Goal: Task Accomplishment & Management: Use online tool/utility

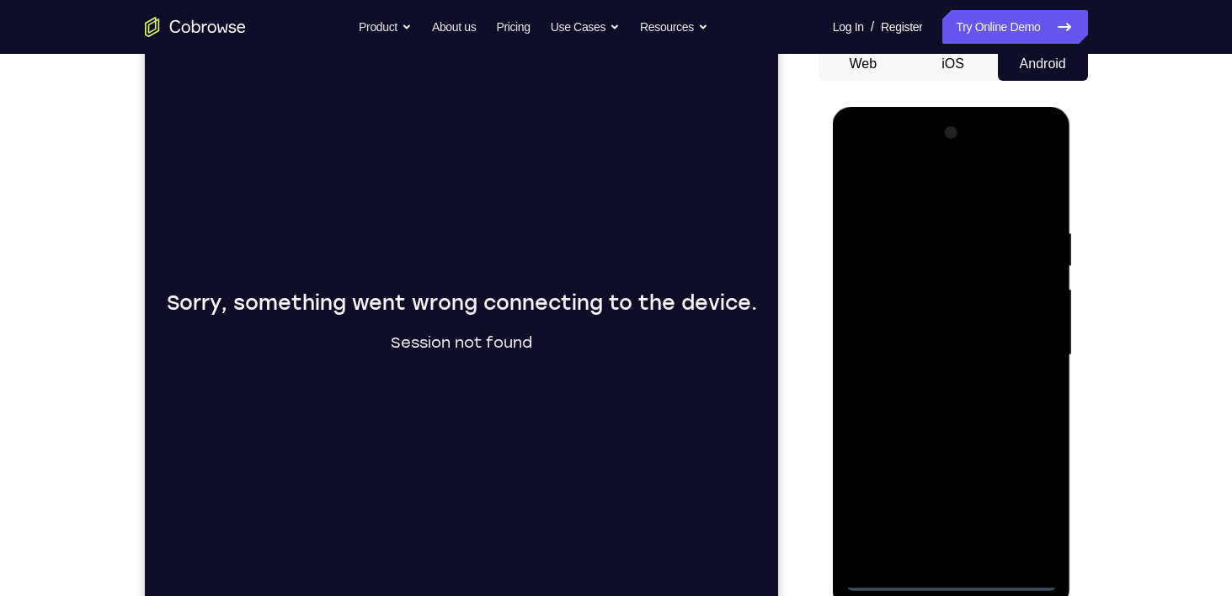
click at [939, 567] on div at bounding box center [952, 356] width 212 height 472
click at [954, 575] on div at bounding box center [952, 356] width 212 height 472
click at [1022, 506] on div at bounding box center [952, 356] width 212 height 472
click at [901, 192] on div at bounding box center [952, 356] width 212 height 472
click at [1029, 353] on div at bounding box center [952, 356] width 212 height 472
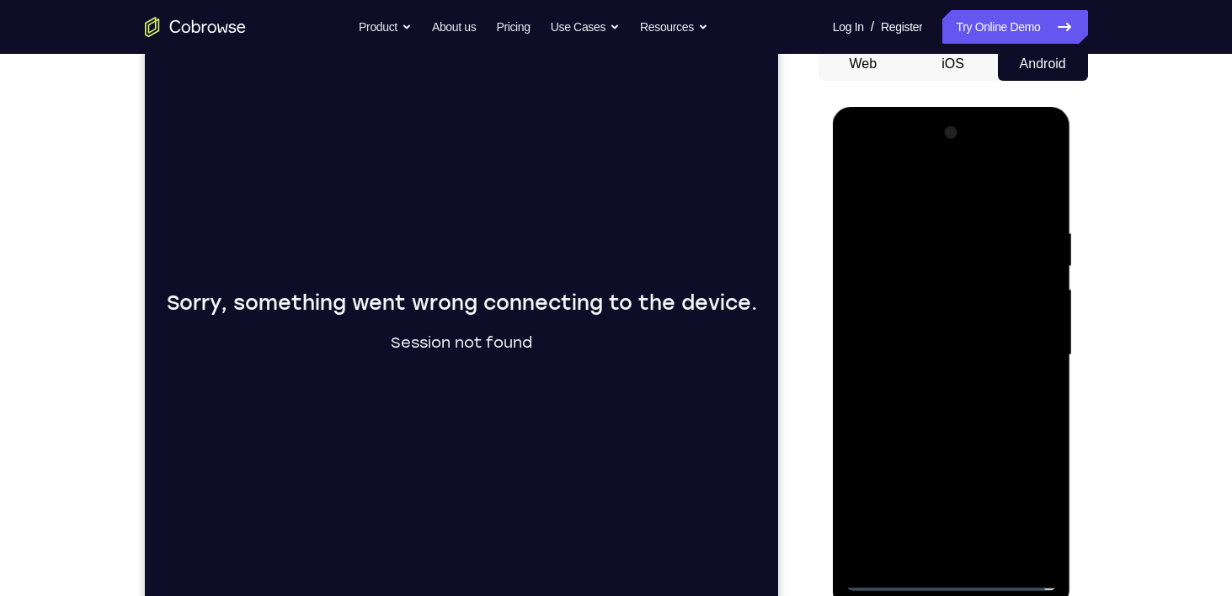
click at [938, 382] on div at bounding box center [952, 356] width 212 height 472
click at [964, 437] on div at bounding box center [952, 356] width 212 height 472
click at [891, 266] on div at bounding box center [952, 356] width 212 height 472
click at [960, 384] on div at bounding box center [952, 356] width 212 height 472
drag, startPoint x: 998, startPoint y: 568, endPoint x: 986, endPoint y: 549, distance: 22.4
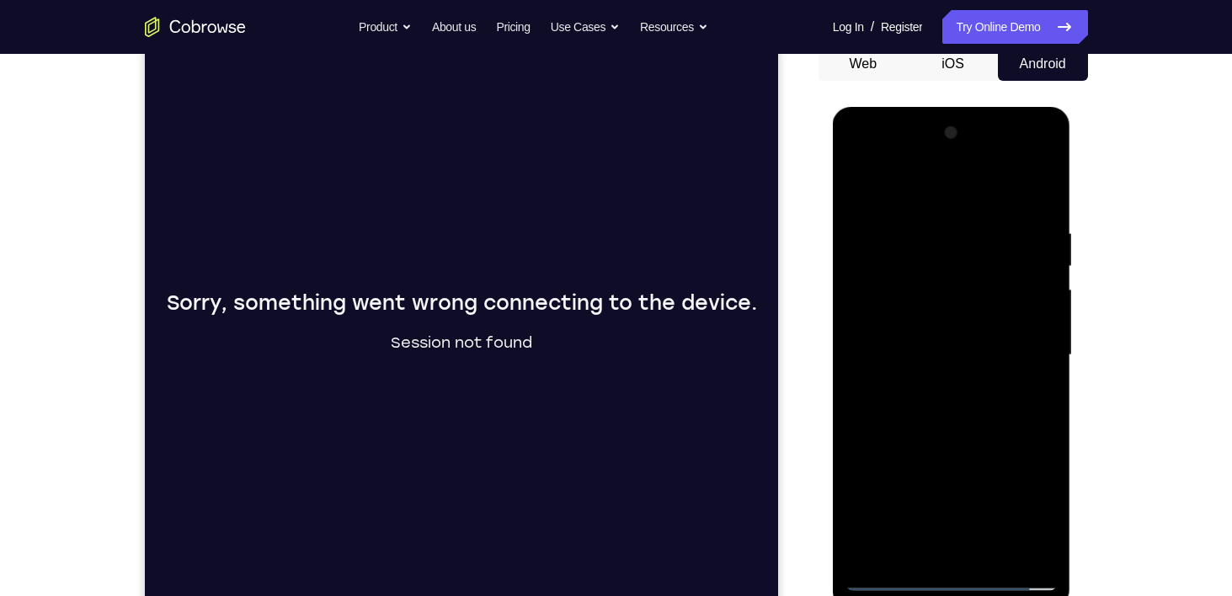
click at [986, 549] on div at bounding box center [952, 356] width 212 height 472
click at [981, 549] on div at bounding box center [952, 356] width 212 height 472
click at [960, 552] on div at bounding box center [952, 356] width 212 height 472
click at [441, 135] on div "Sorry, something went wrong connecting to the device. Session not found" at bounding box center [461, 329] width 634 height 564
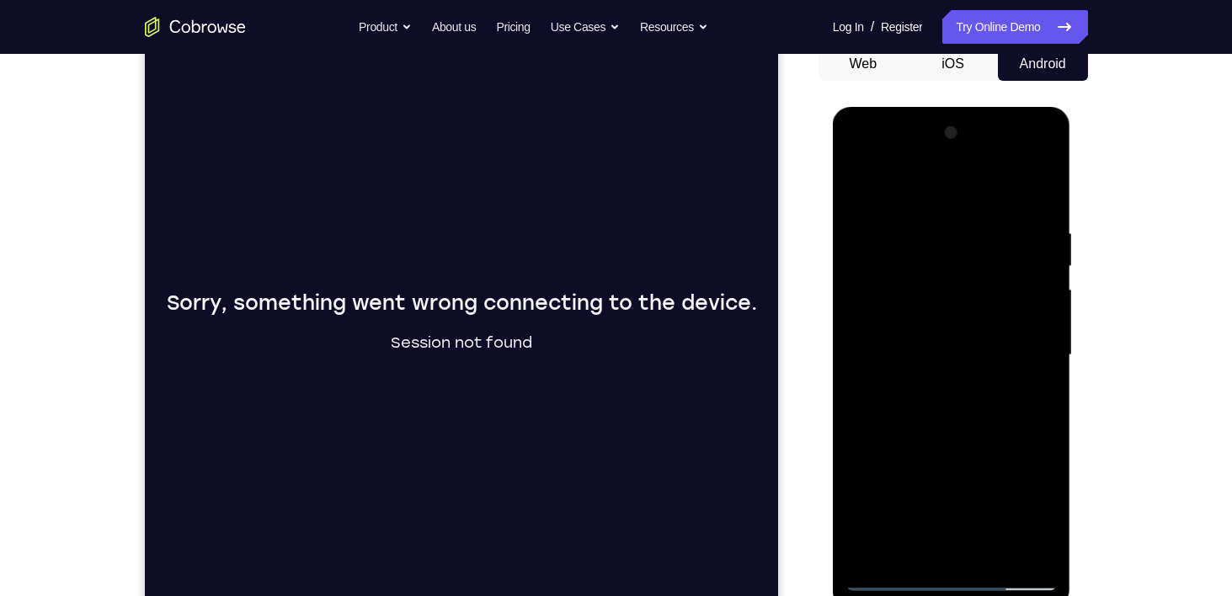
click at [973, 263] on div at bounding box center [952, 356] width 212 height 472
click at [998, 334] on div at bounding box center [952, 356] width 212 height 472
click at [1049, 213] on div at bounding box center [952, 356] width 212 height 472
click at [984, 552] on div at bounding box center [952, 356] width 212 height 472
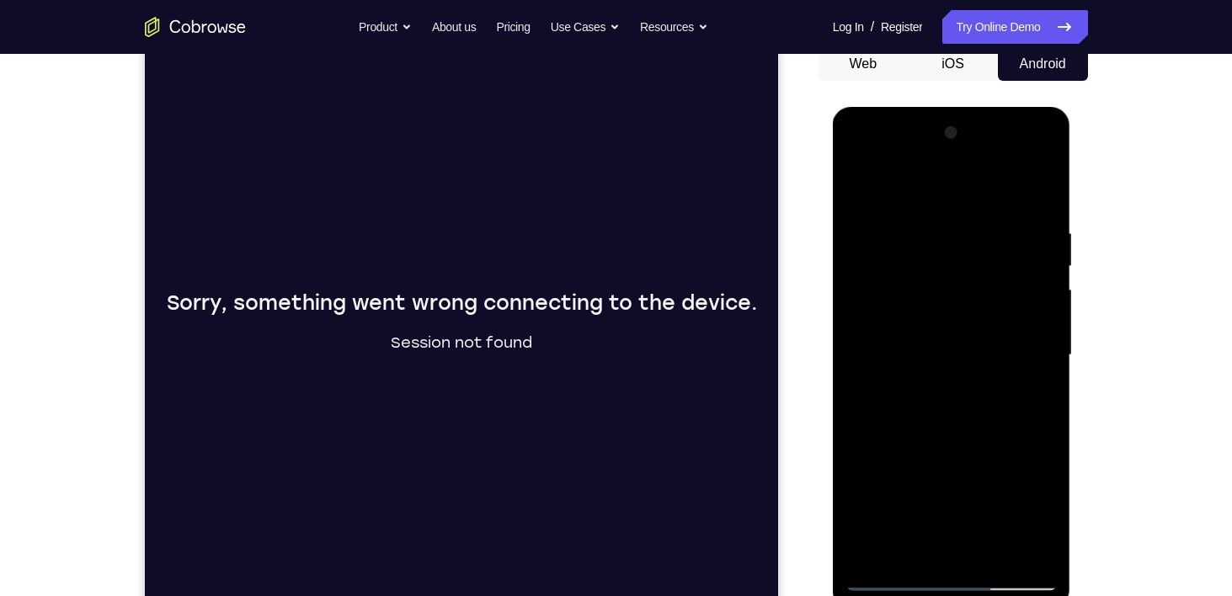
click at [908, 433] on div at bounding box center [952, 356] width 212 height 472
drag, startPoint x: 955, startPoint y: 473, endPoint x: 928, endPoint y: 369, distance: 108.1
click at [928, 369] on div at bounding box center [952, 356] width 212 height 472
drag, startPoint x: 970, startPoint y: 468, endPoint x: 934, endPoint y: 367, distance: 107.4
click at [934, 367] on div at bounding box center [952, 356] width 212 height 472
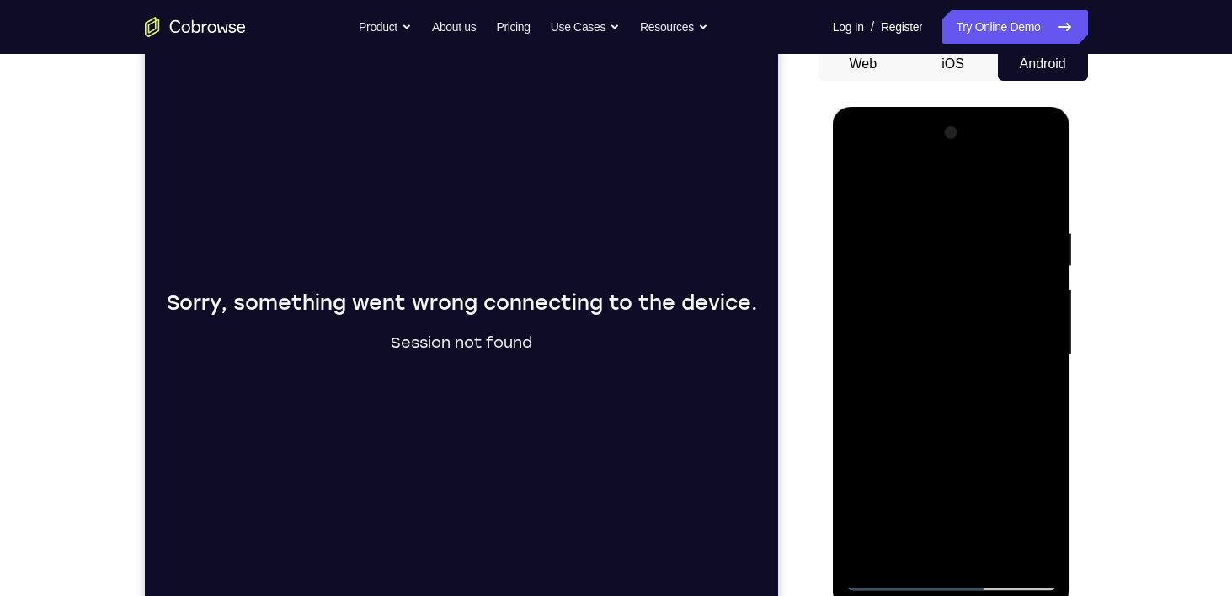
drag, startPoint x: 963, startPoint y: 436, endPoint x: 951, endPoint y: 352, distance: 85.1
click at [951, 352] on div at bounding box center [952, 356] width 212 height 472
drag, startPoint x: 963, startPoint y: 420, endPoint x: 957, endPoint y: 366, distance: 55.1
click at [957, 366] on div at bounding box center [952, 356] width 212 height 472
drag, startPoint x: 985, startPoint y: 444, endPoint x: 973, endPoint y: 386, distance: 59.3
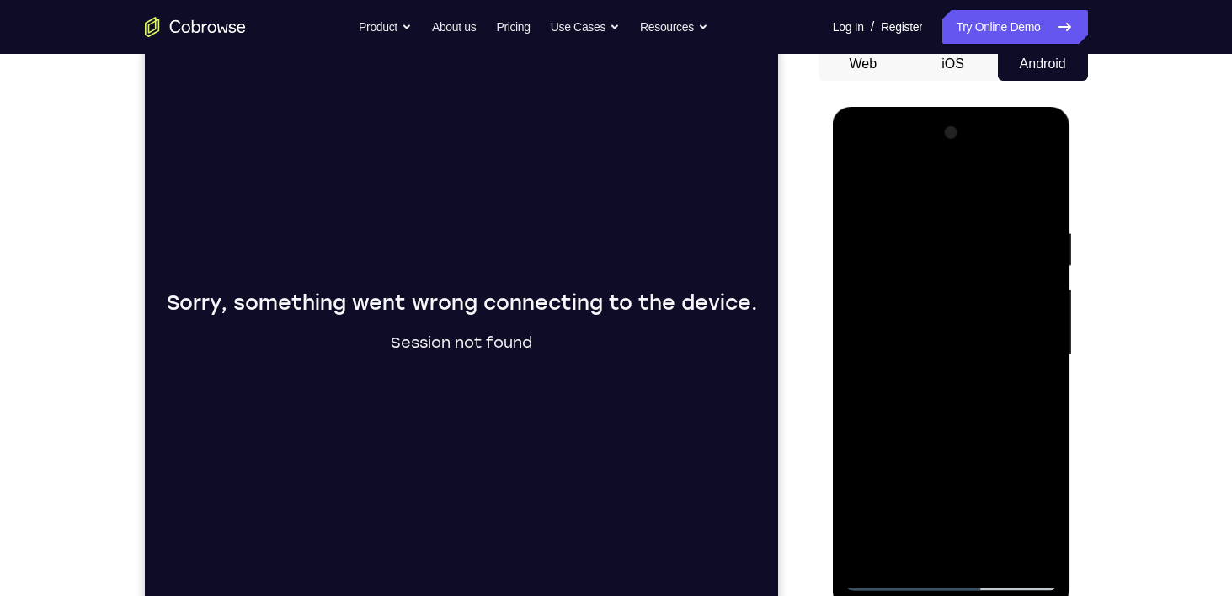
click at [973, 386] on div at bounding box center [952, 356] width 212 height 472
drag, startPoint x: 976, startPoint y: 361, endPoint x: 1005, endPoint y: 580, distance: 221.8
click at [1005, 580] on div at bounding box center [952, 356] width 212 height 472
drag, startPoint x: 963, startPoint y: 337, endPoint x: 1036, endPoint y: 588, distance: 261.5
click at [1036, 588] on div at bounding box center [952, 356] width 212 height 472
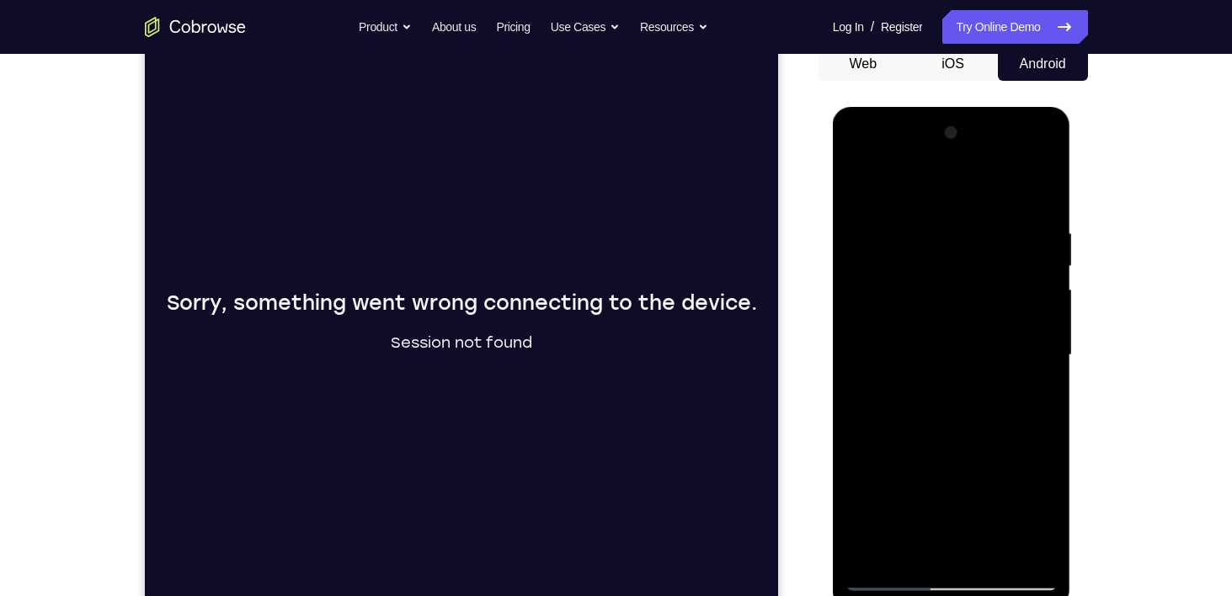
drag, startPoint x: 988, startPoint y: 278, endPoint x: 880, endPoint y: 284, distance: 108.0
click at [880, 284] on div at bounding box center [952, 356] width 212 height 472
drag, startPoint x: 997, startPoint y: 272, endPoint x: 915, endPoint y: 272, distance: 81.7
click at [915, 272] on div at bounding box center [952, 356] width 212 height 472
drag, startPoint x: 986, startPoint y: 274, endPoint x: 907, endPoint y: 275, distance: 79.2
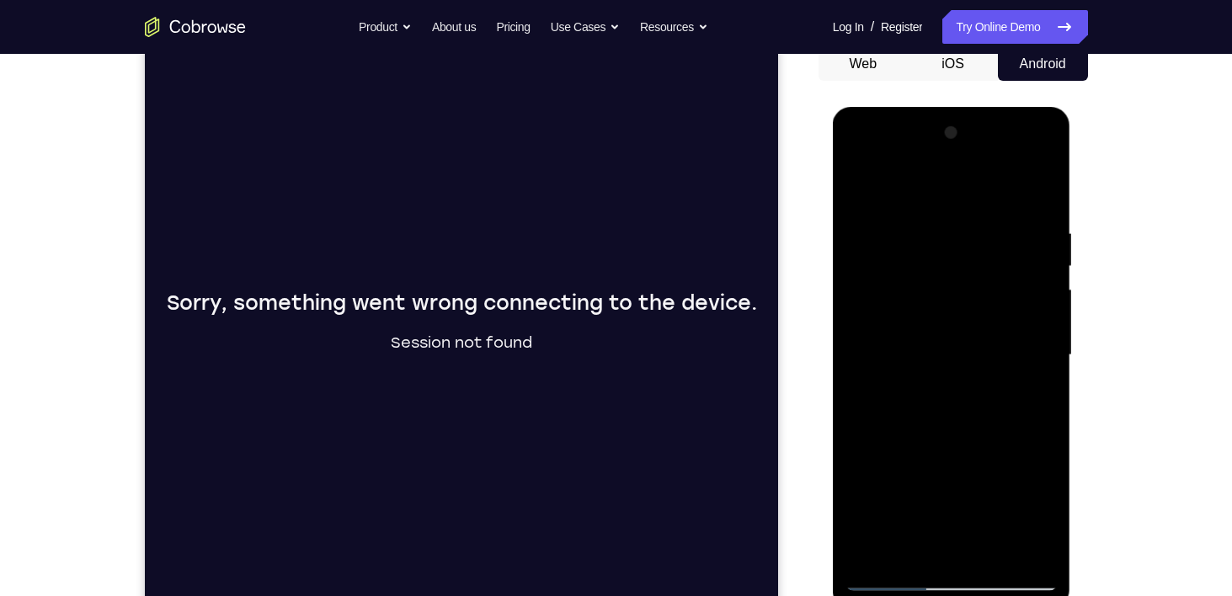
click at [907, 275] on div at bounding box center [952, 356] width 212 height 472
drag, startPoint x: 972, startPoint y: 260, endPoint x: 907, endPoint y: 259, distance: 64.9
click at [907, 259] on div at bounding box center [952, 356] width 212 height 472
drag, startPoint x: 975, startPoint y: 273, endPoint x: 885, endPoint y: 270, distance: 90.2
click at [885, 270] on div at bounding box center [952, 356] width 212 height 472
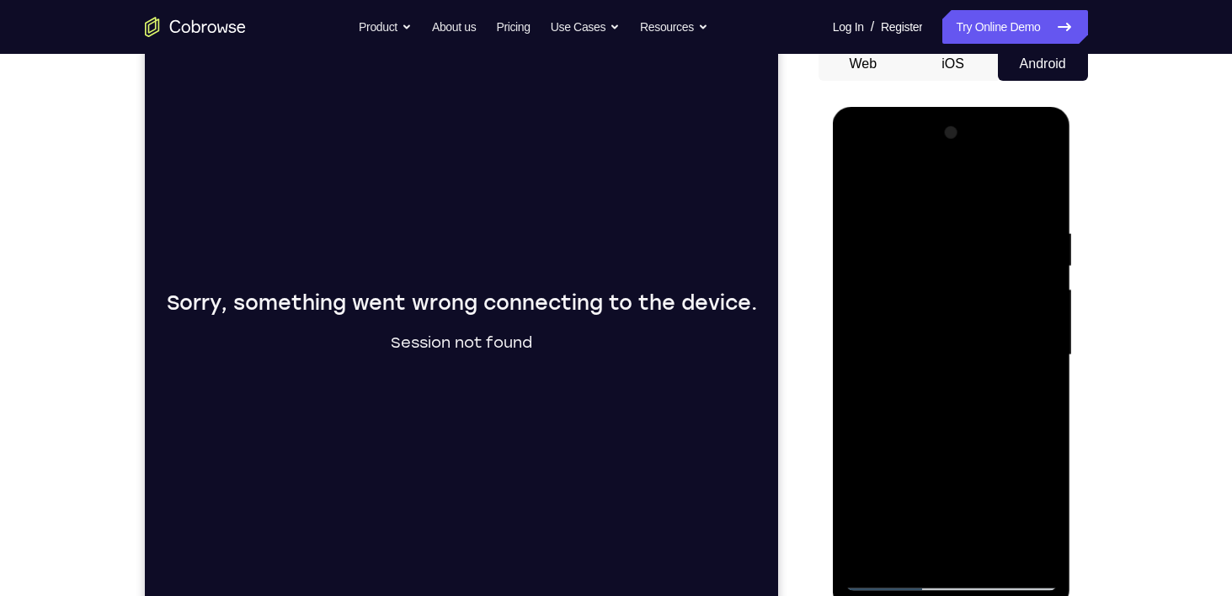
drag, startPoint x: 975, startPoint y: 279, endPoint x: 869, endPoint y: 285, distance: 106.3
click at [869, 285] on div at bounding box center [952, 356] width 212 height 472
drag, startPoint x: 950, startPoint y: 268, endPoint x: 808, endPoint y: 259, distance: 142.6
click at [833, 259] on html "Online web based iOS Simulators and Android Emulators. Run iPhone, iPad, Mobile…" at bounding box center [953, 359] width 240 height 505
drag, startPoint x: 970, startPoint y: 279, endPoint x: 783, endPoint y: 284, distance: 187.9
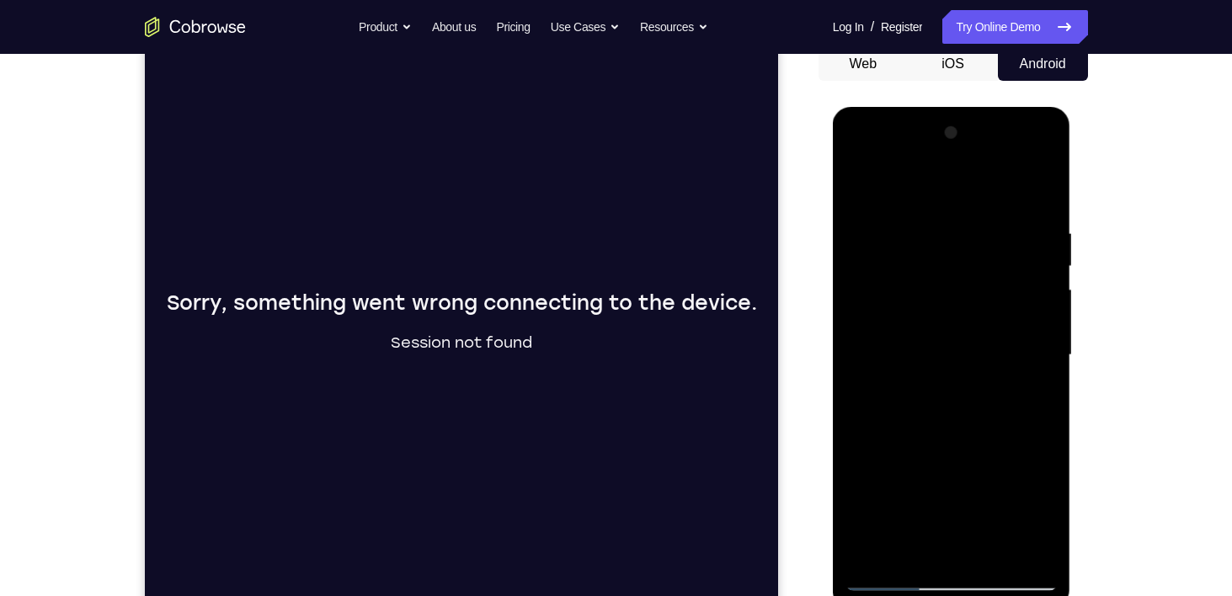
click at [833, 284] on html "Online web based iOS Simulators and Android Emulators. Run iPhone, iPad, Mobile…" at bounding box center [953, 359] width 240 height 505
drag, startPoint x: 978, startPoint y: 281, endPoint x: 821, endPoint y: 291, distance: 157.0
click at [833, 291] on html "Online web based iOS Simulators and Android Emulators. Run iPhone, iPad, Mobile…" at bounding box center [953, 359] width 240 height 505
drag, startPoint x: 981, startPoint y: 280, endPoint x: 705, endPoint y: 272, distance: 276.4
click at [833, 272] on html "Online web based iOS Simulators and Android Emulators. Run iPhone, iPad, Mobile…" at bounding box center [953, 359] width 240 height 505
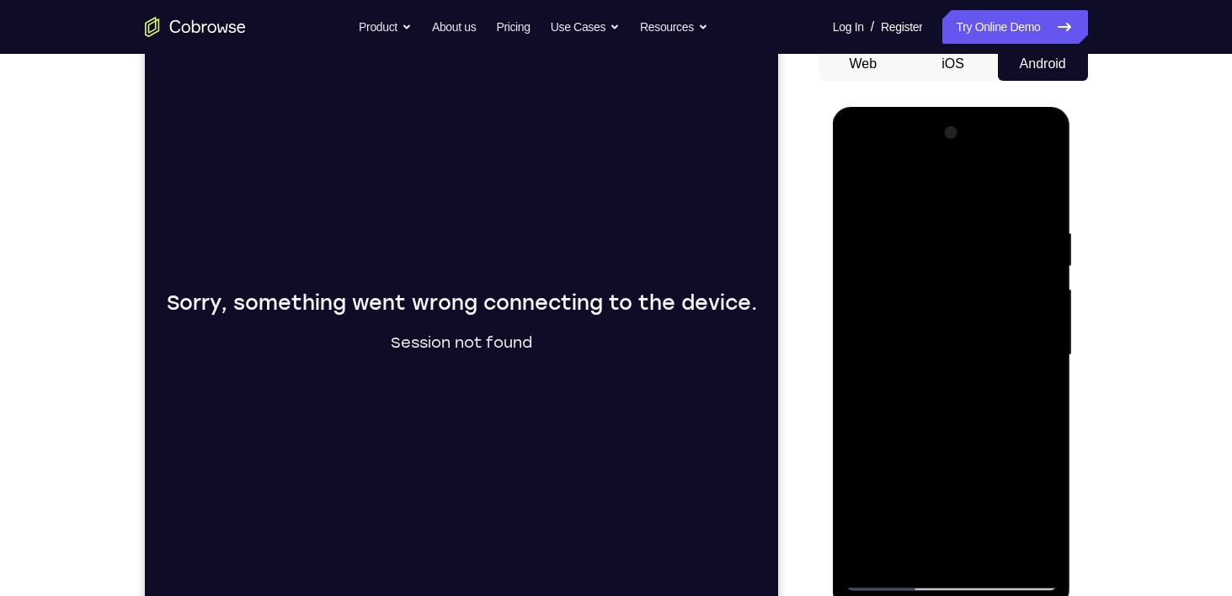
drag, startPoint x: 985, startPoint y: 269, endPoint x: 752, endPoint y: 259, distance: 232.7
click at [833, 259] on html "Online web based iOS Simulators and Android Emulators. Run iPhone, iPad, Mobile…" at bounding box center [953, 359] width 240 height 505
drag, startPoint x: 948, startPoint y: 372, endPoint x: 946, endPoint y: 245, distance: 127.2
click at [946, 245] on div at bounding box center [952, 356] width 212 height 472
drag, startPoint x: 981, startPoint y: 401, endPoint x: 966, endPoint y: 297, distance: 105.6
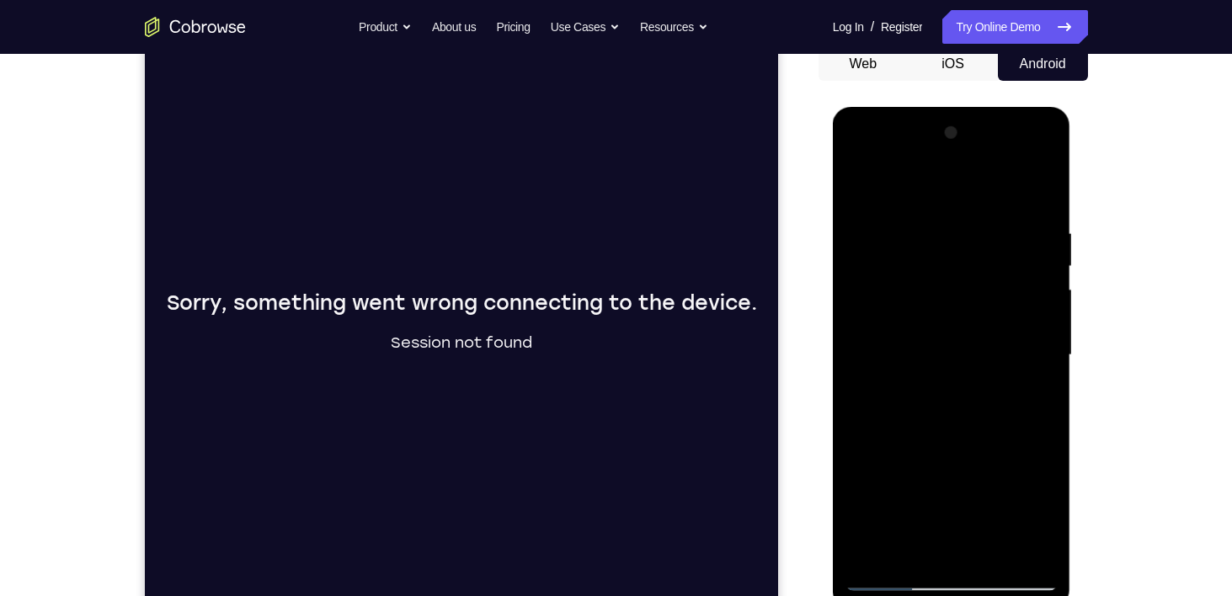
click at [966, 297] on div at bounding box center [952, 356] width 212 height 472
drag, startPoint x: 970, startPoint y: 444, endPoint x: 970, endPoint y: 322, distance: 122.2
click at [970, 322] on div at bounding box center [952, 356] width 212 height 472
drag, startPoint x: 981, startPoint y: 371, endPoint x: 984, endPoint y: 398, distance: 27.9
click at [984, 398] on div at bounding box center [952, 356] width 212 height 472
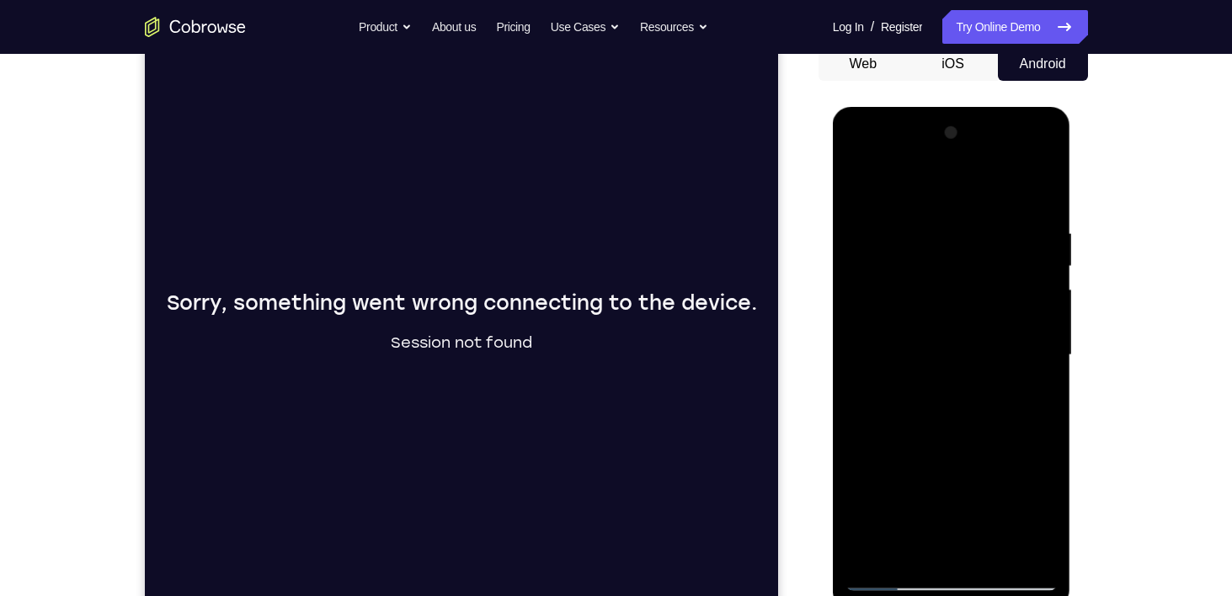
drag, startPoint x: 960, startPoint y: 366, endPoint x: 981, endPoint y: 611, distance: 245.2
click at [981, 596] on div at bounding box center [953, 359] width 240 height 505
drag, startPoint x: 898, startPoint y: 259, endPoint x: 1049, endPoint y: 244, distance: 151.6
click at [1049, 244] on div at bounding box center [952, 356] width 212 height 472
drag, startPoint x: 917, startPoint y: 281, endPoint x: 1039, endPoint y: 263, distance: 122.7
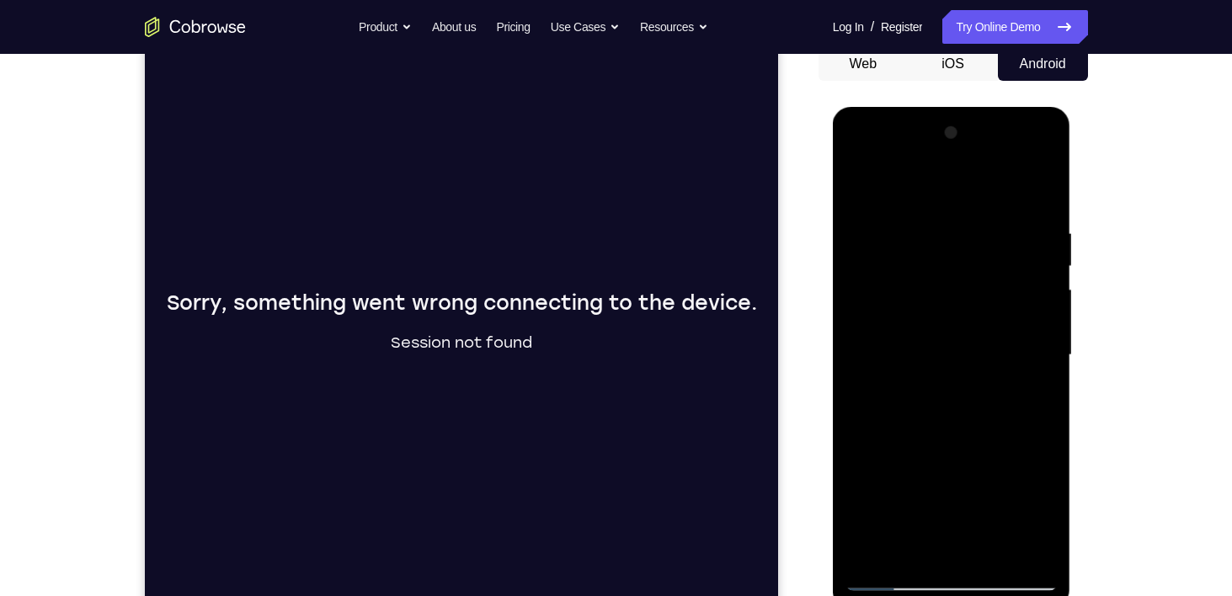
click at [1039, 263] on div at bounding box center [952, 356] width 212 height 472
click at [862, 268] on div at bounding box center [952, 356] width 212 height 472
click at [874, 181] on div at bounding box center [952, 356] width 212 height 472
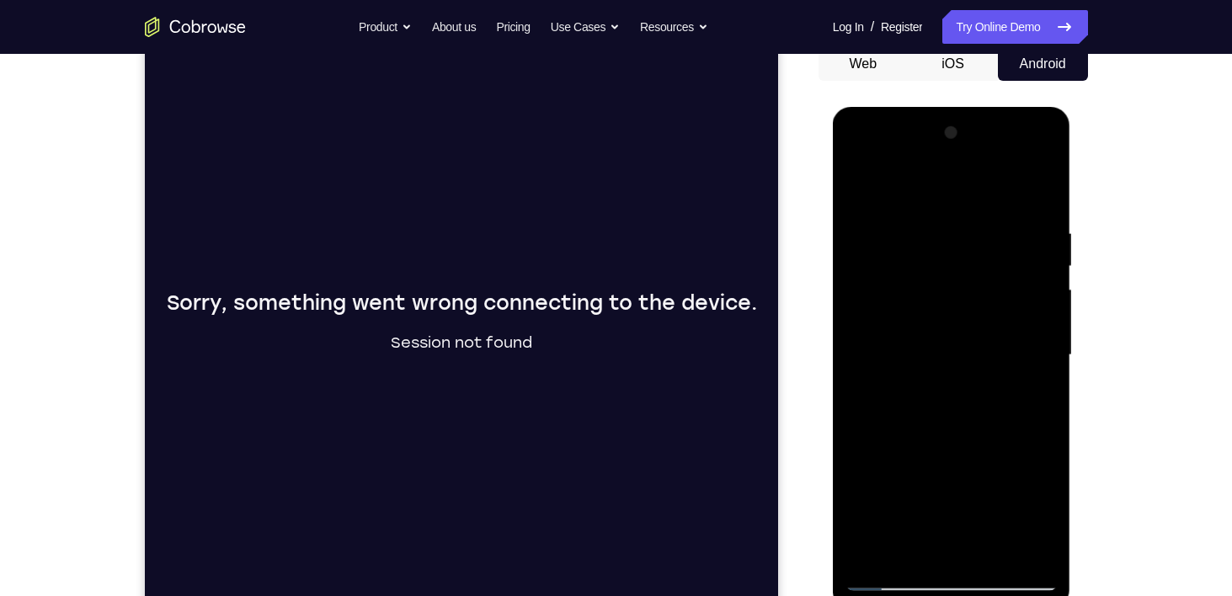
drag, startPoint x: 971, startPoint y: 229, endPoint x: 885, endPoint y: 237, distance: 86.3
click at [885, 237] on div at bounding box center [952, 356] width 212 height 472
drag, startPoint x: 997, startPoint y: 232, endPoint x: 940, endPoint y: 232, distance: 57.3
click at [940, 232] on div at bounding box center [952, 356] width 212 height 472
drag, startPoint x: 1007, startPoint y: 227, endPoint x: 914, endPoint y: 222, distance: 92.8
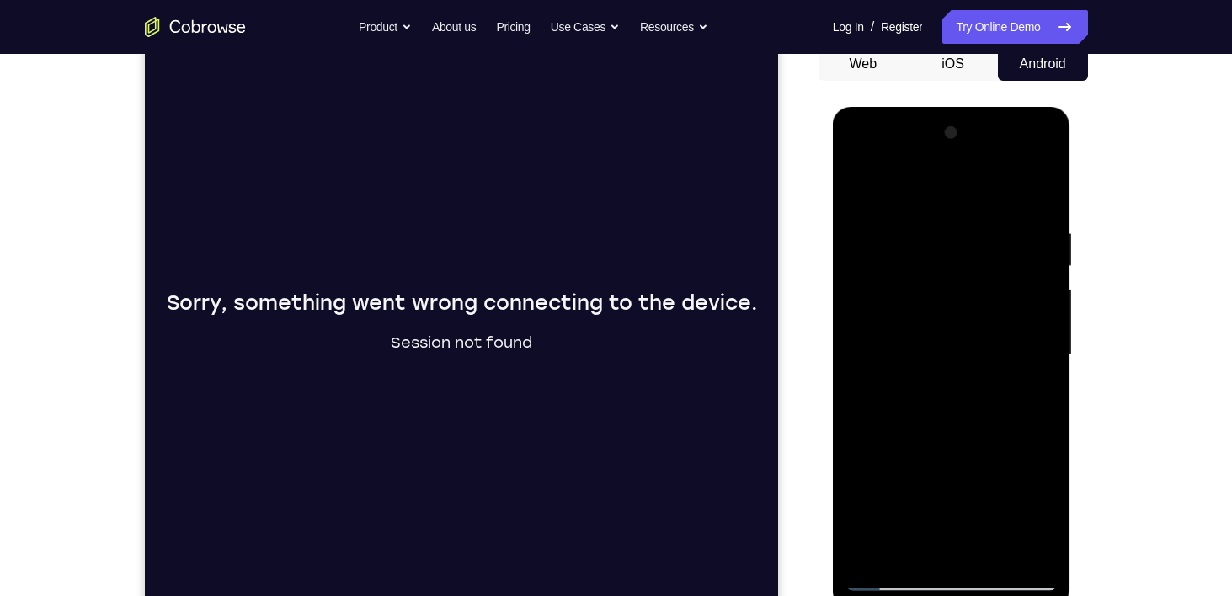
click at [914, 222] on div at bounding box center [952, 356] width 212 height 472
drag, startPoint x: 1016, startPoint y: 217, endPoint x: 919, endPoint y: 206, distance: 97.5
click at [919, 206] on div at bounding box center [952, 356] width 212 height 472
drag, startPoint x: 1017, startPoint y: 222, endPoint x: 894, endPoint y: 222, distance: 123.0
click at [894, 222] on div at bounding box center [952, 356] width 212 height 472
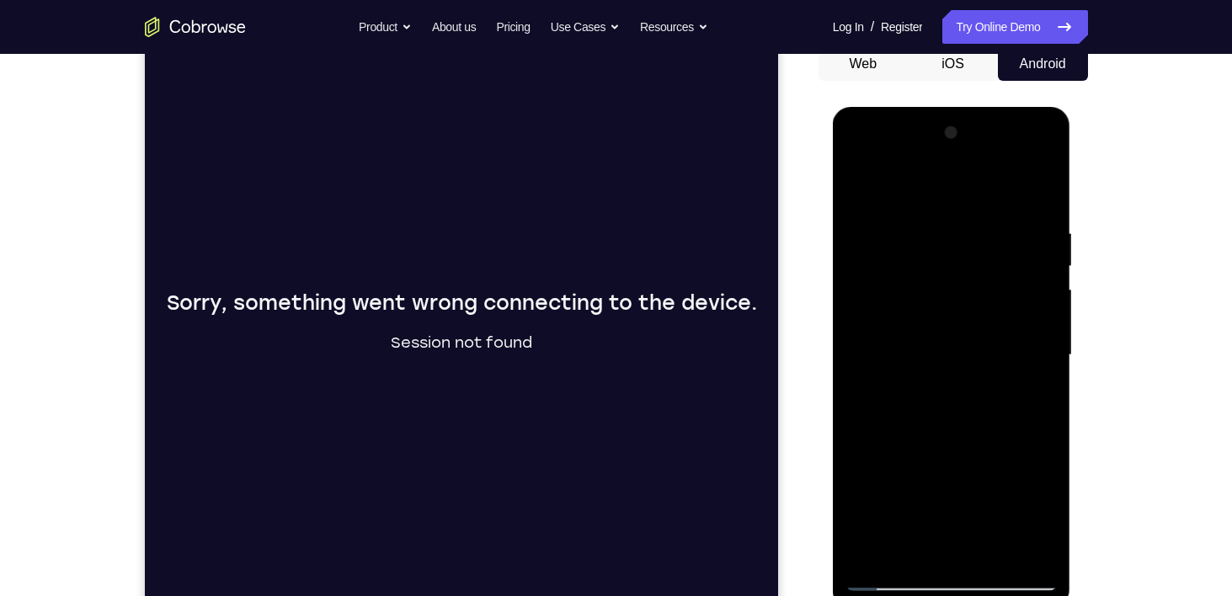
drag, startPoint x: 997, startPoint y: 227, endPoint x: 883, endPoint y: 223, distance: 113.8
click at [883, 223] on div at bounding box center [952, 356] width 212 height 472
drag, startPoint x: 988, startPoint y: 228, endPoint x: 912, endPoint y: 221, distance: 76.2
click at [912, 221] on div at bounding box center [952, 356] width 212 height 472
click at [913, 550] on div at bounding box center [952, 356] width 212 height 472
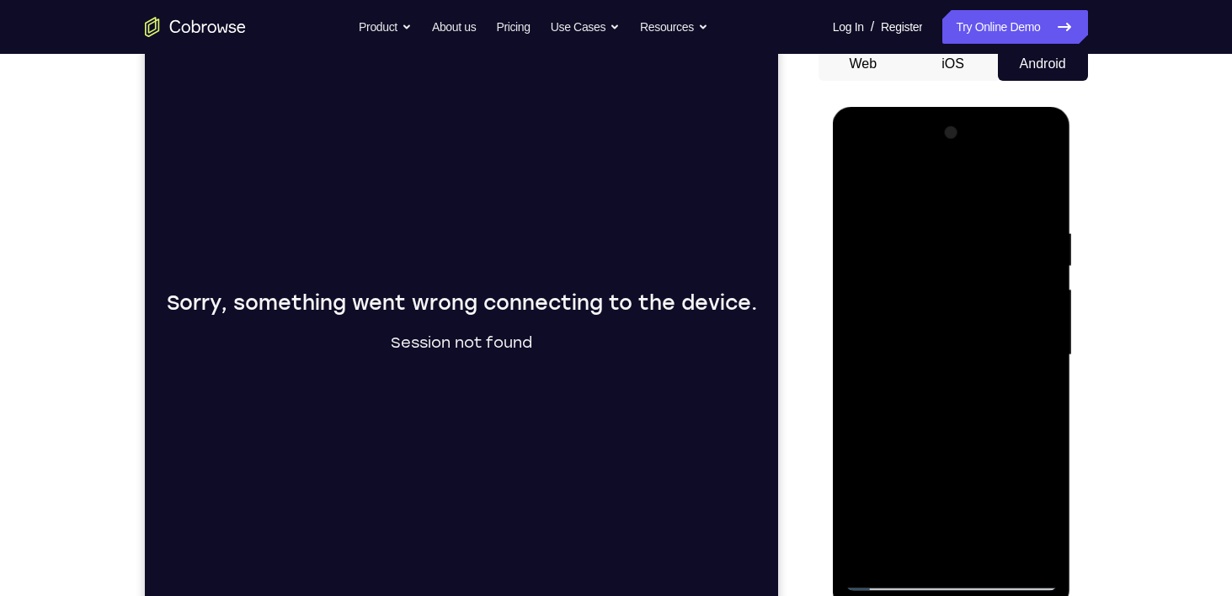
click at [892, 183] on div at bounding box center [952, 356] width 212 height 472
click at [980, 492] on div at bounding box center [952, 356] width 212 height 472
click at [855, 488] on div at bounding box center [952, 356] width 212 height 472
click at [933, 242] on div at bounding box center [952, 356] width 212 height 472
click at [863, 190] on div at bounding box center [952, 356] width 212 height 472
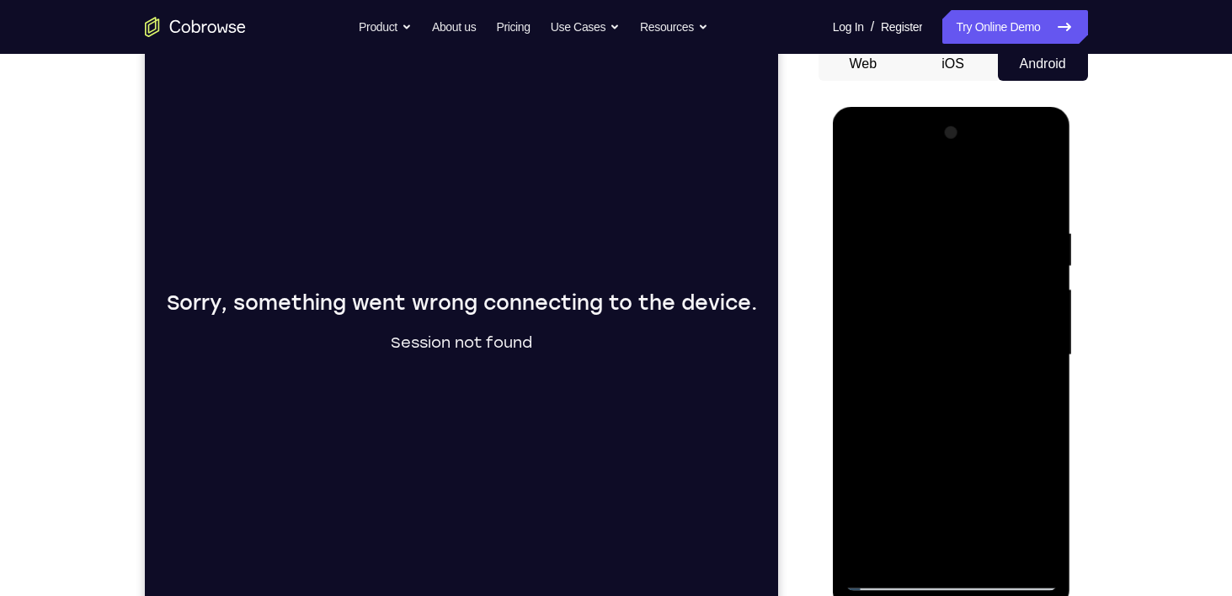
click at [863, 190] on div at bounding box center [952, 356] width 212 height 472
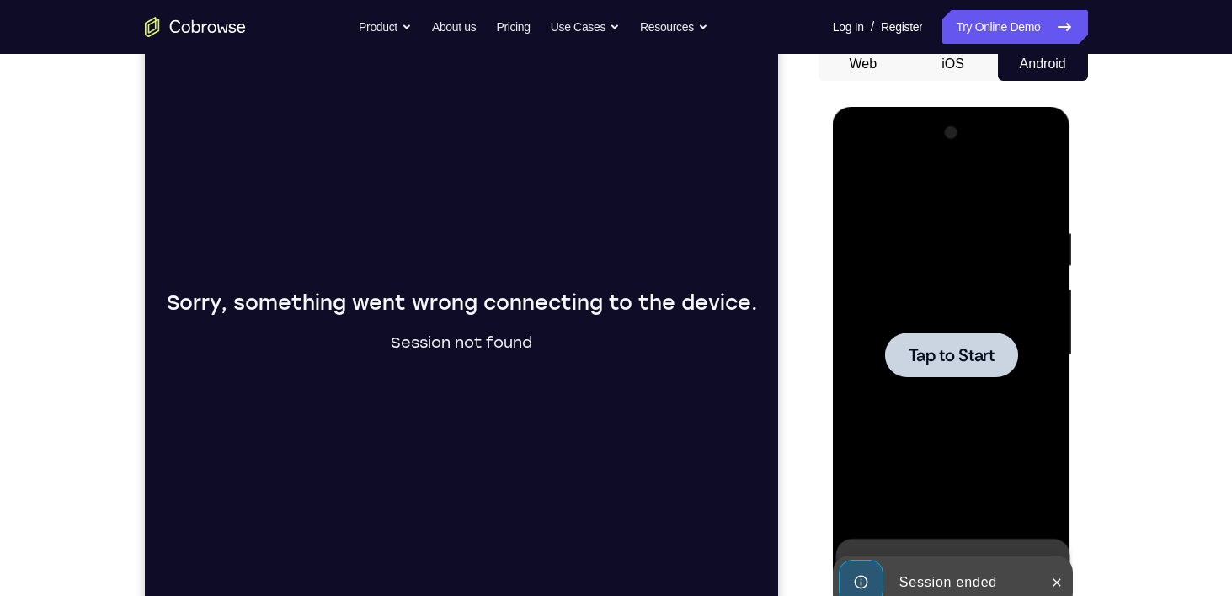
click at [955, 335] on div at bounding box center [951, 355] width 133 height 45
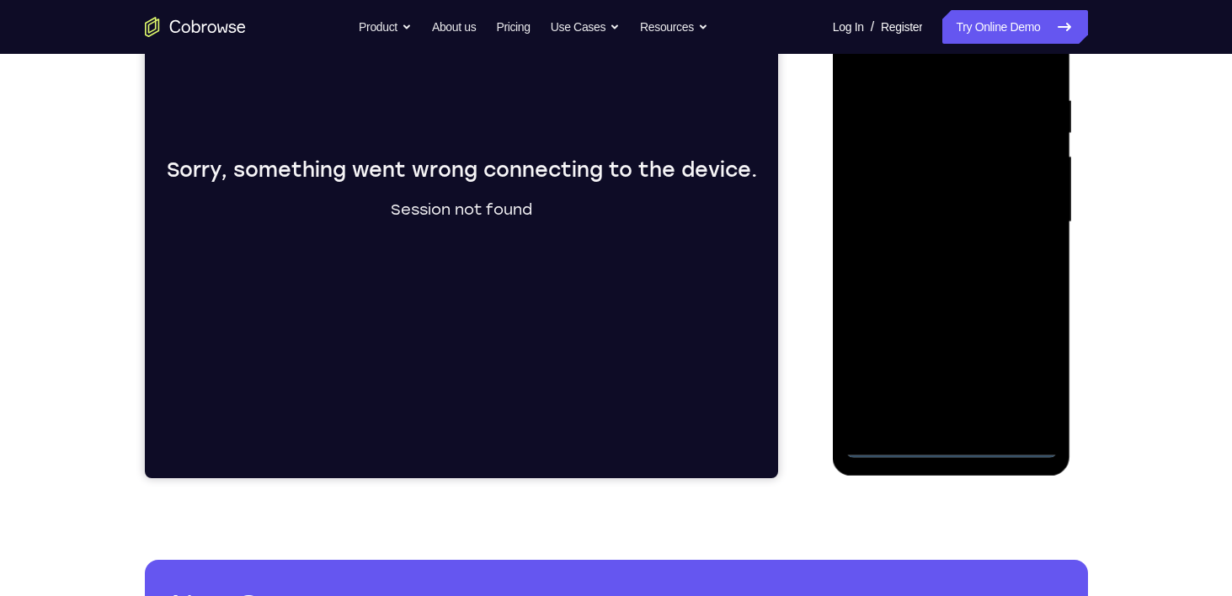
scroll to position [306, 0]
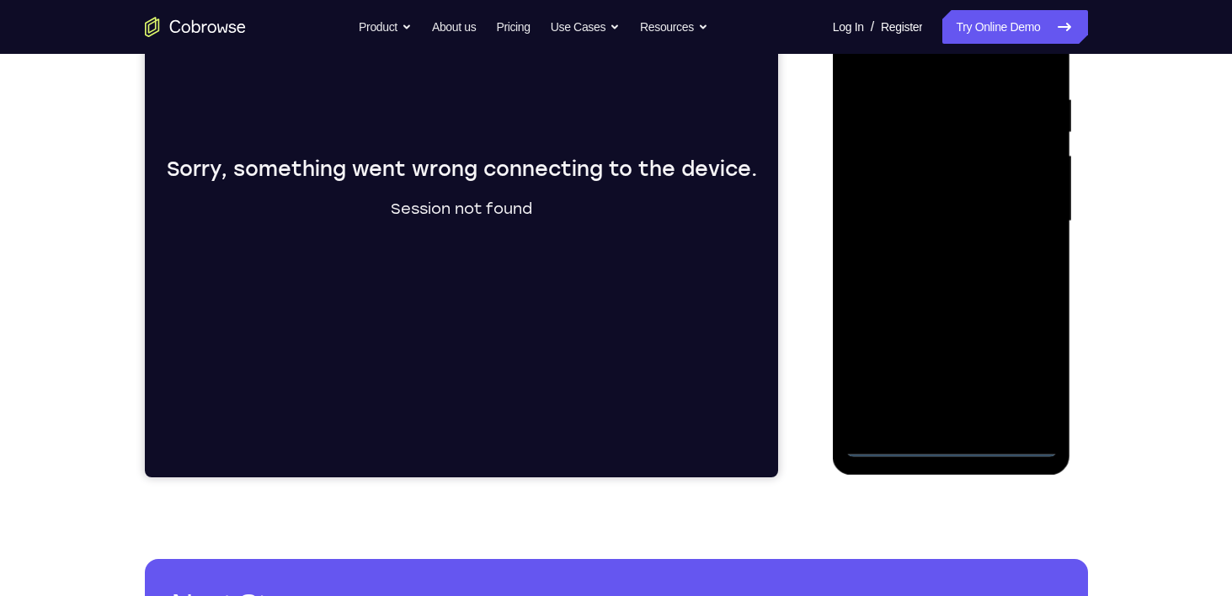
click at [952, 446] on div at bounding box center [952, 222] width 212 height 472
click at [1026, 371] on div at bounding box center [952, 222] width 212 height 472
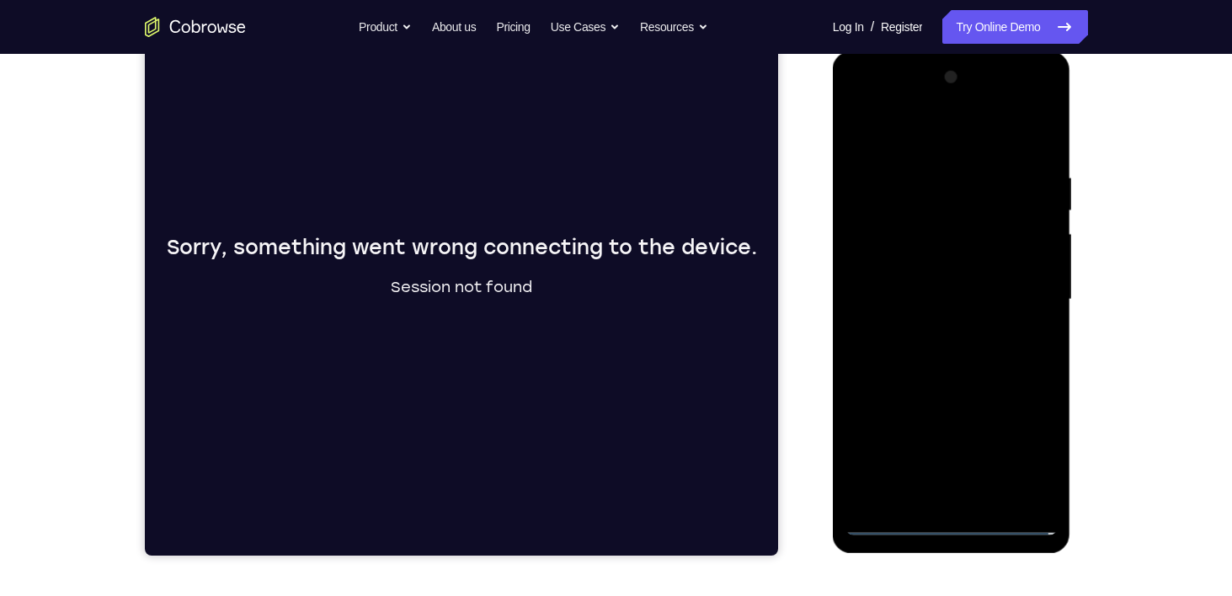
scroll to position [222, 0]
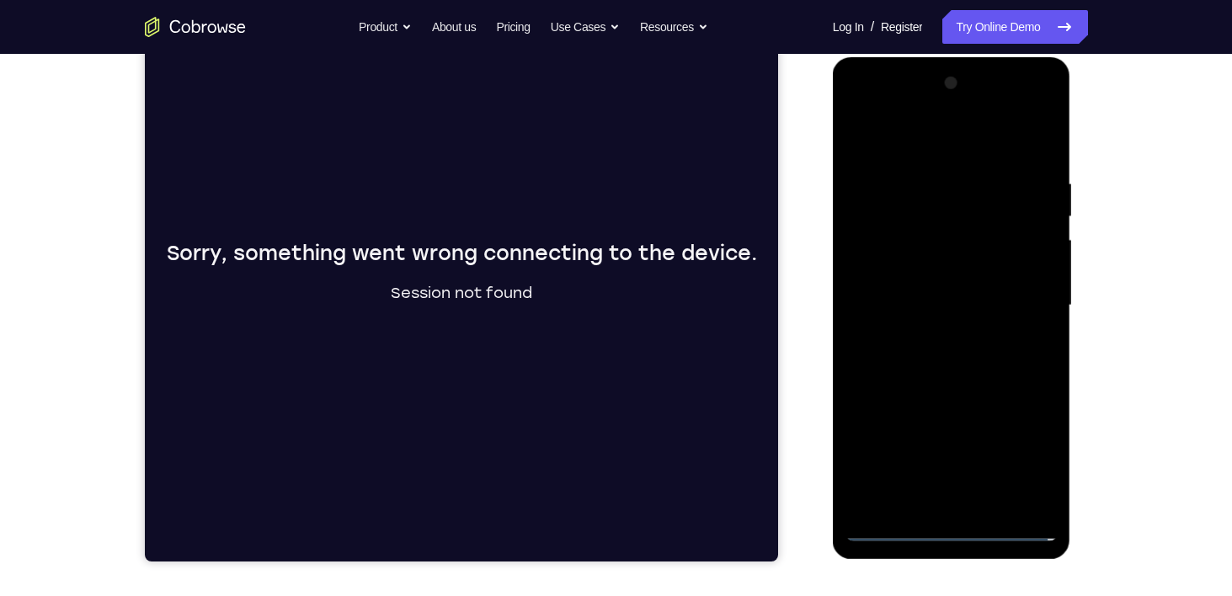
click at [924, 142] on div at bounding box center [952, 306] width 212 height 472
click at [1015, 295] on div at bounding box center [952, 306] width 212 height 472
click at [942, 336] on div at bounding box center [952, 306] width 212 height 472
click at [941, 293] on div at bounding box center [952, 306] width 212 height 472
click at [938, 332] on div at bounding box center [952, 306] width 212 height 472
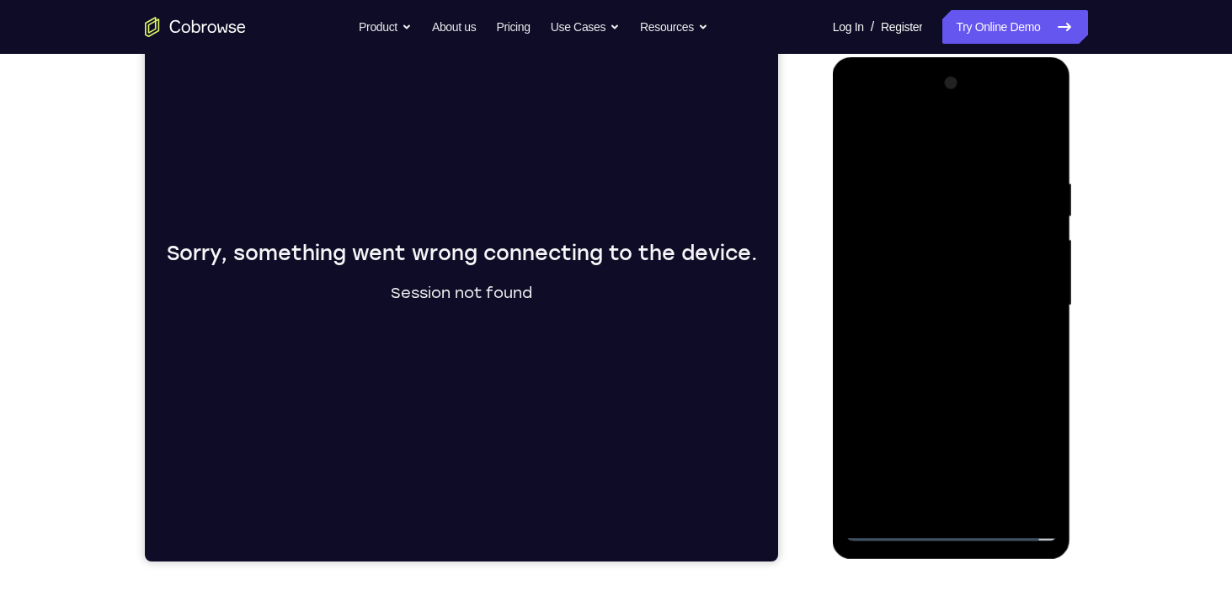
click at [904, 228] on div at bounding box center [952, 306] width 212 height 472
click at [954, 269] on div at bounding box center [952, 306] width 212 height 472
click at [928, 277] on div at bounding box center [952, 306] width 212 height 472
click at [1039, 160] on div at bounding box center [952, 306] width 212 height 472
click at [995, 500] on div at bounding box center [952, 306] width 212 height 472
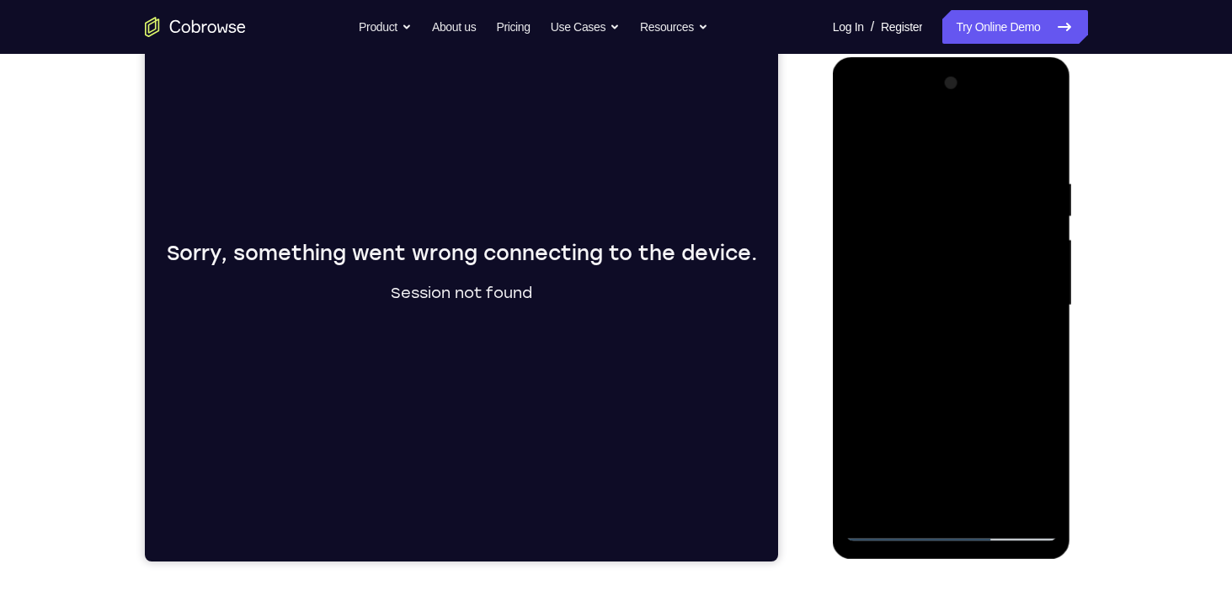
click at [956, 388] on div at bounding box center [952, 306] width 212 height 472
drag, startPoint x: 957, startPoint y: 423, endPoint x: 965, endPoint y: 354, distance: 69.5
click at [965, 354] on div at bounding box center [952, 306] width 212 height 472
click at [884, 518] on div at bounding box center [952, 306] width 212 height 472
click at [897, 519] on div at bounding box center [952, 306] width 212 height 472
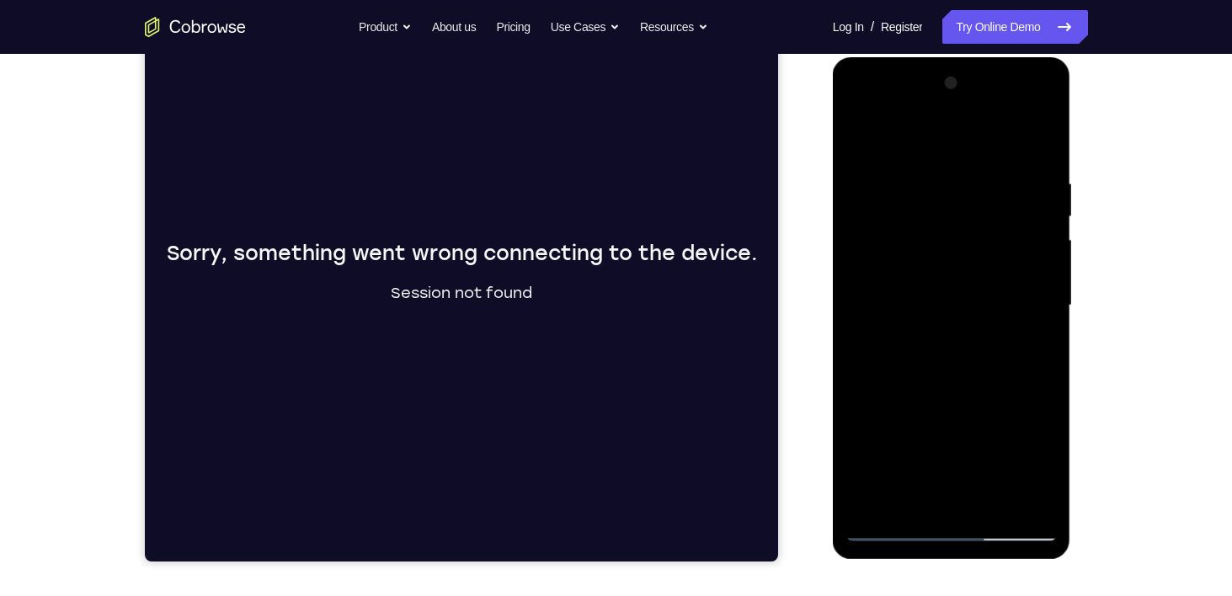
click at [897, 519] on div at bounding box center [952, 306] width 212 height 472
click at [890, 526] on div at bounding box center [952, 306] width 212 height 472
click at [928, 179] on div at bounding box center [952, 306] width 212 height 472
click at [1039, 139] on div at bounding box center [952, 306] width 212 height 472
click at [1045, 135] on div at bounding box center [952, 306] width 212 height 472
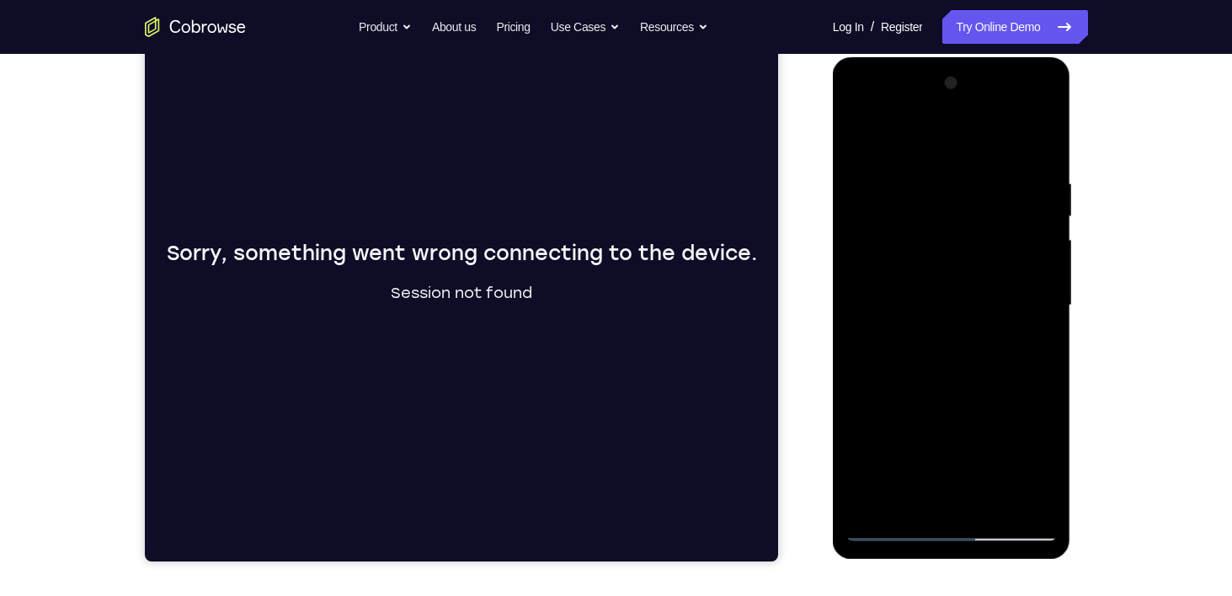
click at [924, 263] on div at bounding box center [952, 306] width 212 height 472
click at [958, 355] on div at bounding box center [952, 306] width 212 height 472
click at [1019, 159] on div at bounding box center [952, 306] width 212 height 472
click at [967, 163] on div at bounding box center [952, 306] width 212 height 472
click at [858, 135] on div at bounding box center [952, 306] width 212 height 472
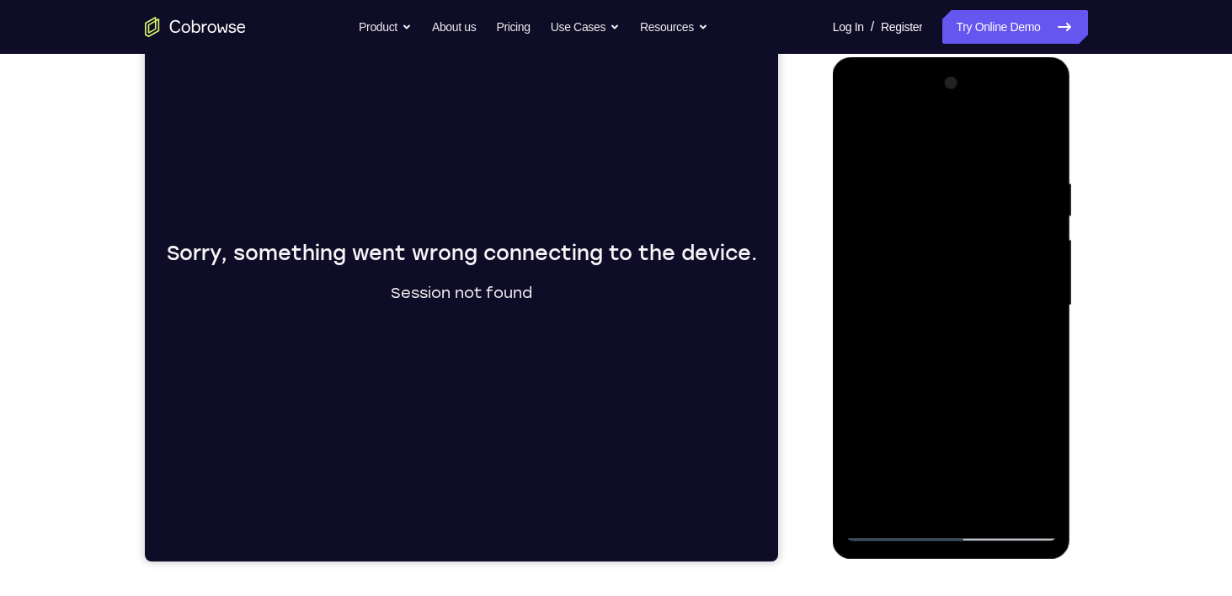
click at [925, 222] on div at bounding box center [952, 306] width 212 height 472
click at [877, 177] on div at bounding box center [952, 306] width 212 height 472
click at [857, 177] on div at bounding box center [952, 306] width 212 height 472
click at [922, 189] on div at bounding box center [952, 306] width 212 height 472
click at [865, 131] on div at bounding box center [952, 306] width 212 height 472
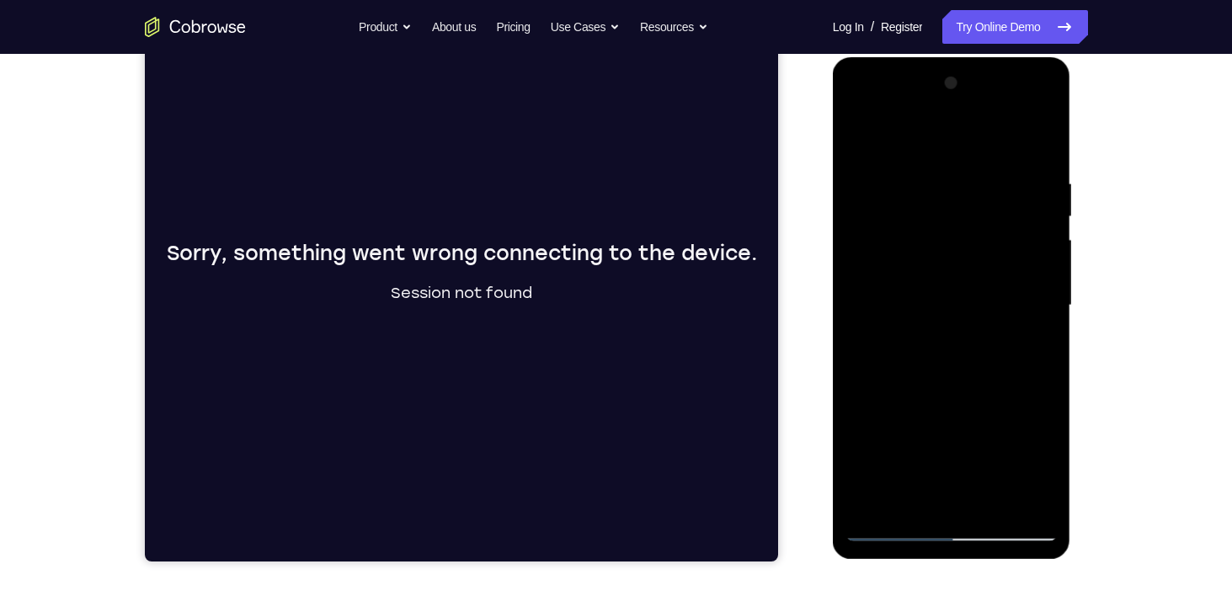
click at [980, 323] on div at bounding box center [952, 306] width 212 height 472
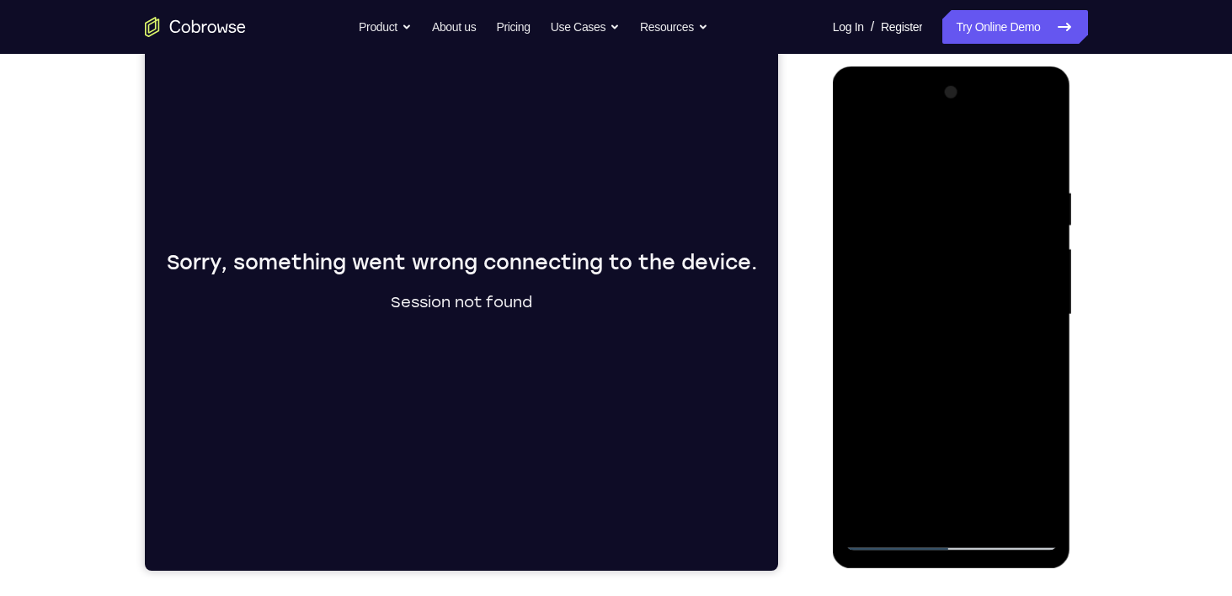
scroll to position [213, 0]
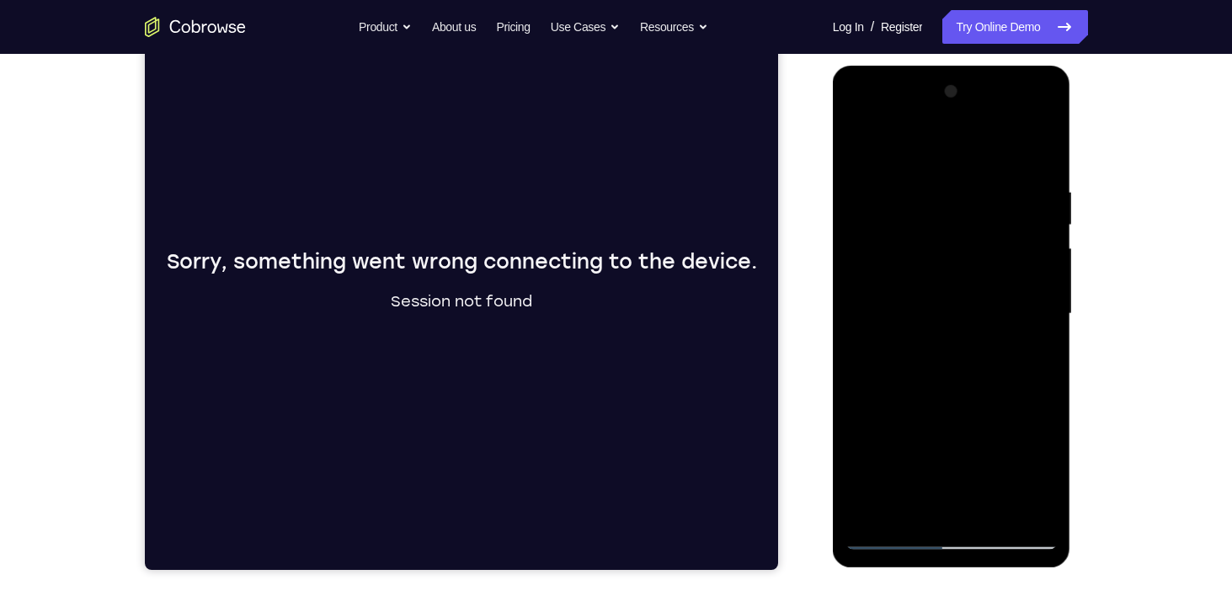
click at [867, 141] on div at bounding box center [952, 314] width 212 height 472
click at [981, 371] on div at bounding box center [952, 314] width 212 height 472
click at [970, 204] on div at bounding box center [952, 314] width 212 height 472
click at [863, 136] on div at bounding box center [952, 314] width 212 height 472
click at [1023, 178] on div at bounding box center [952, 314] width 212 height 472
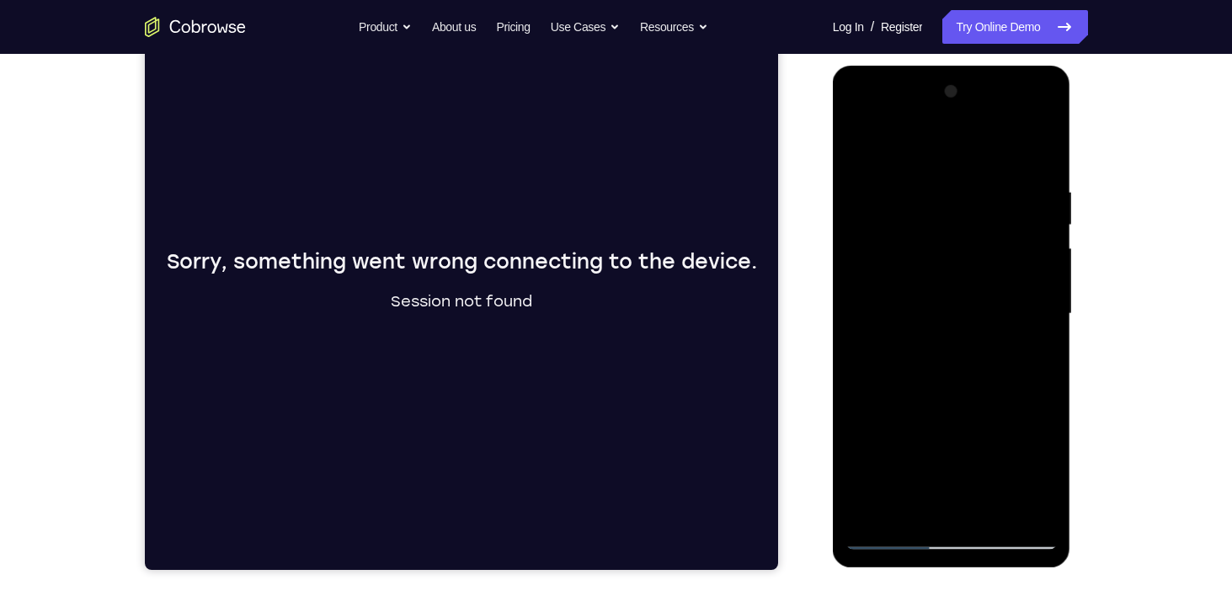
drag, startPoint x: 942, startPoint y: 343, endPoint x: 933, endPoint y: 259, distance: 84.8
click at [933, 259] on div at bounding box center [952, 314] width 212 height 472
click at [928, 372] on div at bounding box center [952, 314] width 212 height 472
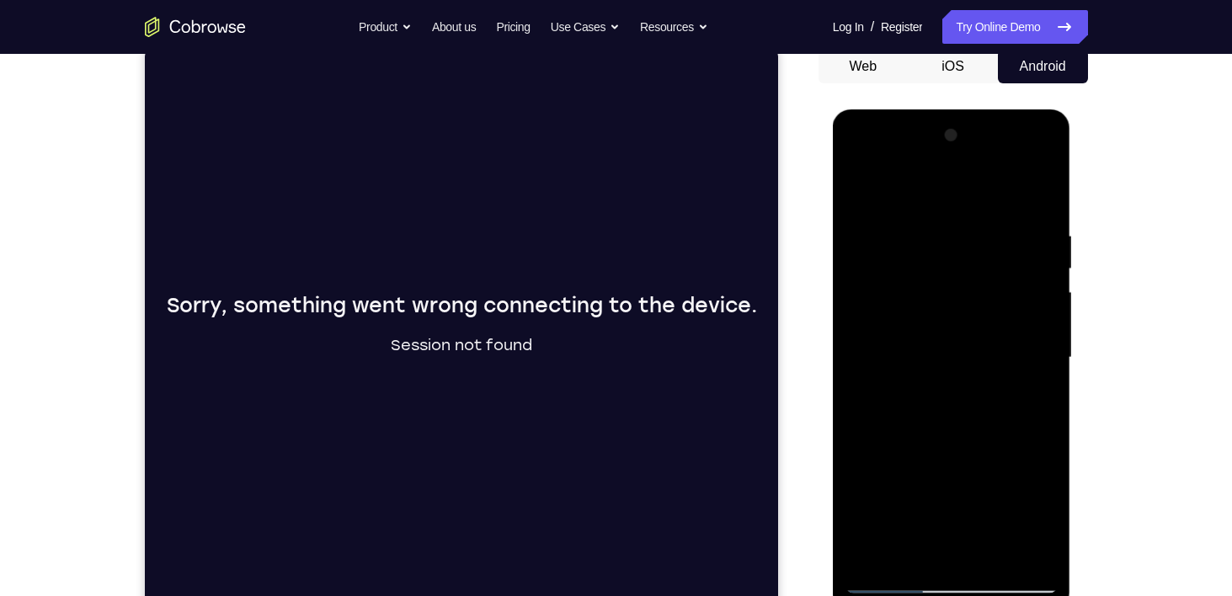
scroll to position [168, 0]
drag, startPoint x: 994, startPoint y: 233, endPoint x: 995, endPoint y: 341, distance: 108.7
click at [995, 341] on div at bounding box center [952, 359] width 212 height 472
click at [863, 187] on div at bounding box center [952, 359] width 212 height 472
drag, startPoint x: 917, startPoint y: 354, endPoint x: 915, endPoint y: 301, distance: 53.1
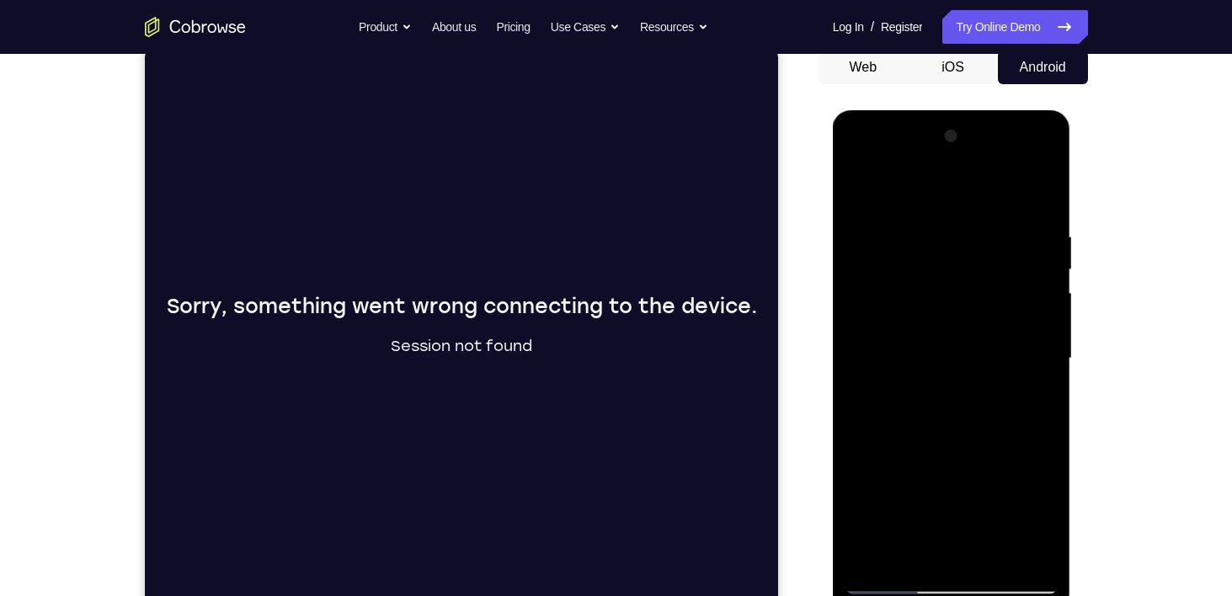
click at [915, 301] on div at bounding box center [952, 359] width 212 height 472
drag, startPoint x: 928, startPoint y: 399, endPoint x: 918, endPoint y: 241, distance: 158.7
click at [918, 241] on div at bounding box center [952, 359] width 212 height 472
drag, startPoint x: 928, startPoint y: 303, endPoint x: 915, endPoint y: 253, distance: 52.1
click at [915, 253] on div at bounding box center [952, 359] width 212 height 472
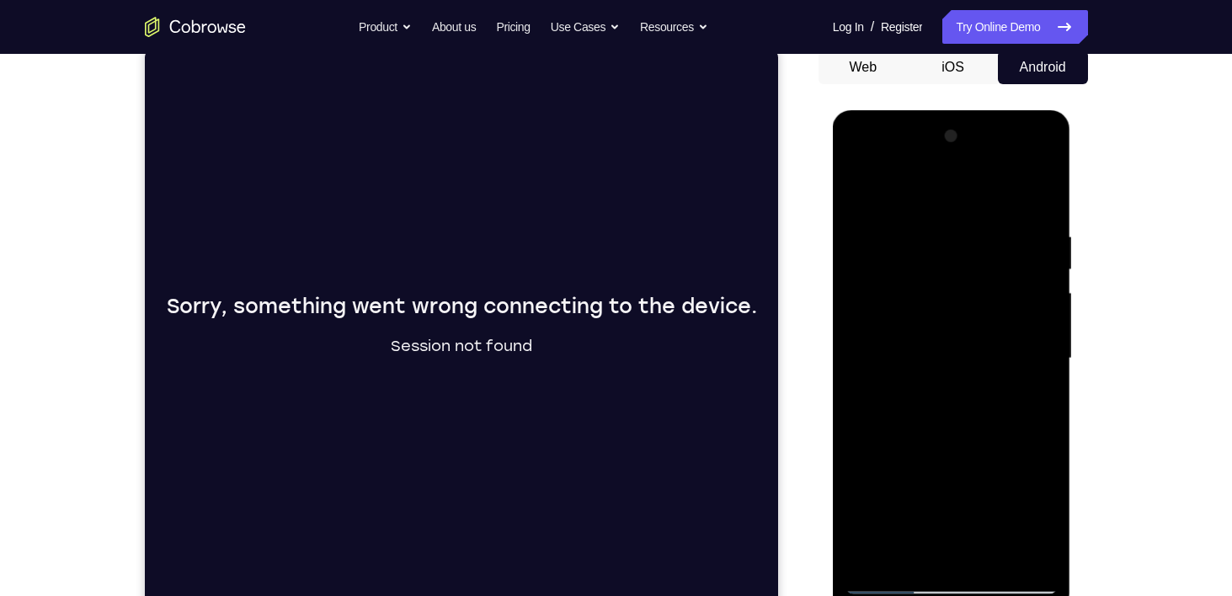
drag, startPoint x: 915, startPoint y: 253, endPoint x: 911, endPoint y: 572, distance: 319.3
click at [911, 572] on div at bounding box center [952, 359] width 212 height 472
drag, startPoint x: 889, startPoint y: 401, endPoint x: 865, endPoint y: 267, distance: 136.0
click at [865, 267] on div at bounding box center [952, 359] width 212 height 472
drag, startPoint x: 900, startPoint y: 350, endPoint x: 894, endPoint y: 279, distance: 71.8
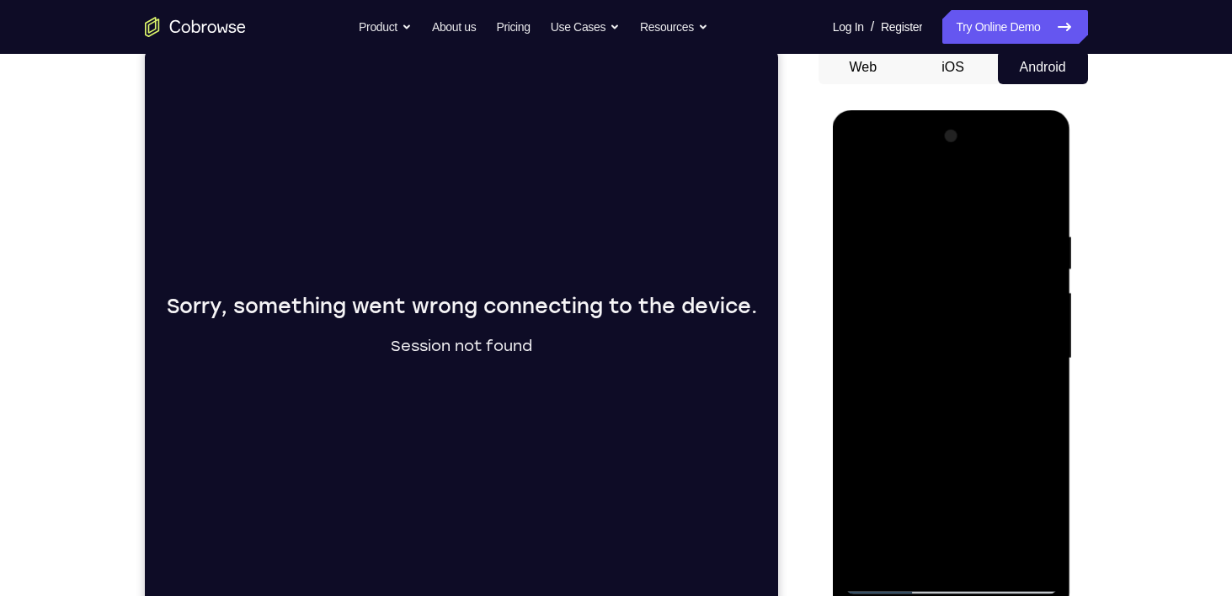
click at [894, 279] on div at bounding box center [952, 359] width 212 height 472
drag, startPoint x: 909, startPoint y: 377, endPoint x: 901, endPoint y: 265, distance: 112.3
click at [901, 265] on div at bounding box center [952, 359] width 212 height 472
click at [873, 184] on div at bounding box center [952, 359] width 212 height 472
click at [863, 186] on div at bounding box center [952, 359] width 212 height 472
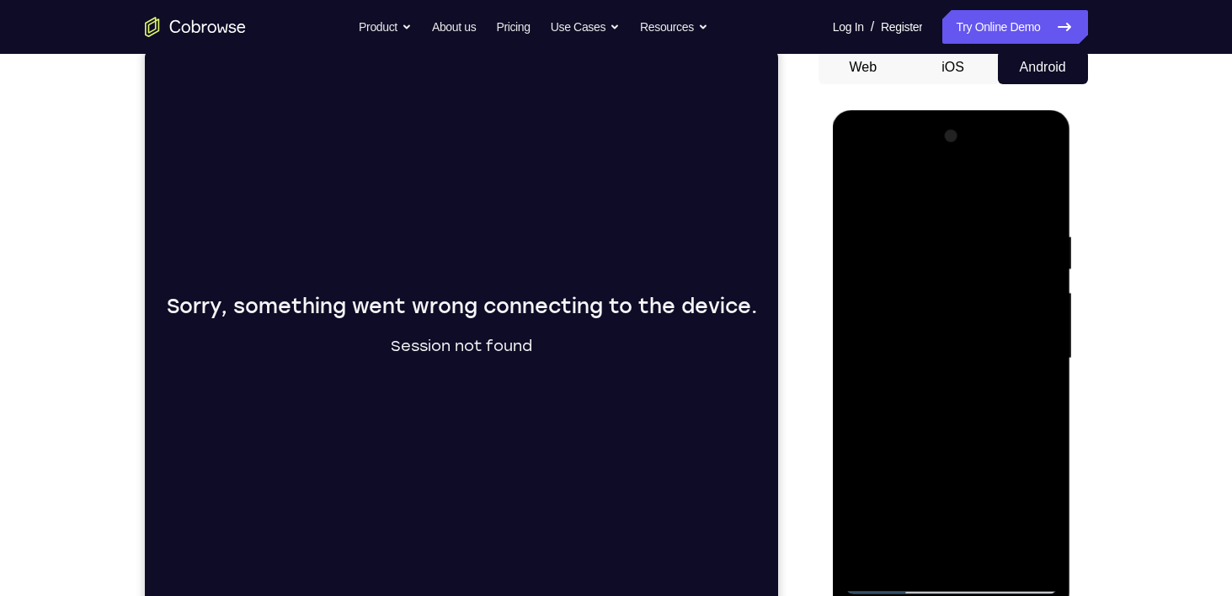
click at [863, 186] on div at bounding box center [952, 359] width 212 height 472
click at [875, 556] on div at bounding box center [952, 359] width 212 height 472
click at [988, 238] on div at bounding box center [952, 359] width 212 height 472
click at [1054, 345] on div at bounding box center [952, 359] width 212 height 472
click at [1027, 351] on div at bounding box center [952, 359] width 212 height 472
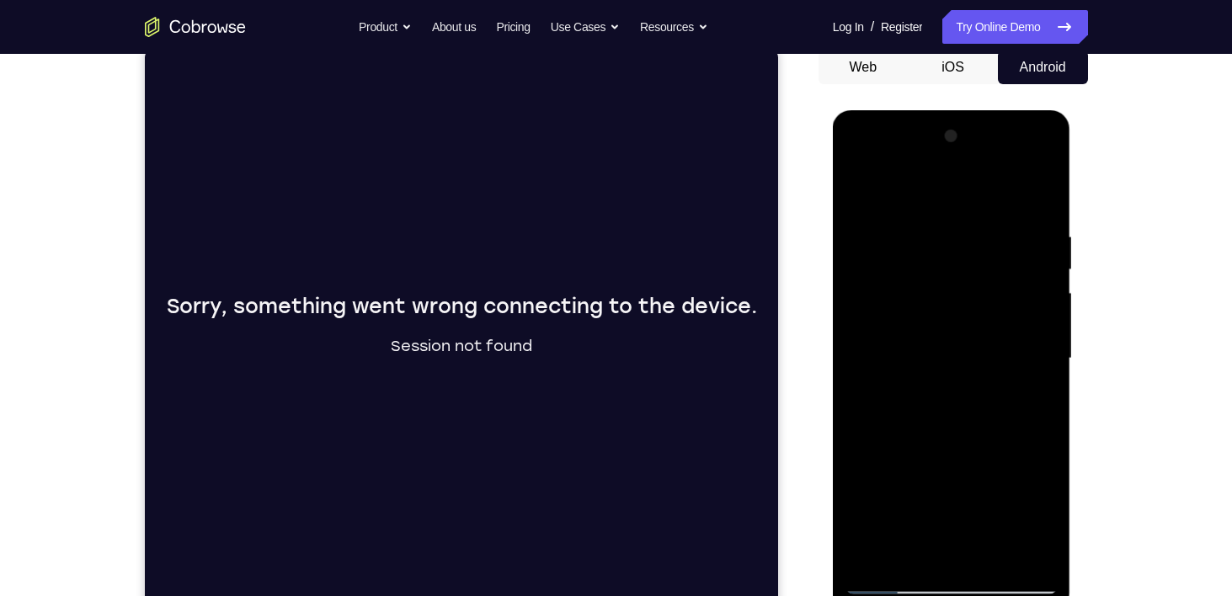
click at [1027, 351] on div at bounding box center [952, 359] width 212 height 472
click at [1018, 345] on div at bounding box center [952, 359] width 212 height 472
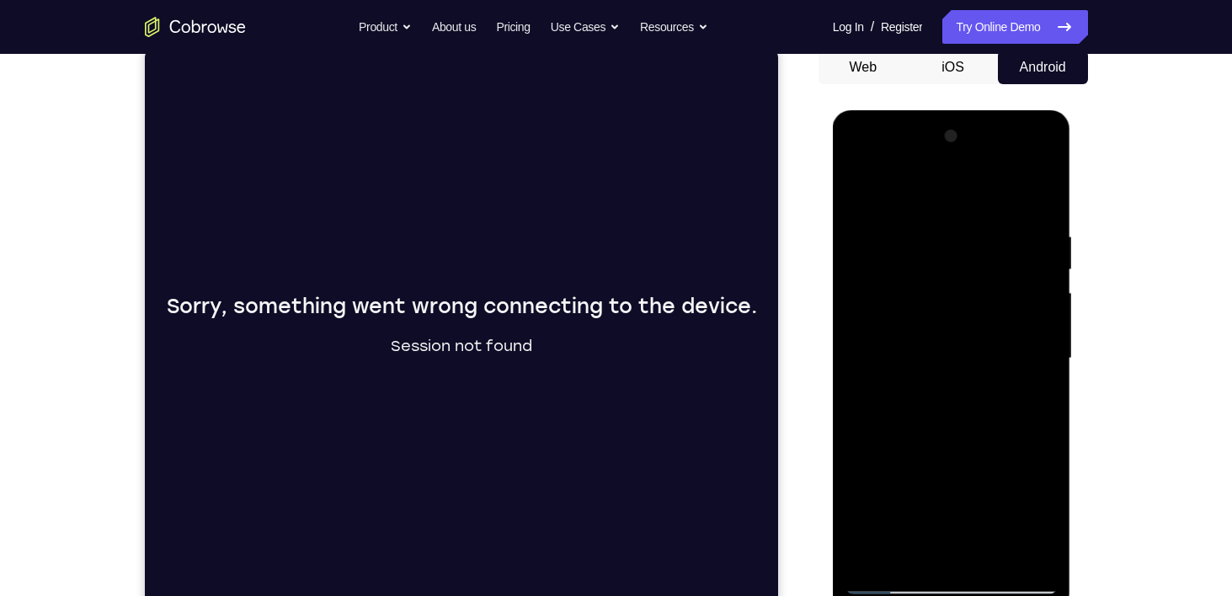
click at [1018, 345] on div at bounding box center [952, 359] width 212 height 472
click at [1025, 386] on div at bounding box center [952, 359] width 212 height 472
click at [1045, 374] on div at bounding box center [952, 359] width 212 height 472
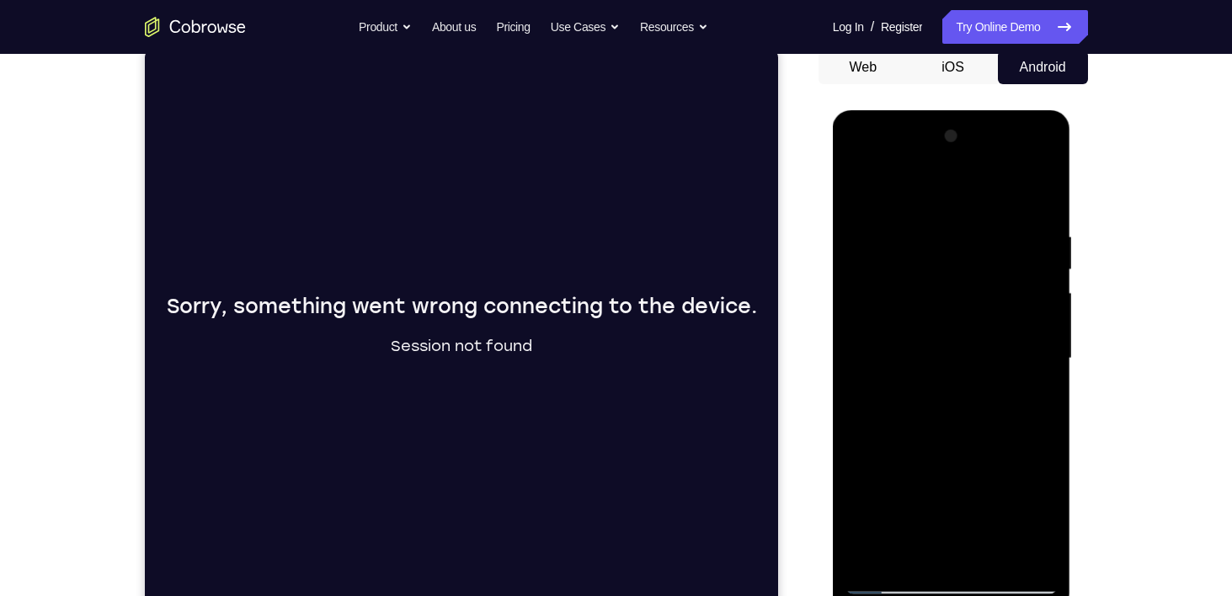
click at [1045, 374] on div at bounding box center [952, 359] width 212 height 472
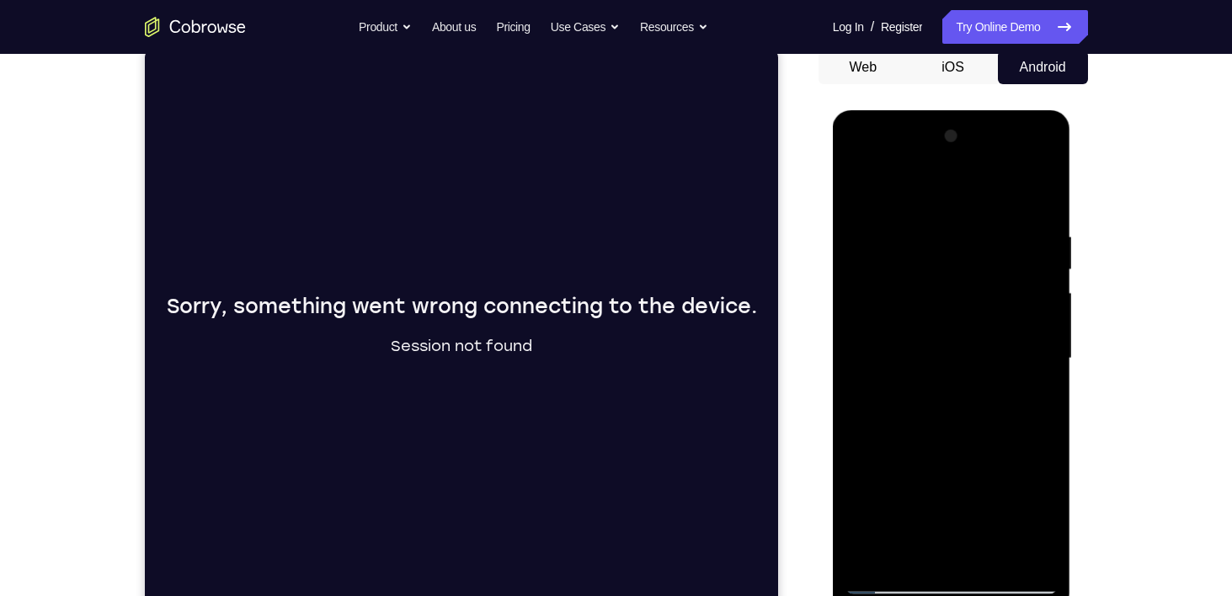
click at [1045, 374] on div at bounding box center [952, 359] width 212 height 472
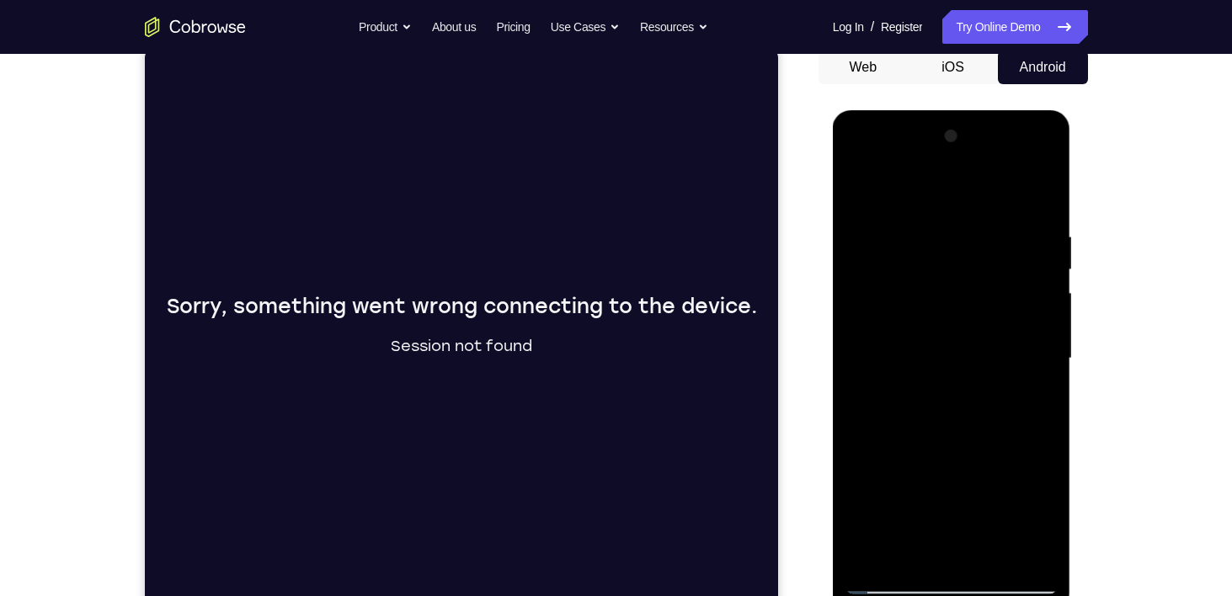
click at [1045, 374] on div at bounding box center [952, 359] width 212 height 472
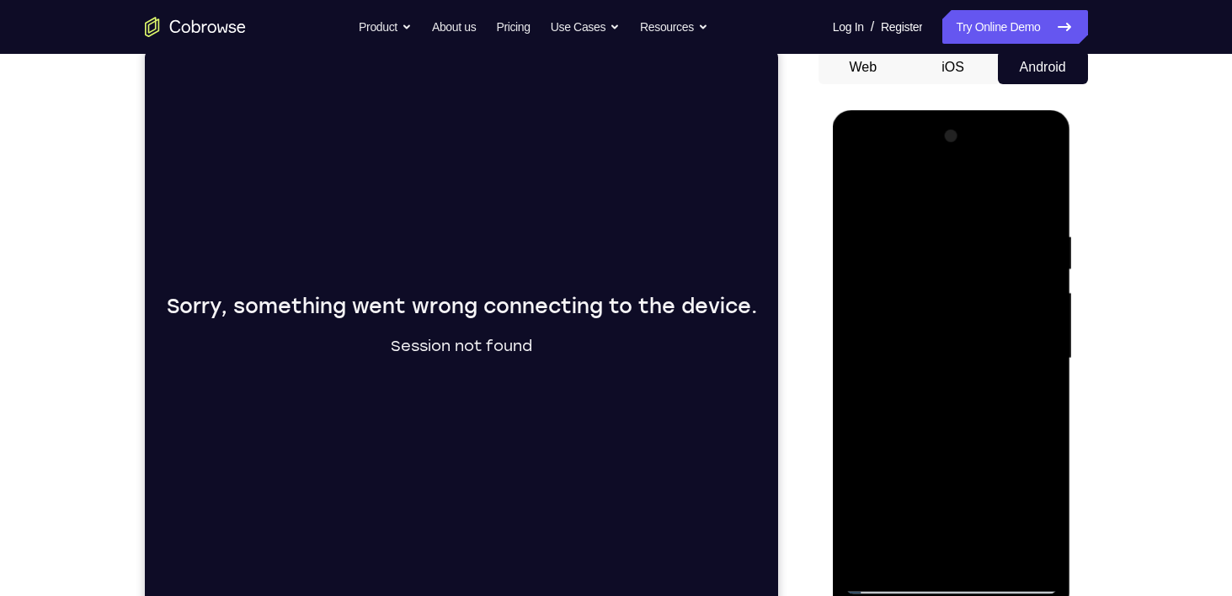
click at [1045, 374] on div at bounding box center [952, 359] width 212 height 472
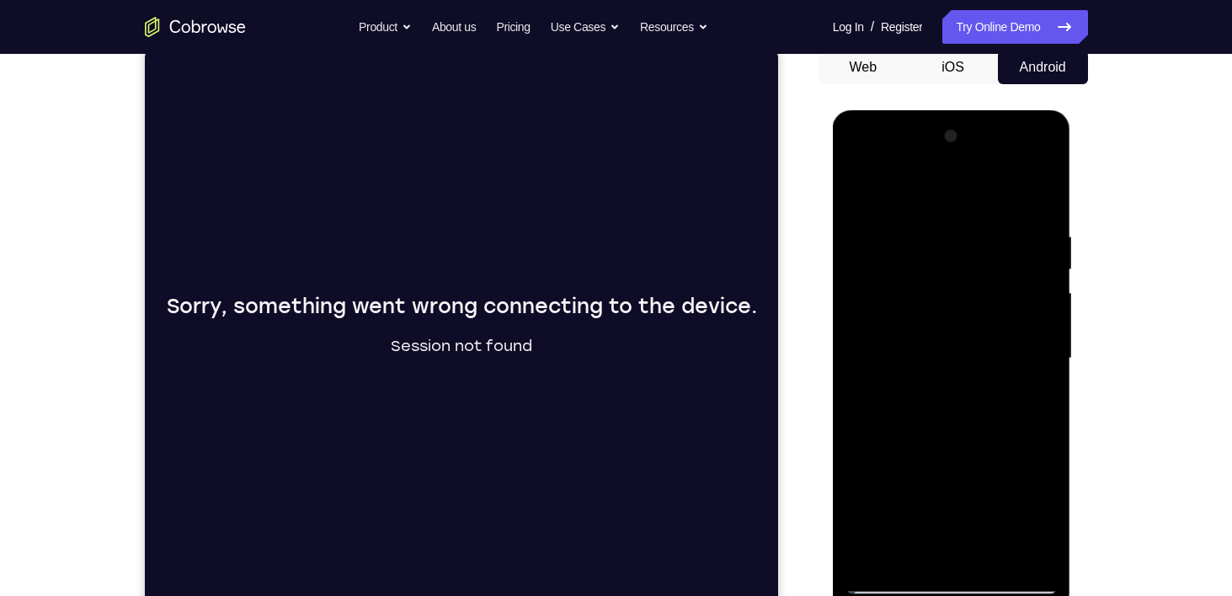
click at [1045, 374] on div at bounding box center [952, 359] width 212 height 472
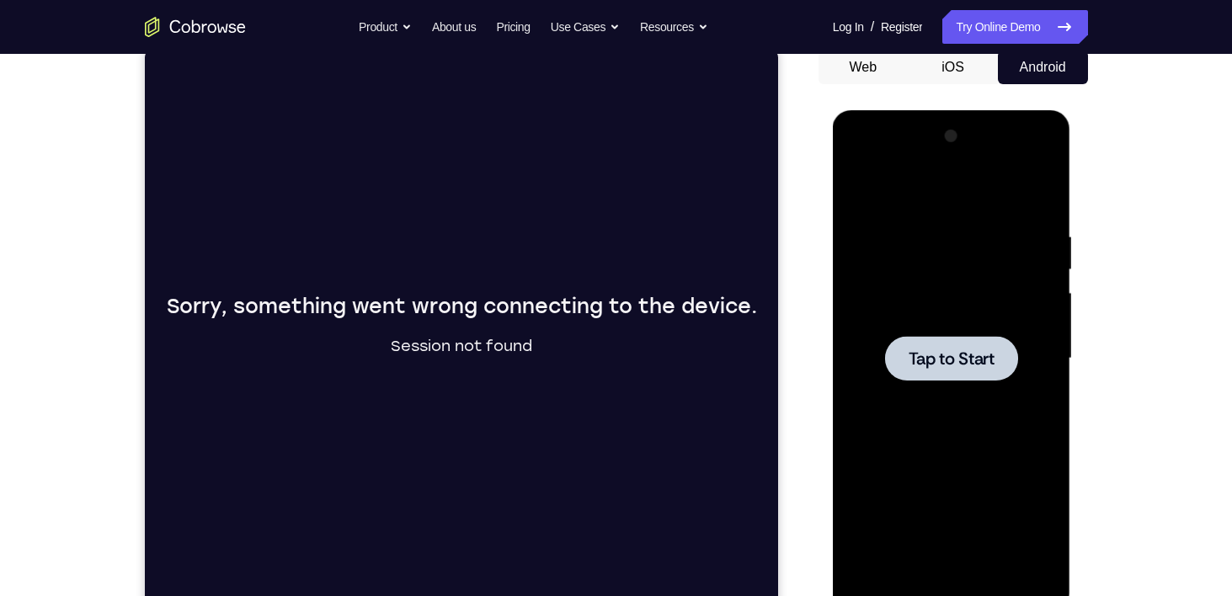
click at [942, 354] on span "Tap to Start" at bounding box center [952, 358] width 86 height 17
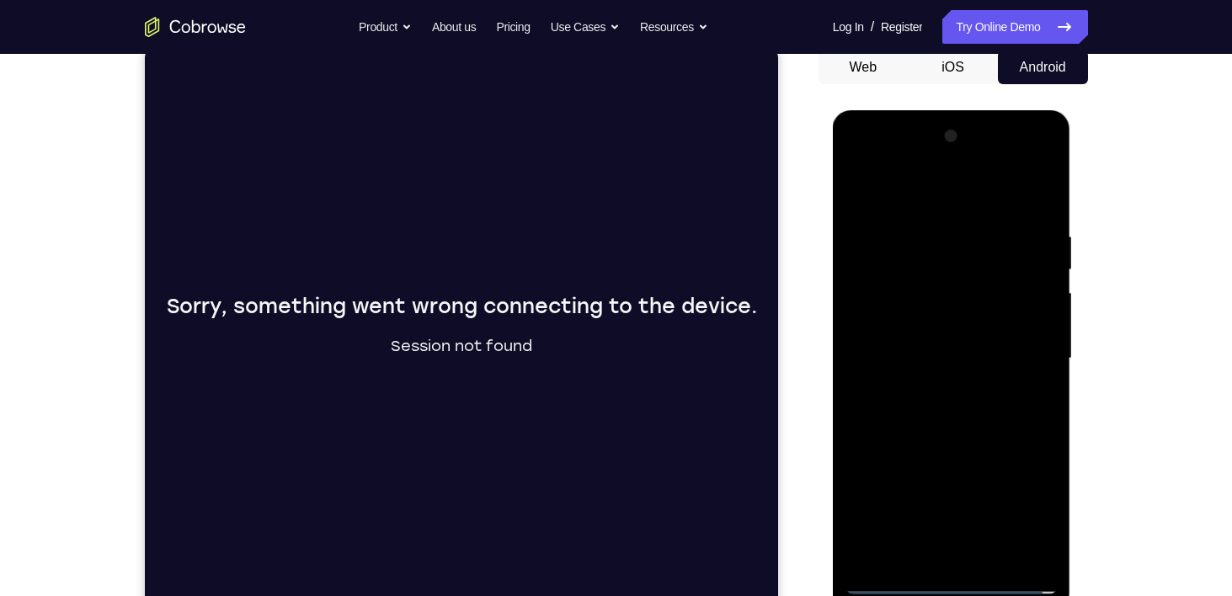
scroll to position [307, 0]
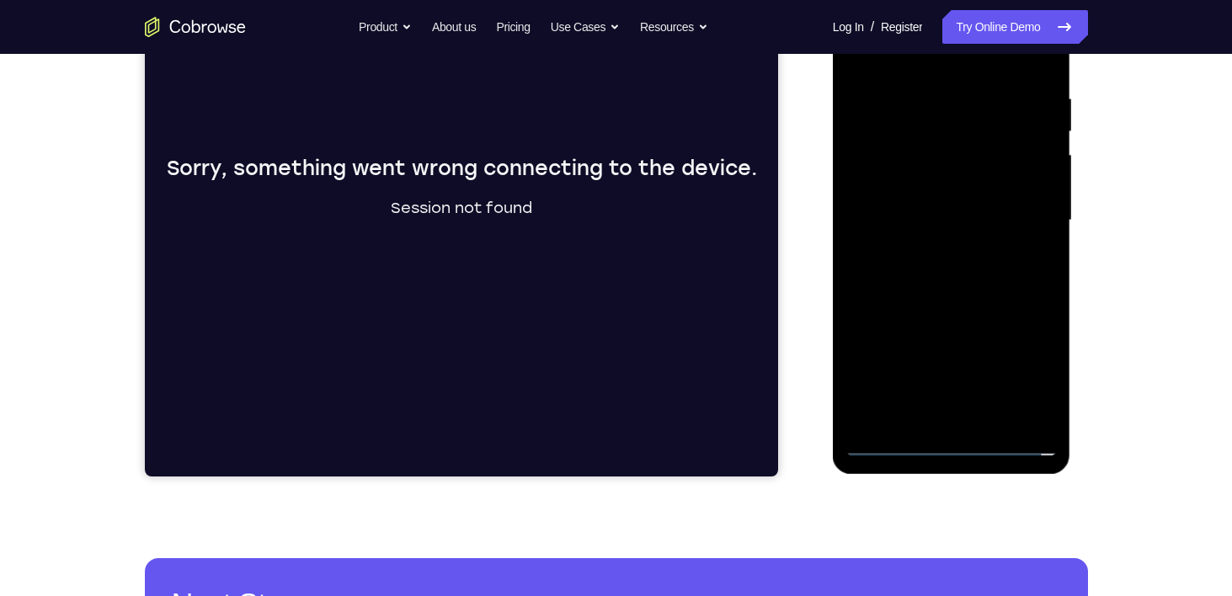
click at [949, 430] on div at bounding box center [952, 221] width 212 height 472
click at [954, 450] on div at bounding box center [952, 221] width 212 height 472
click at [1027, 361] on div at bounding box center [952, 221] width 212 height 472
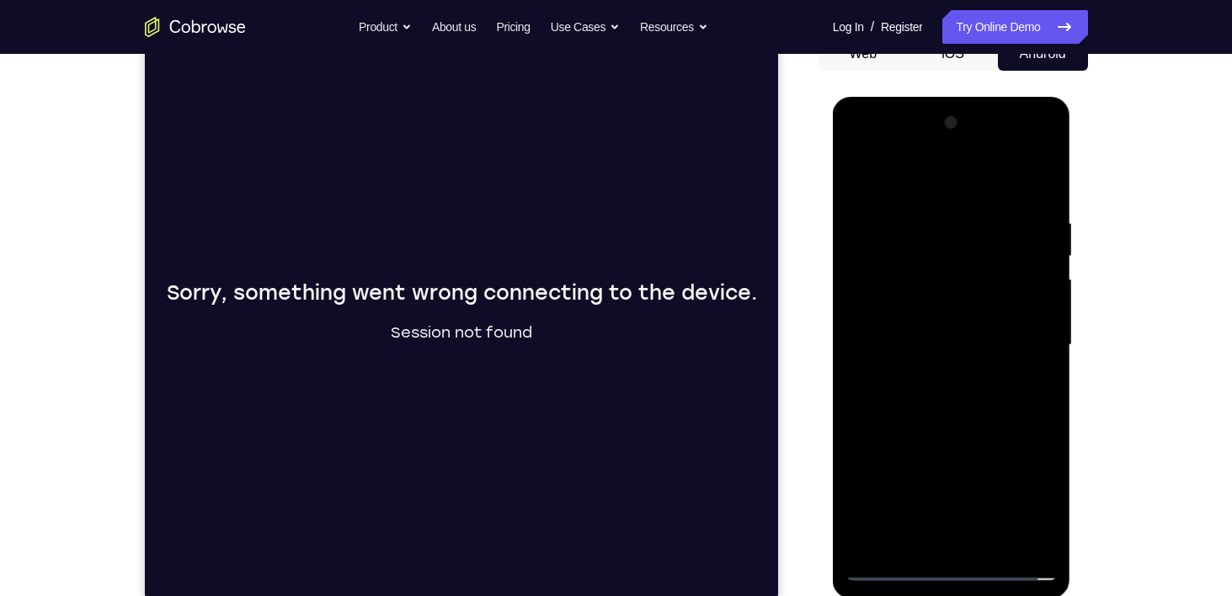
scroll to position [185, 0]
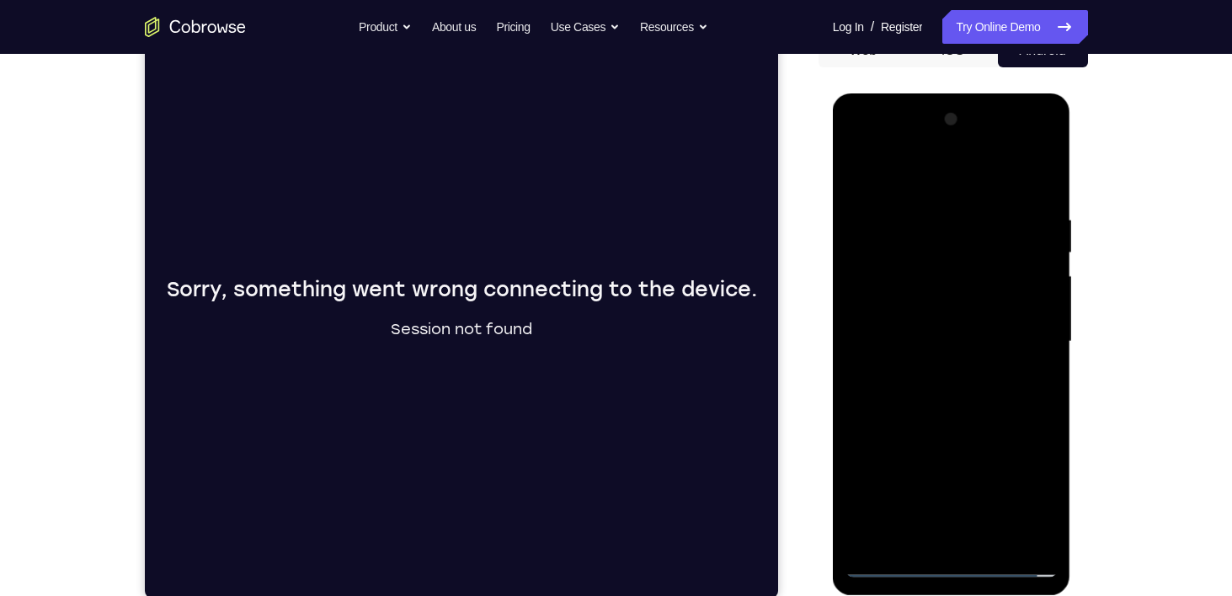
click at [946, 196] on div at bounding box center [952, 342] width 212 height 472
click at [941, 175] on div at bounding box center [952, 342] width 212 height 472
click at [947, 254] on div at bounding box center [952, 342] width 212 height 472
click at [1019, 238] on div at bounding box center [952, 342] width 212 height 472
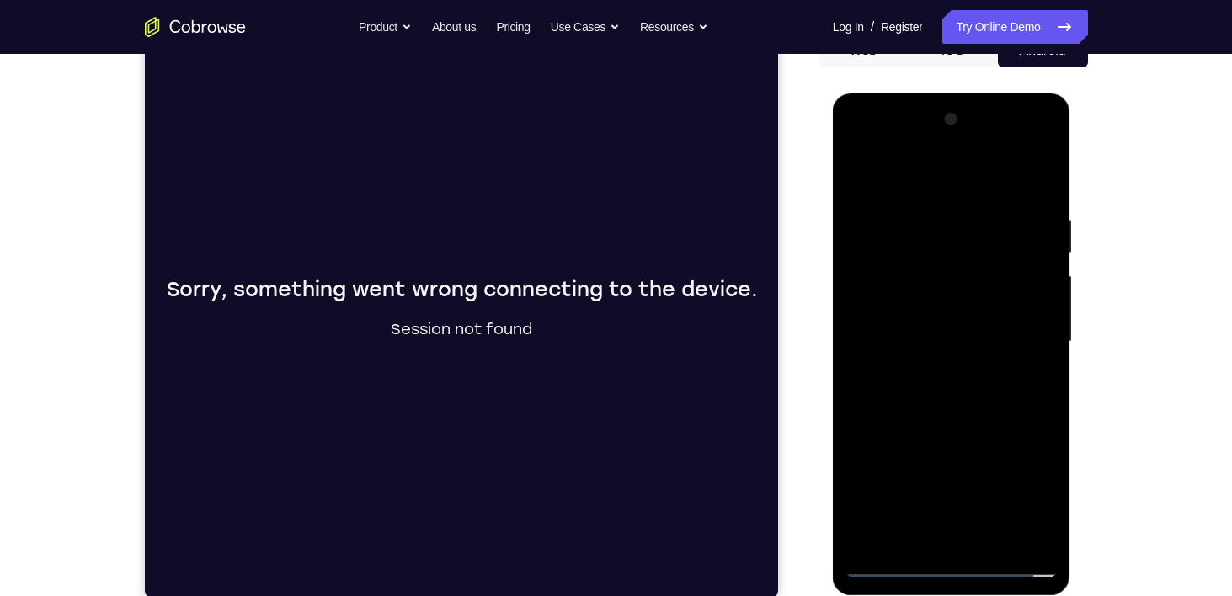
click at [976, 206] on div at bounding box center [952, 342] width 212 height 472
click at [1013, 333] on div at bounding box center [952, 342] width 212 height 472
click at [935, 380] on div at bounding box center [952, 342] width 212 height 472
click at [912, 325] on div at bounding box center [952, 342] width 212 height 472
click at [962, 372] on div at bounding box center [952, 342] width 212 height 472
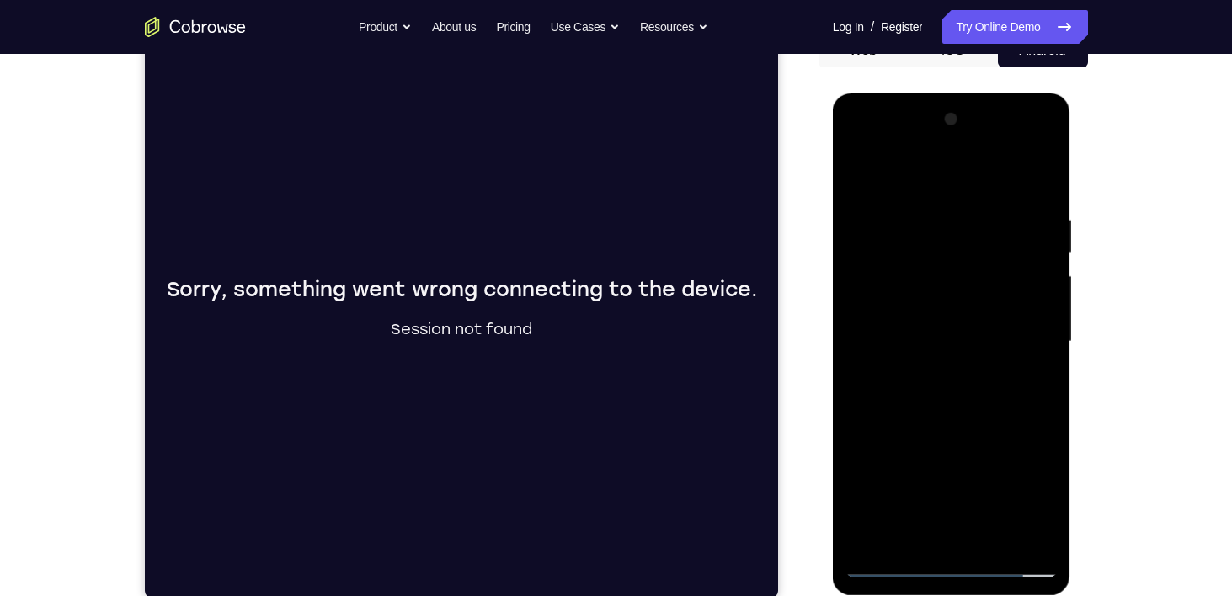
click at [941, 299] on div at bounding box center [952, 342] width 212 height 472
click at [933, 245] on div at bounding box center [952, 342] width 212 height 472
click at [934, 256] on div at bounding box center [952, 342] width 212 height 472
click at [1026, 253] on div at bounding box center [952, 342] width 212 height 472
click at [915, 317] on div at bounding box center [952, 342] width 212 height 472
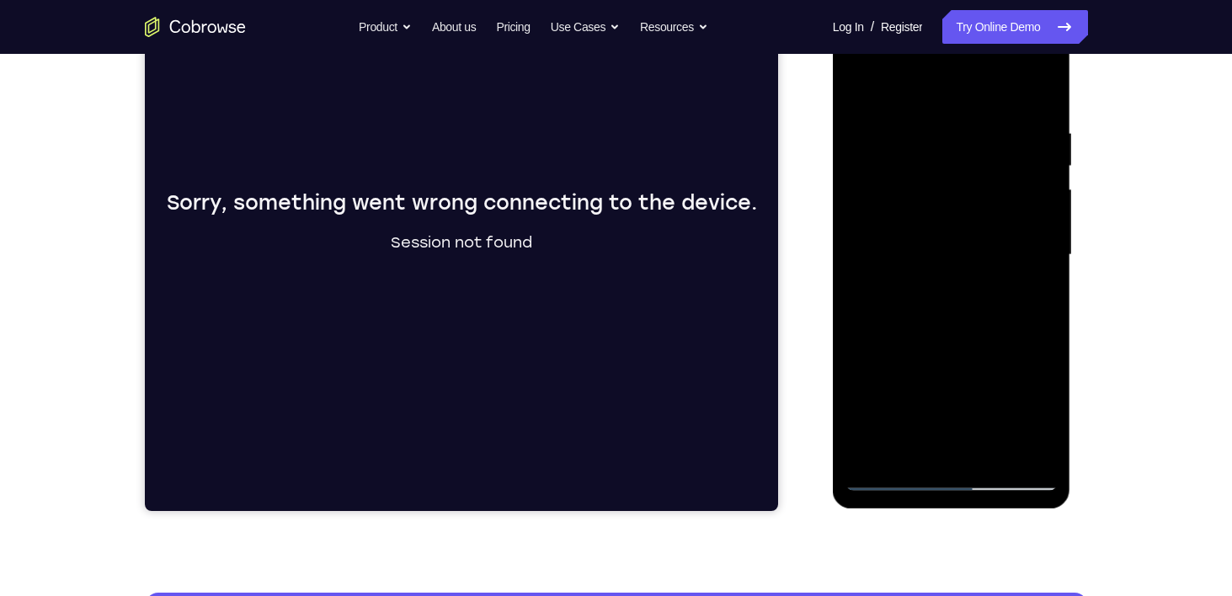
scroll to position [275, 0]
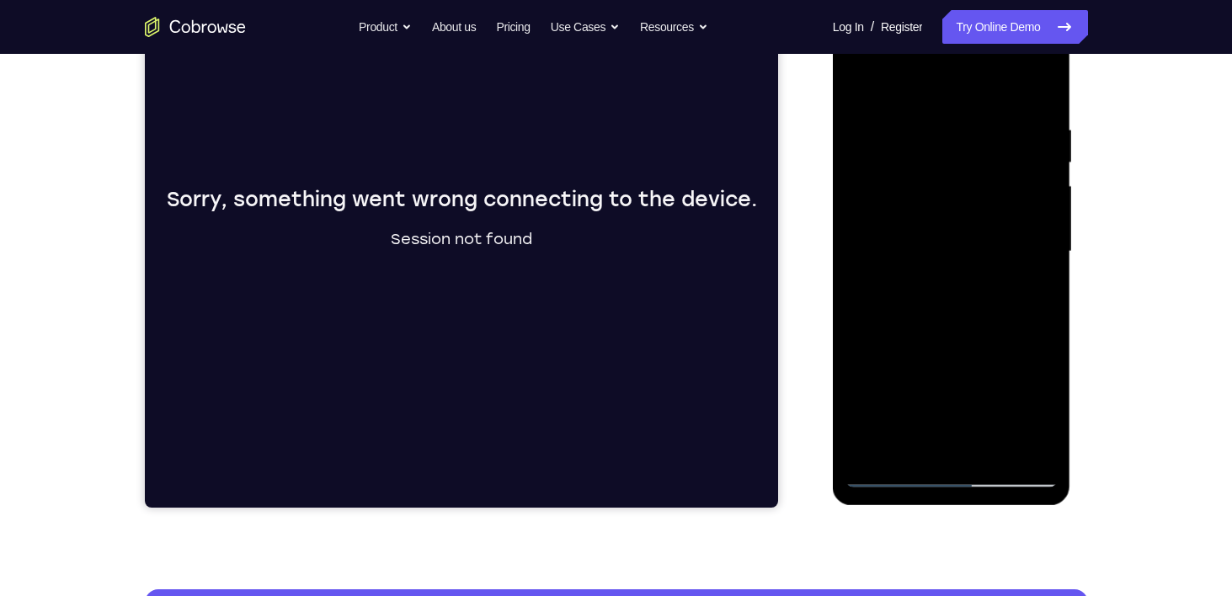
click at [1040, 99] on div at bounding box center [952, 252] width 212 height 472
click at [993, 446] on div at bounding box center [952, 252] width 212 height 472
click at [938, 348] on div at bounding box center [952, 252] width 212 height 472
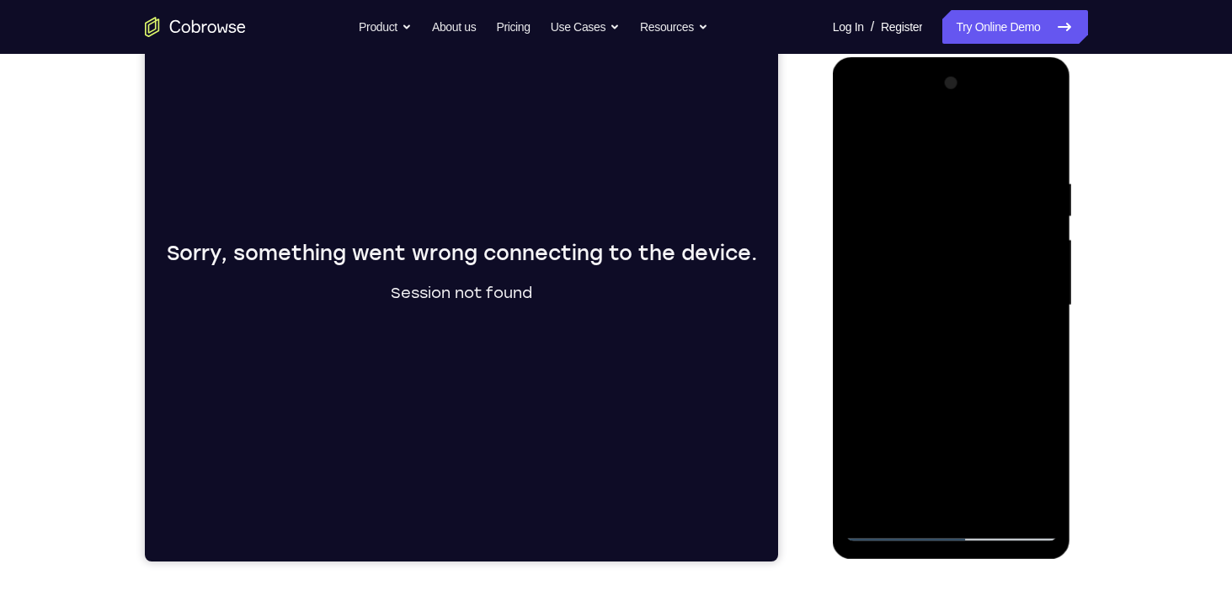
scroll to position [222, 0]
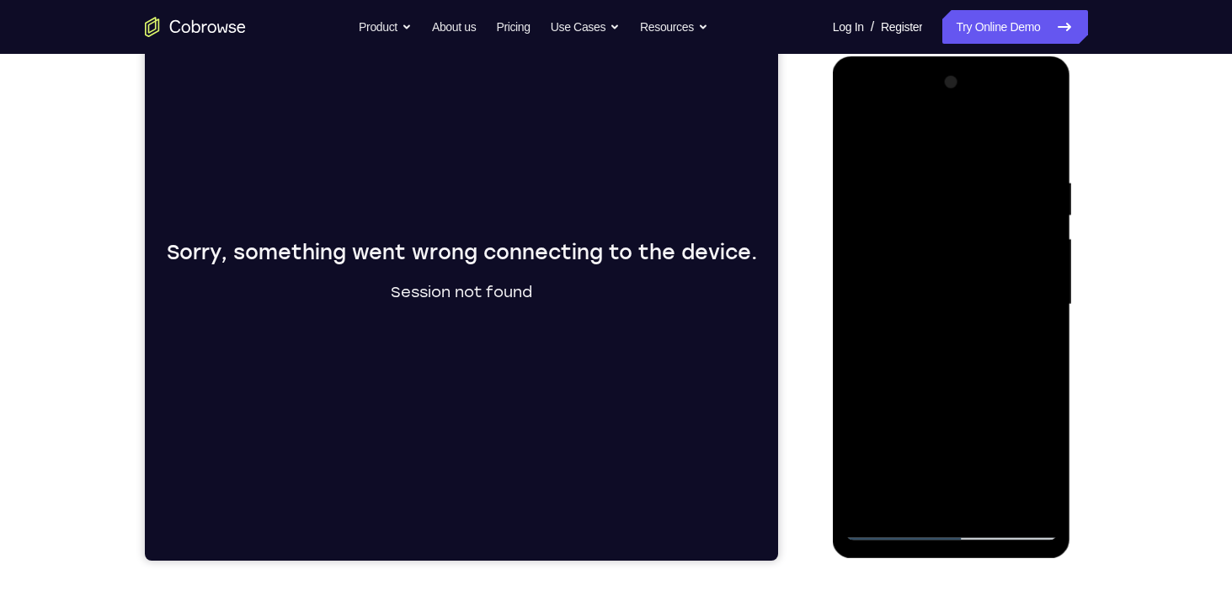
drag, startPoint x: 957, startPoint y: 341, endPoint x: 933, endPoint y: 202, distance: 141.0
click at [933, 202] on div at bounding box center [952, 305] width 212 height 472
drag, startPoint x: 951, startPoint y: 364, endPoint x: 954, endPoint y: 268, distance: 96.1
click at [954, 268] on div at bounding box center [952, 305] width 212 height 472
drag, startPoint x: 954, startPoint y: 422, endPoint x: 944, endPoint y: 324, distance: 98.2
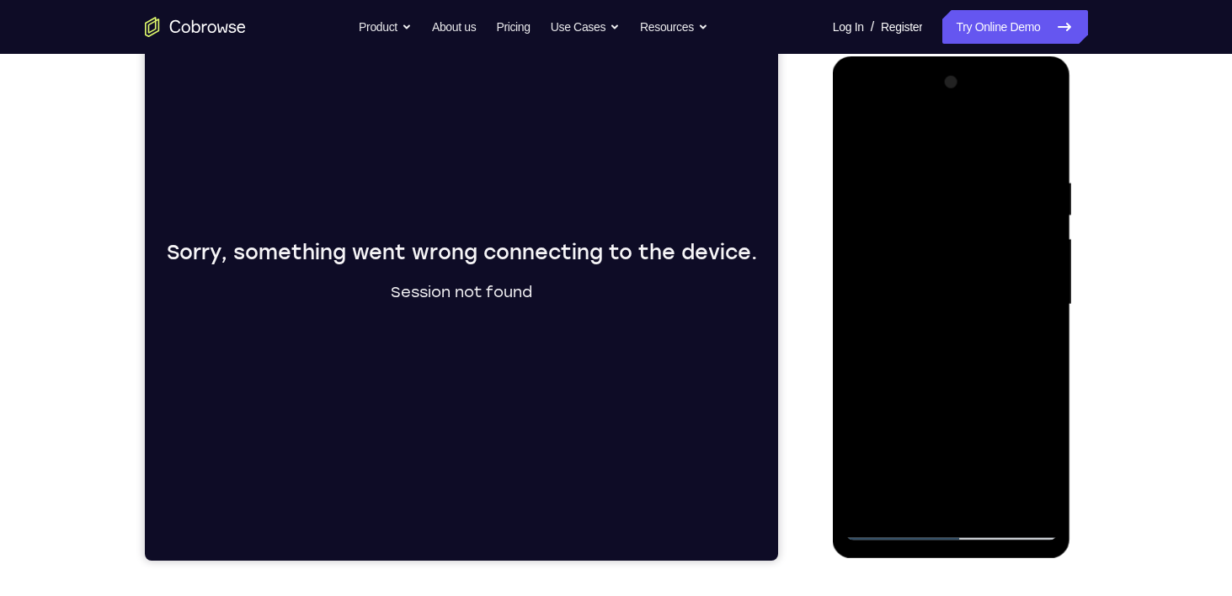
click at [944, 324] on div at bounding box center [952, 305] width 212 height 472
drag, startPoint x: 957, startPoint y: 400, endPoint x: 955, endPoint y: 312, distance: 88.5
click at [955, 312] on div at bounding box center [952, 305] width 212 height 472
drag, startPoint x: 961, startPoint y: 430, endPoint x: 960, endPoint y: 352, distance: 78.4
click at [960, 352] on div at bounding box center [952, 305] width 212 height 472
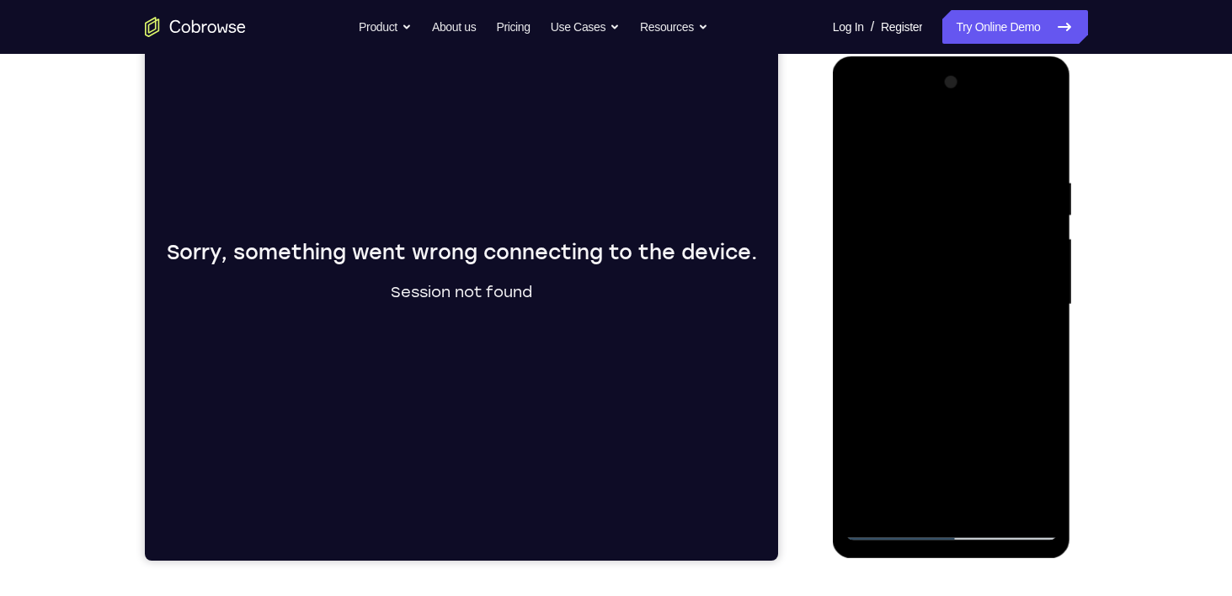
drag, startPoint x: 952, startPoint y: 350, endPoint x: 968, endPoint y: 606, distance: 256.6
click at [968, 562] on html "Online web based iOS Simulators and Android Emulators. Run iPhone, iPad, Mobile…" at bounding box center [953, 308] width 240 height 505
drag, startPoint x: 913, startPoint y: 414, endPoint x: 940, endPoint y: 520, distance: 108.7
click at [940, 520] on div at bounding box center [952, 305] width 212 height 472
drag, startPoint x: 986, startPoint y: 227, endPoint x: 900, endPoint y: 222, distance: 86.0
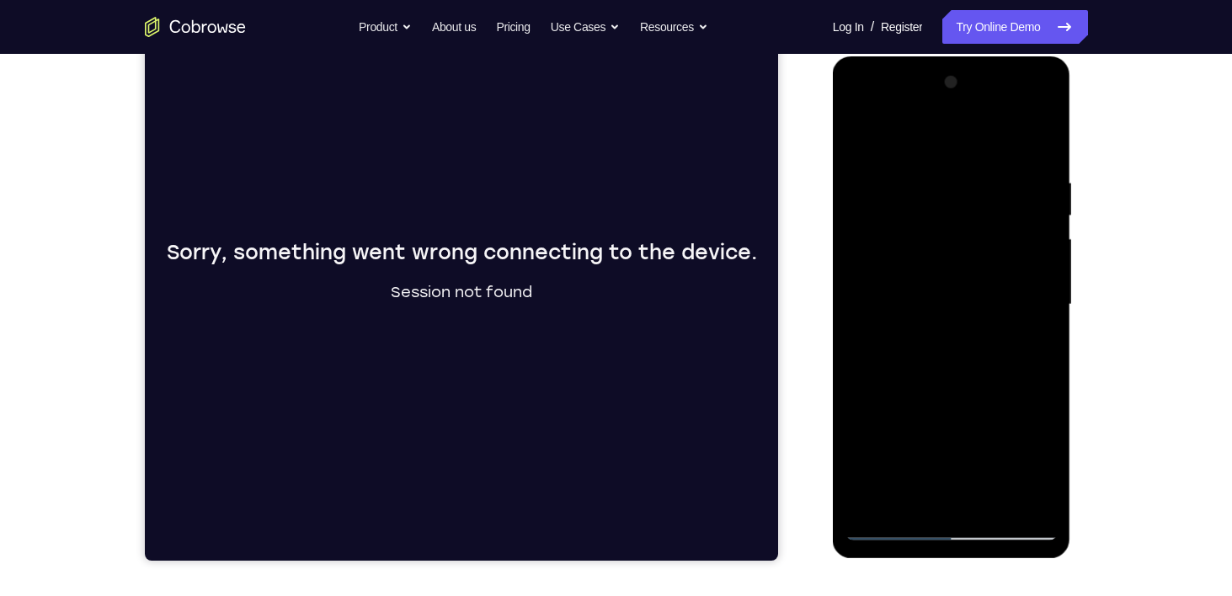
click at [900, 222] on div at bounding box center [952, 305] width 212 height 472
click at [1045, 212] on div at bounding box center [952, 305] width 212 height 472
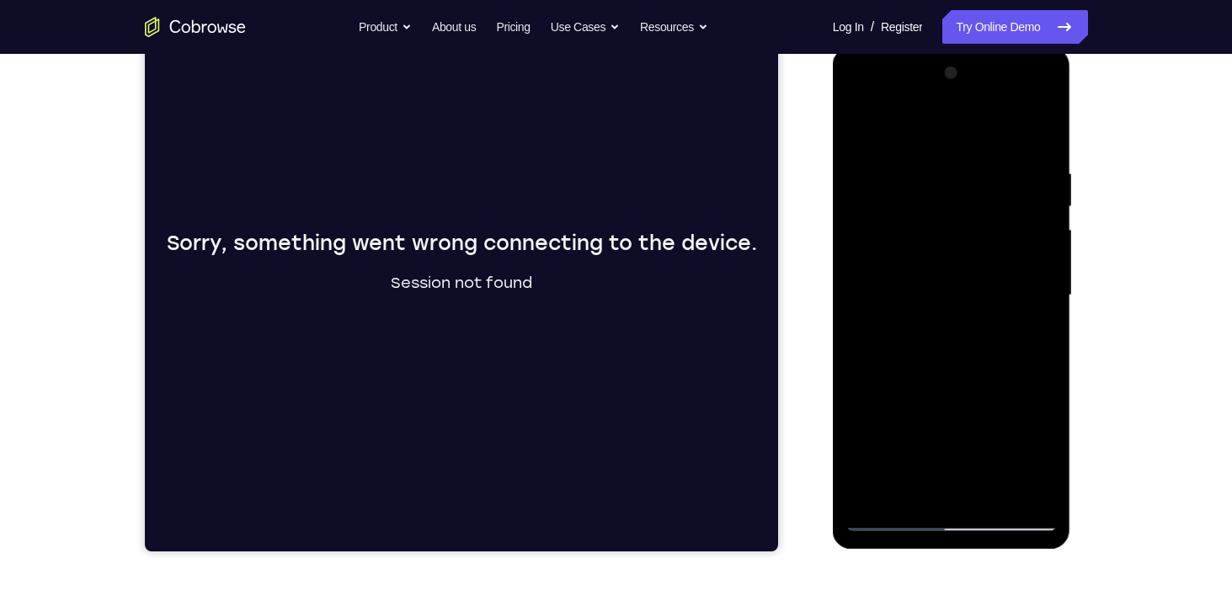
scroll to position [231, 0]
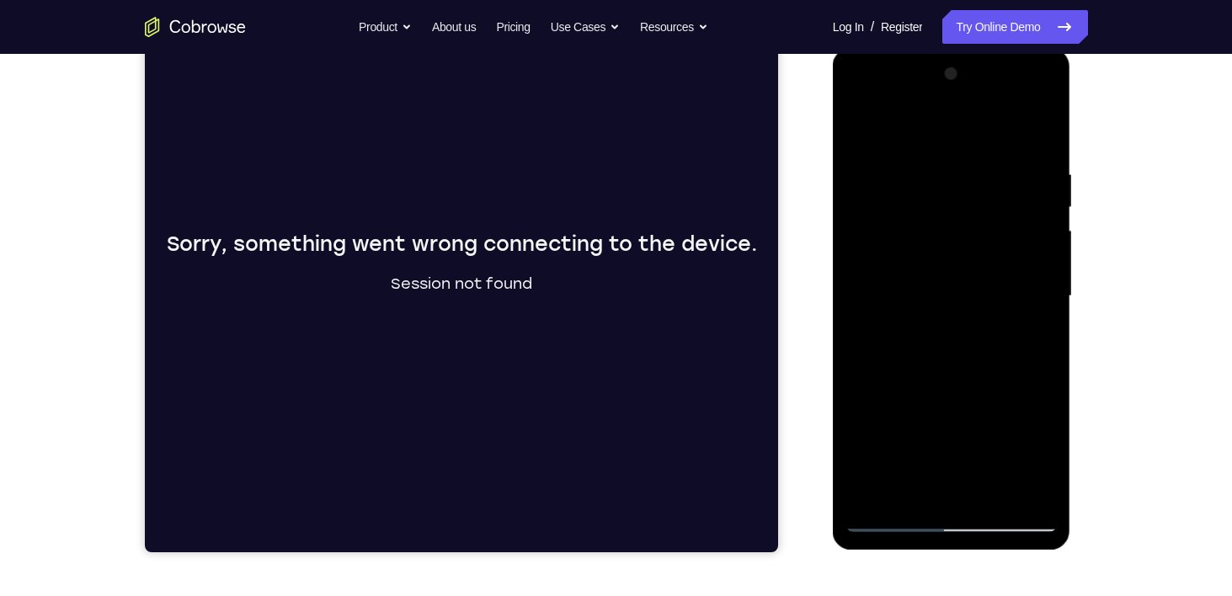
click at [1042, 206] on div at bounding box center [952, 297] width 212 height 472
drag, startPoint x: 938, startPoint y: 396, endPoint x: 915, endPoint y: 311, distance: 88.3
click at [915, 311] on div at bounding box center [952, 297] width 212 height 472
click at [915, 312] on div at bounding box center [952, 297] width 212 height 472
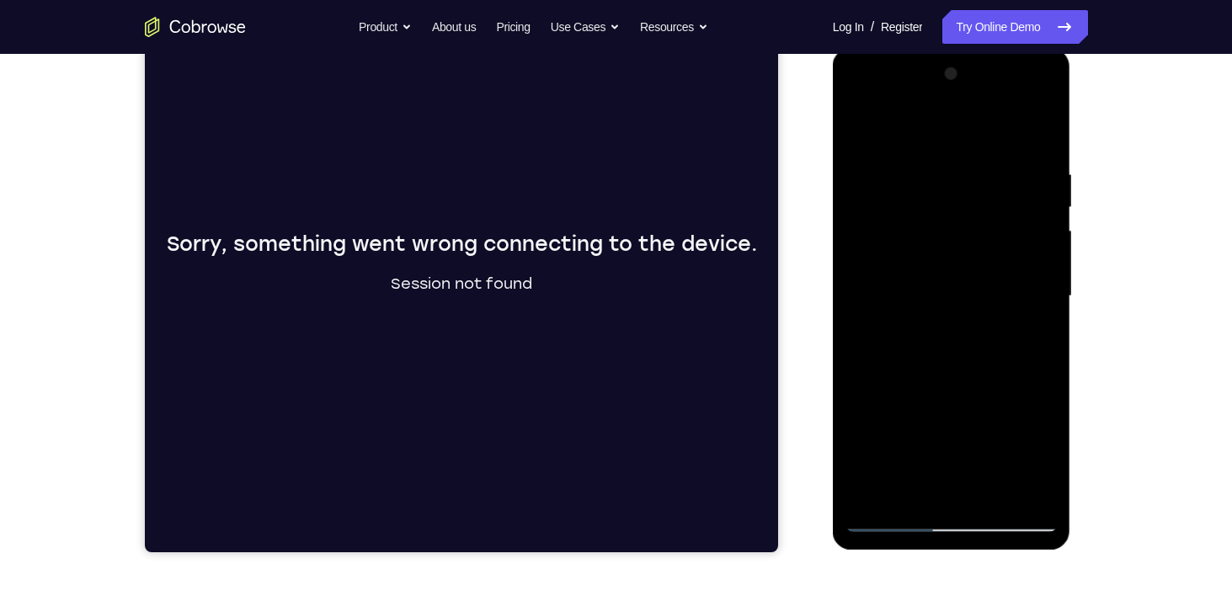
click at [853, 127] on div at bounding box center [952, 297] width 212 height 472
drag, startPoint x: 943, startPoint y: 341, endPoint x: 928, endPoint y: 227, distance: 114.6
click at [928, 227] on div at bounding box center [952, 297] width 212 height 472
drag, startPoint x: 961, startPoint y: 368, endPoint x: 994, endPoint y: 521, distance: 156.0
click at [994, 521] on div at bounding box center [952, 297] width 212 height 472
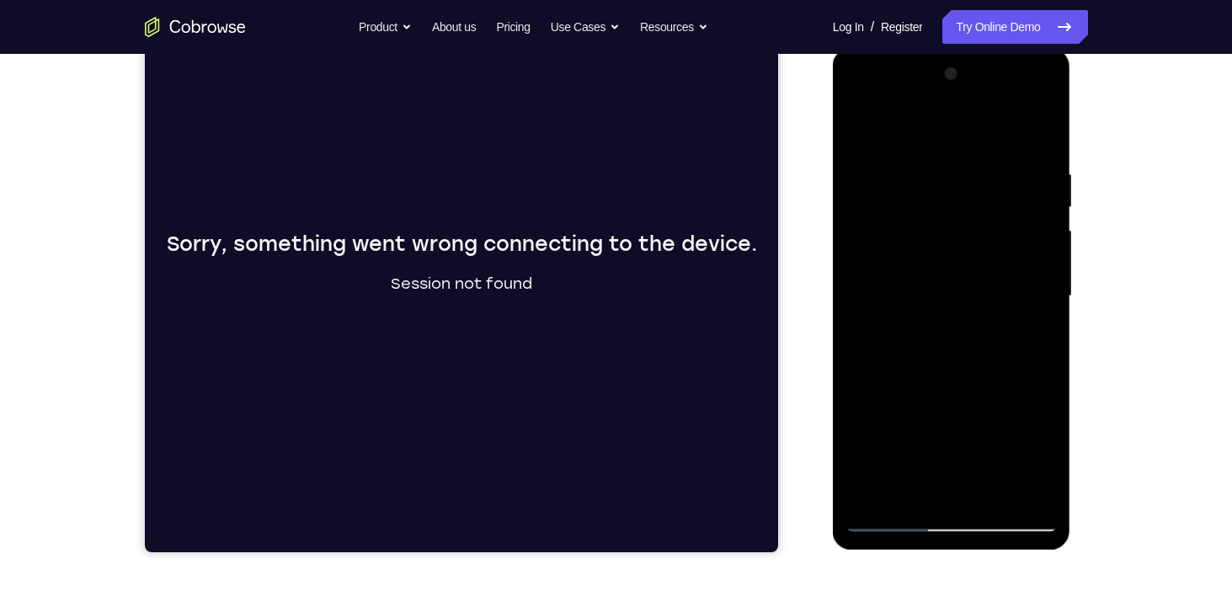
drag, startPoint x: 933, startPoint y: 333, endPoint x: 947, endPoint y: 458, distance: 126.2
click at [947, 458] on div at bounding box center [952, 297] width 212 height 472
drag, startPoint x: 974, startPoint y: 248, endPoint x: 890, endPoint y: 248, distance: 83.4
click at [890, 248] on div at bounding box center [952, 297] width 212 height 472
drag, startPoint x: 985, startPoint y: 208, endPoint x: 879, endPoint y: 219, distance: 106.7
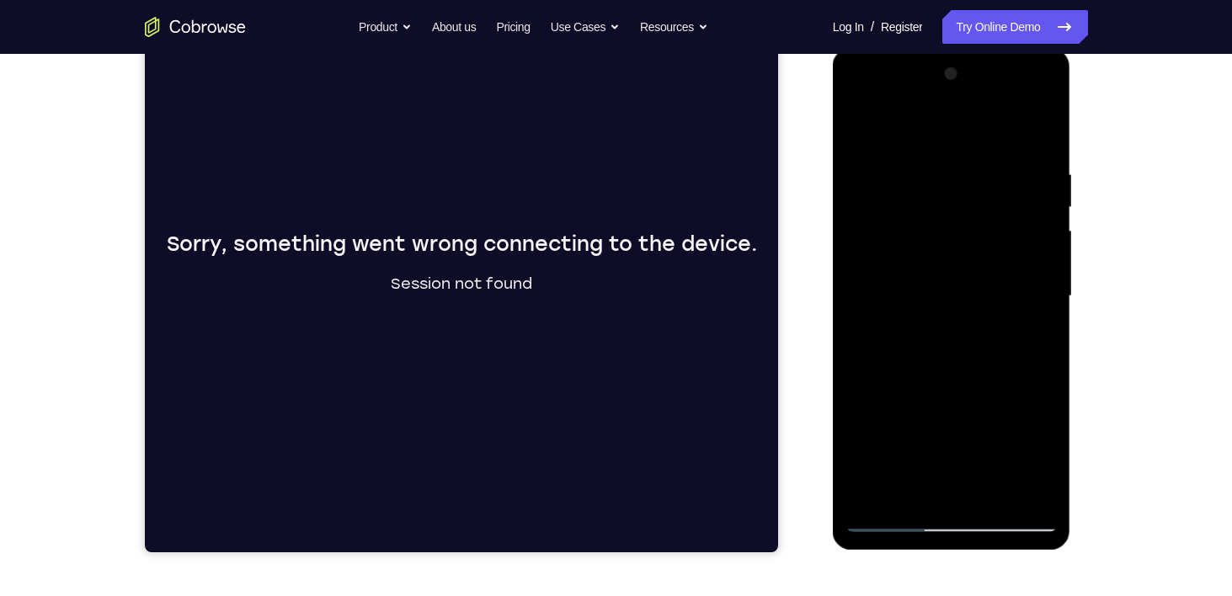
click at [879, 219] on div at bounding box center [952, 297] width 212 height 472
drag, startPoint x: 960, startPoint y: 219, endPoint x: 844, endPoint y: 229, distance: 115.9
click at [844, 229] on div at bounding box center [952, 299] width 238 height 502
drag, startPoint x: 990, startPoint y: 208, endPoint x: 855, endPoint y: 222, distance: 135.5
click at [855, 222] on div at bounding box center [952, 297] width 212 height 472
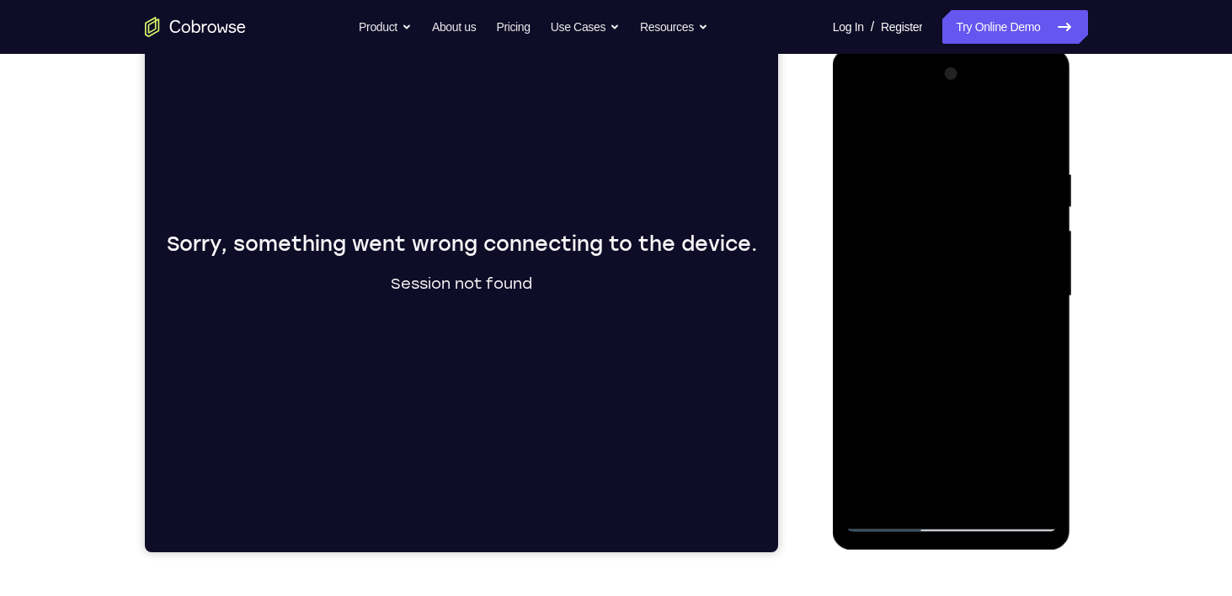
drag, startPoint x: 976, startPoint y: 212, endPoint x: 860, endPoint y: 211, distance: 116.3
click at [860, 211] on div at bounding box center [952, 297] width 212 height 472
drag, startPoint x: 1002, startPoint y: 201, endPoint x: 848, endPoint y: 218, distance: 154.3
click at [848, 218] on div at bounding box center [952, 297] width 212 height 472
drag, startPoint x: 989, startPoint y: 221, endPoint x: 802, endPoint y: 208, distance: 187.4
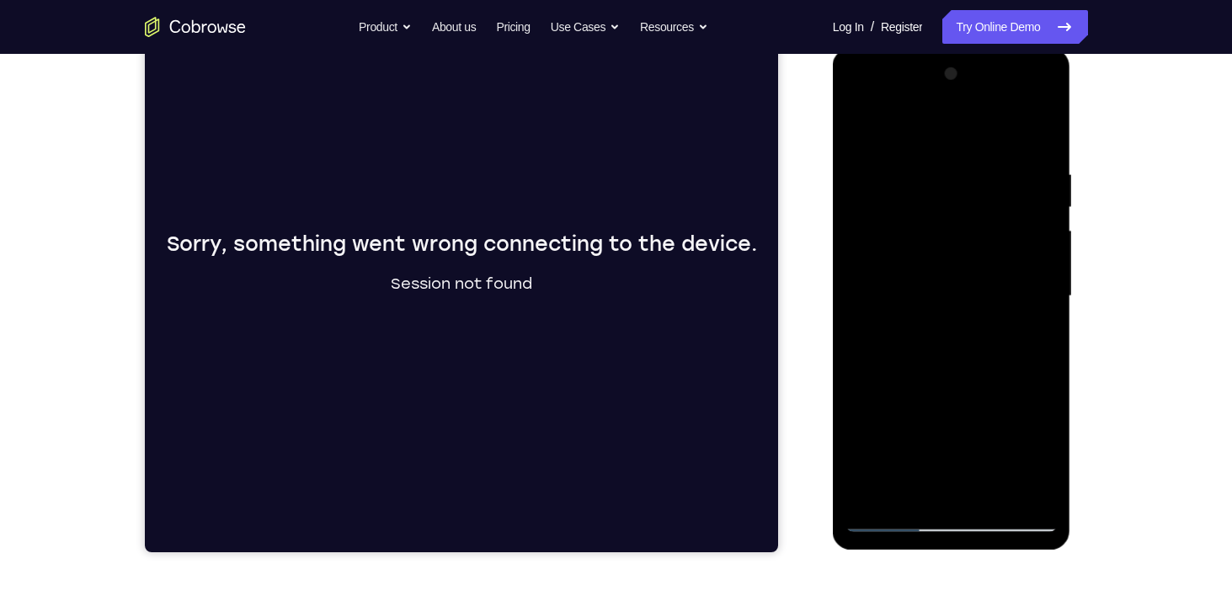
click at [833, 208] on html "Online web based iOS Simulators and Android Emulators. Run iPhone, iPad, Mobile…" at bounding box center [953, 300] width 240 height 505
drag, startPoint x: 967, startPoint y: 217, endPoint x: 818, endPoint y: 219, distance: 149.1
click at [833, 219] on html "Online web based iOS Simulators and Android Emulators. Run iPhone, iPad, Mobile…" at bounding box center [953, 300] width 240 height 505
drag, startPoint x: 961, startPoint y: 218, endPoint x: 734, endPoint y: 228, distance: 227.7
click at [833, 228] on html "Online web based iOS Simulators and Android Emulators. Run iPhone, iPad, Mobile…" at bounding box center [953, 300] width 240 height 505
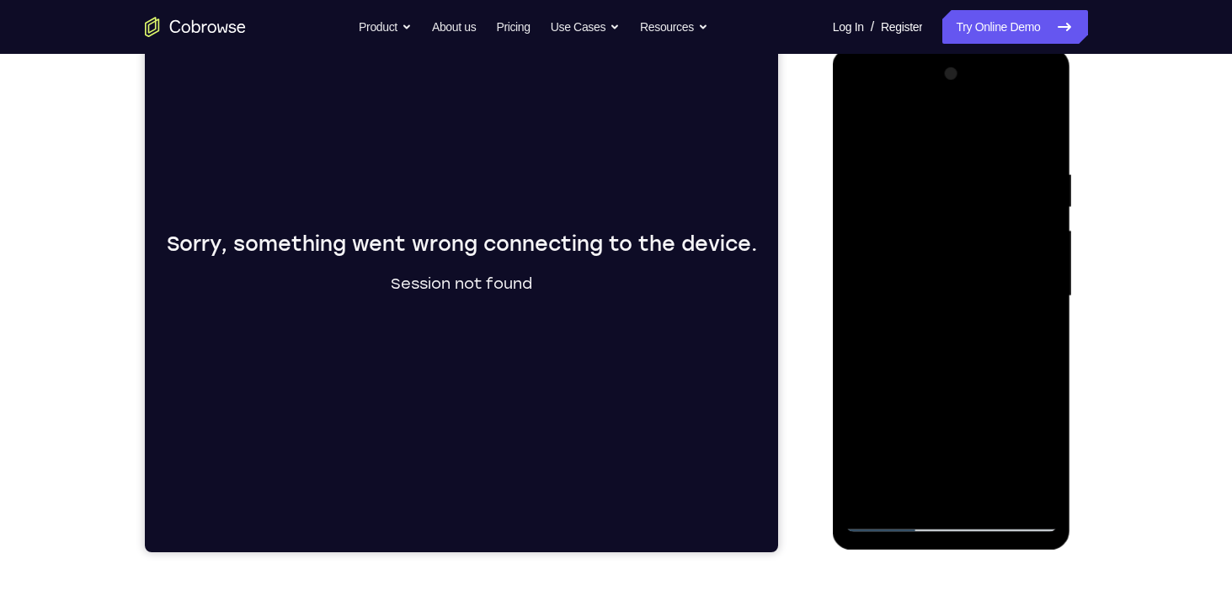
drag, startPoint x: 960, startPoint y: 217, endPoint x: 789, endPoint y: 203, distance: 171.6
click at [833, 203] on html "Online web based iOS Simulators and Android Emulators. Run iPhone, iPad, Mobile…" at bounding box center [953, 300] width 240 height 505
drag, startPoint x: 969, startPoint y: 214, endPoint x: 837, endPoint y: 215, distance: 132.3
click at [837, 215] on div at bounding box center [952, 299] width 238 height 502
click at [870, 121] on div at bounding box center [952, 297] width 212 height 472
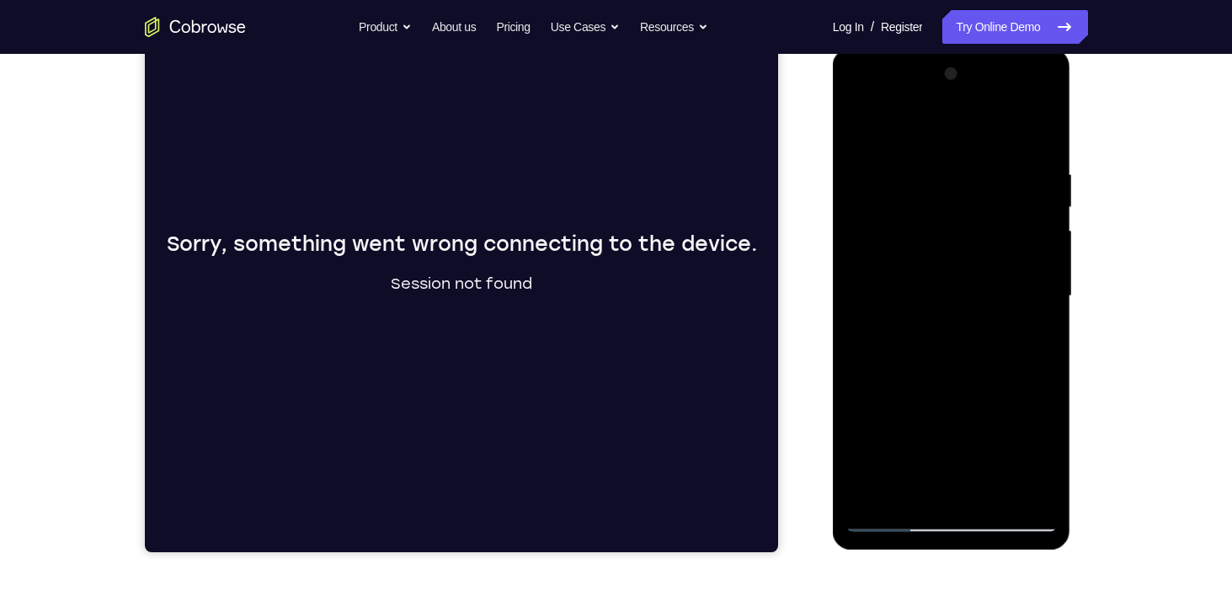
click at [923, 161] on div at bounding box center [952, 297] width 212 height 472
click at [1024, 479] on div at bounding box center [952, 297] width 212 height 472
click at [1055, 347] on div at bounding box center [952, 297] width 212 height 472
click at [1019, 479] on div at bounding box center [952, 297] width 212 height 472
click at [1019, 403] on div at bounding box center [952, 297] width 212 height 472
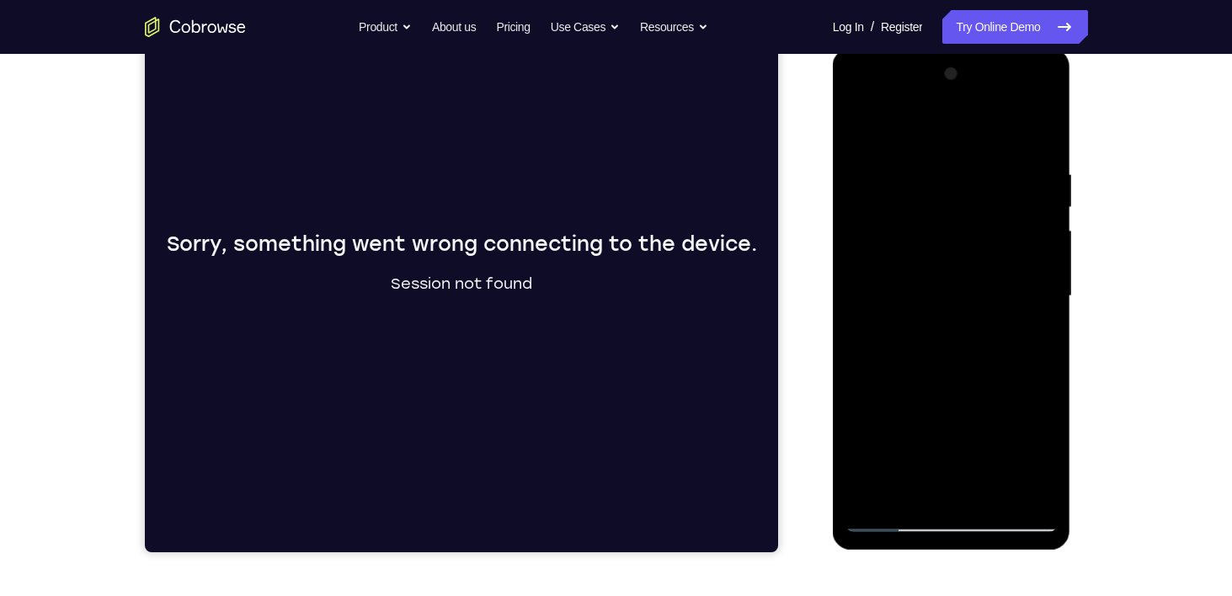
click at [1036, 142] on div at bounding box center [952, 297] width 212 height 472
click at [988, 492] on div at bounding box center [952, 297] width 212 height 472
drag, startPoint x: 952, startPoint y: 404, endPoint x: 1006, endPoint y: 605, distance: 208.4
click at [1006, 553] on html "Online web based iOS Simulators and Android Emulators. Run iPhone, iPad, Mobile…" at bounding box center [953, 300] width 240 height 505
click at [862, 121] on div at bounding box center [952, 297] width 212 height 472
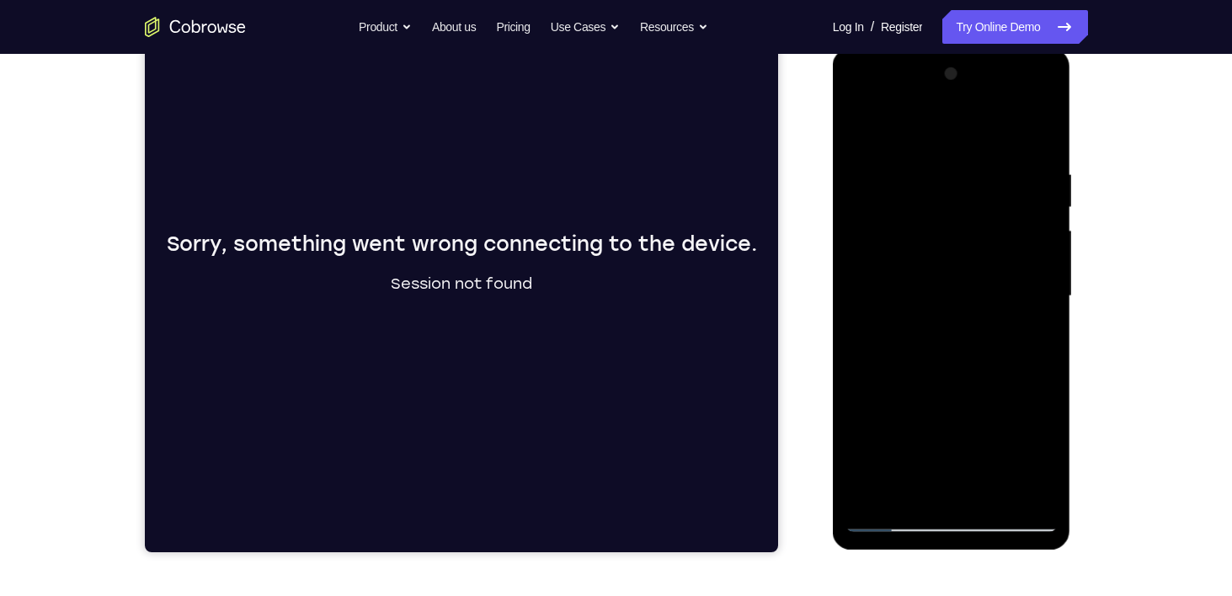
click at [984, 496] on div at bounding box center [952, 297] width 212 height 472
click at [858, 119] on div at bounding box center [952, 297] width 212 height 472
click at [1035, 499] on div at bounding box center [952, 297] width 212 height 472
click at [861, 135] on div at bounding box center [952, 297] width 212 height 472
click at [866, 500] on div at bounding box center [952, 297] width 212 height 472
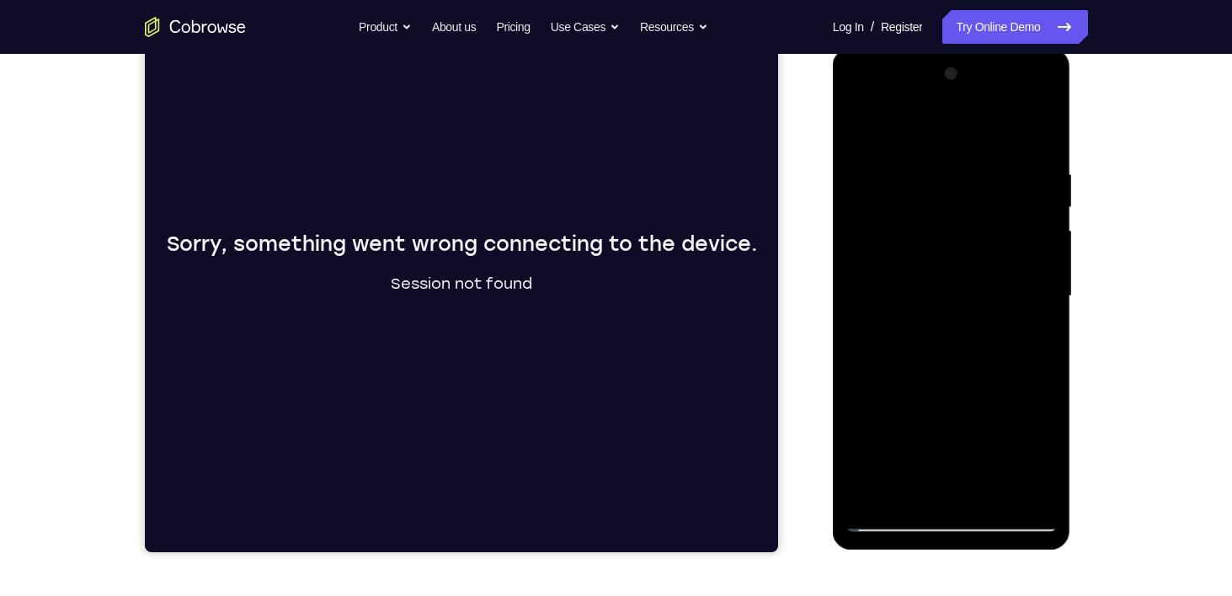
click at [993, 492] on div at bounding box center [952, 297] width 212 height 472
drag, startPoint x: 960, startPoint y: 424, endPoint x: 957, endPoint y: 266, distance: 157.6
click at [957, 266] on div at bounding box center [952, 297] width 212 height 472
drag, startPoint x: 965, startPoint y: 397, endPoint x: 957, endPoint y: 317, distance: 80.4
click at [957, 317] on div at bounding box center [952, 297] width 212 height 472
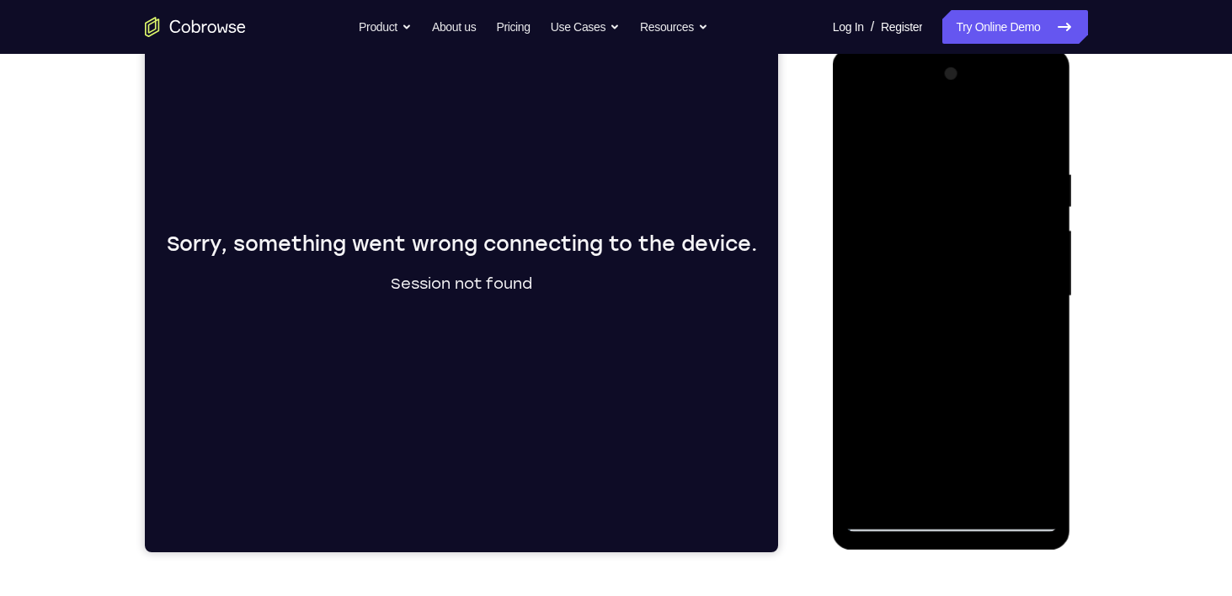
drag, startPoint x: 957, startPoint y: 393, endPoint x: 949, endPoint y: 335, distance: 58.6
click at [949, 335] on div at bounding box center [952, 297] width 212 height 472
click at [961, 377] on div at bounding box center [952, 297] width 212 height 472
click at [920, 450] on div at bounding box center [952, 297] width 212 height 472
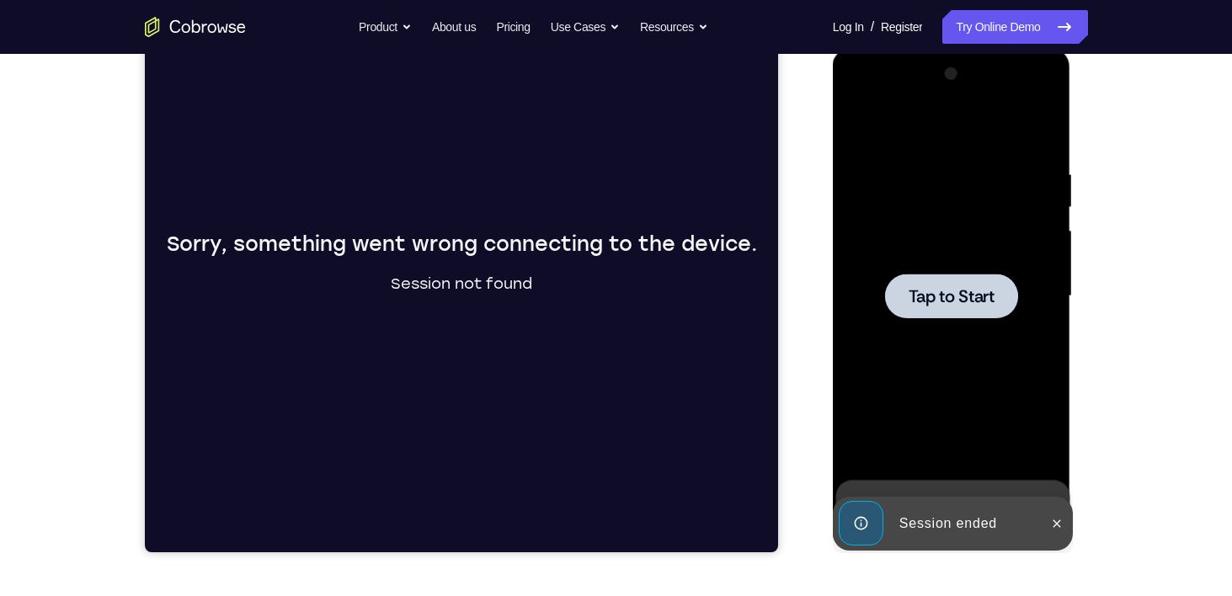
click at [937, 293] on span "Tap to Start" at bounding box center [952, 296] width 86 height 17
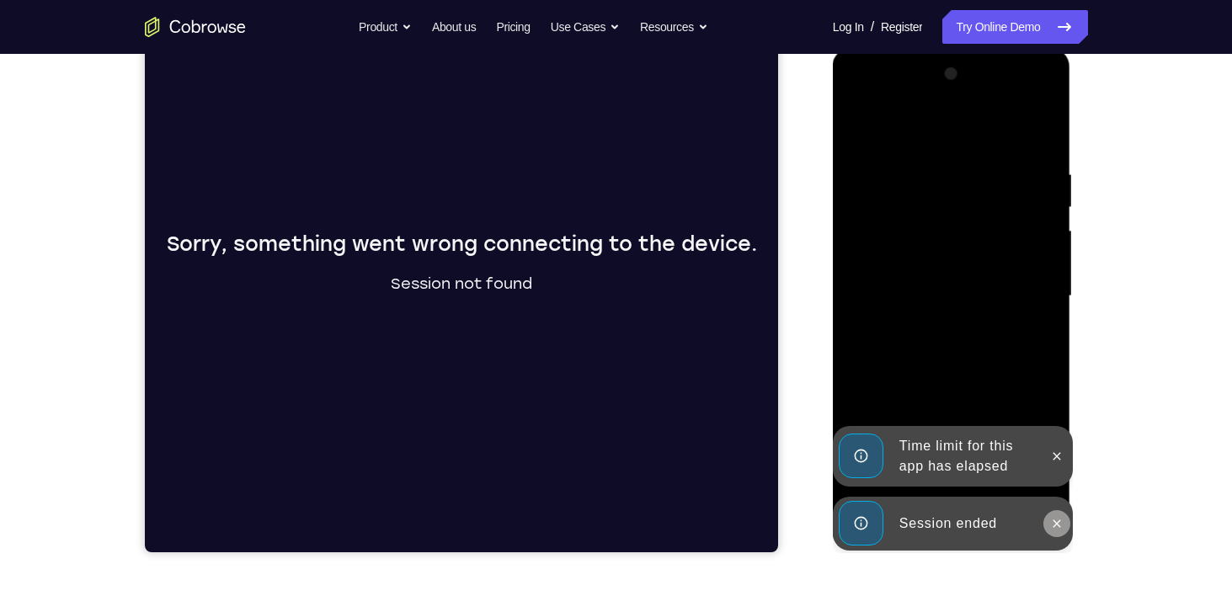
click at [1051, 526] on icon at bounding box center [1057, 523] width 13 height 13
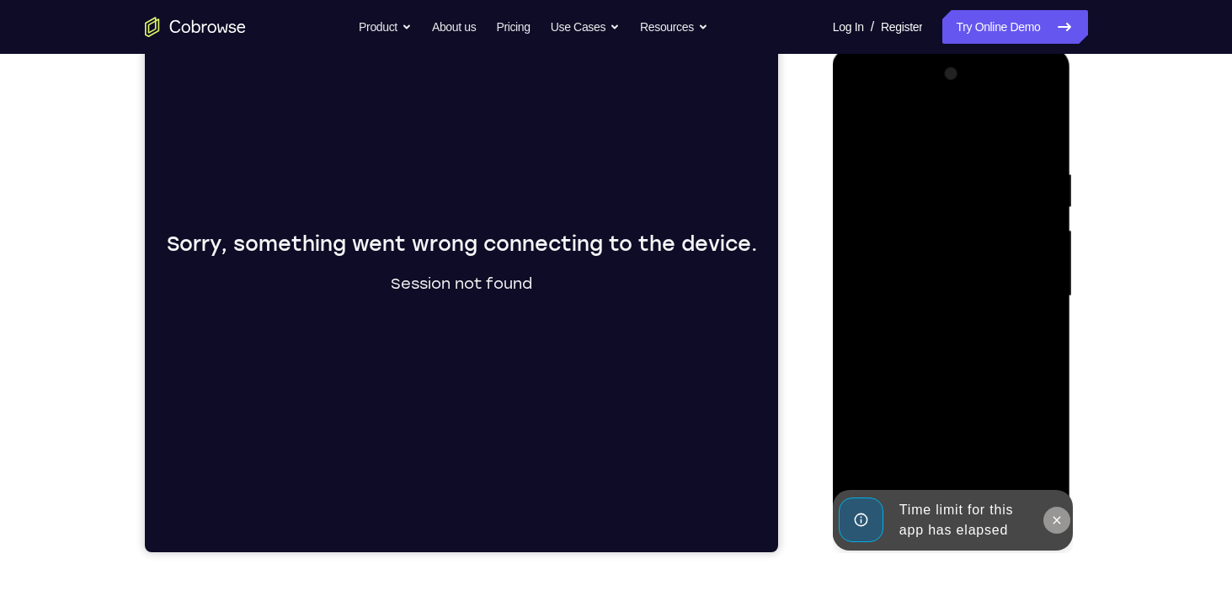
click at [1061, 462] on div at bounding box center [952, 299] width 238 height 502
click at [1053, 523] on icon at bounding box center [1057, 520] width 13 height 13
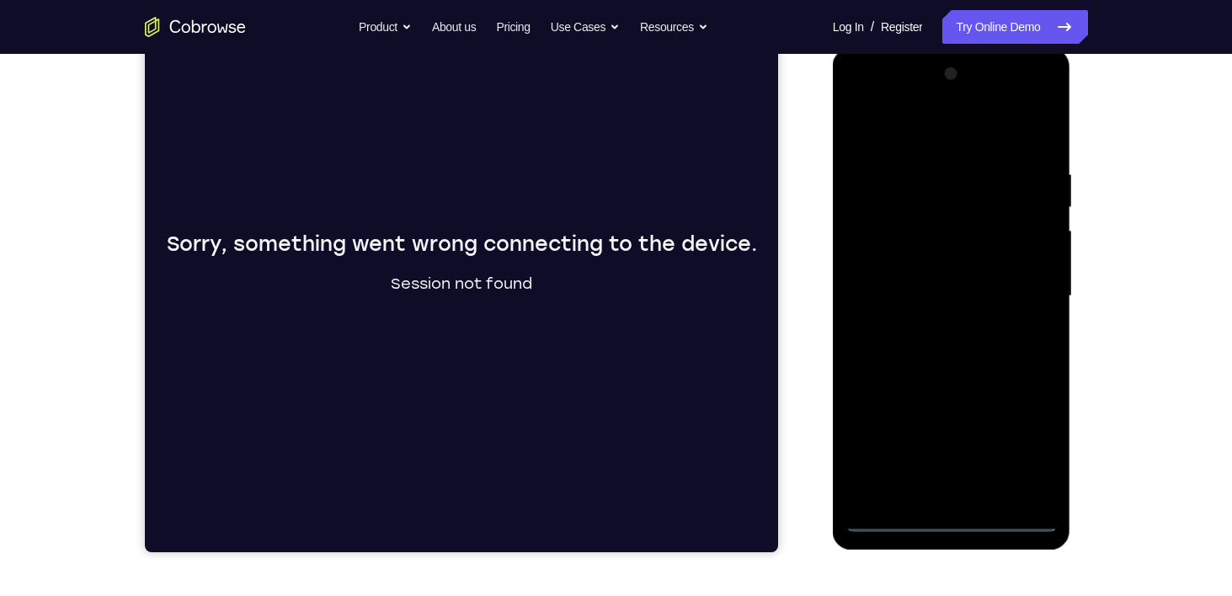
click at [959, 521] on div at bounding box center [952, 297] width 212 height 472
click at [1038, 441] on div at bounding box center [952, 297] width 212 height 472
click at [961, 131] on div at bounding box center [952, 297] width 212 height 472
click at [889, 197] on div at bounding box center [952, 297] width 212 height 472
click at [960, 234] on div at bounding box center [952, 297] width 212 height 472
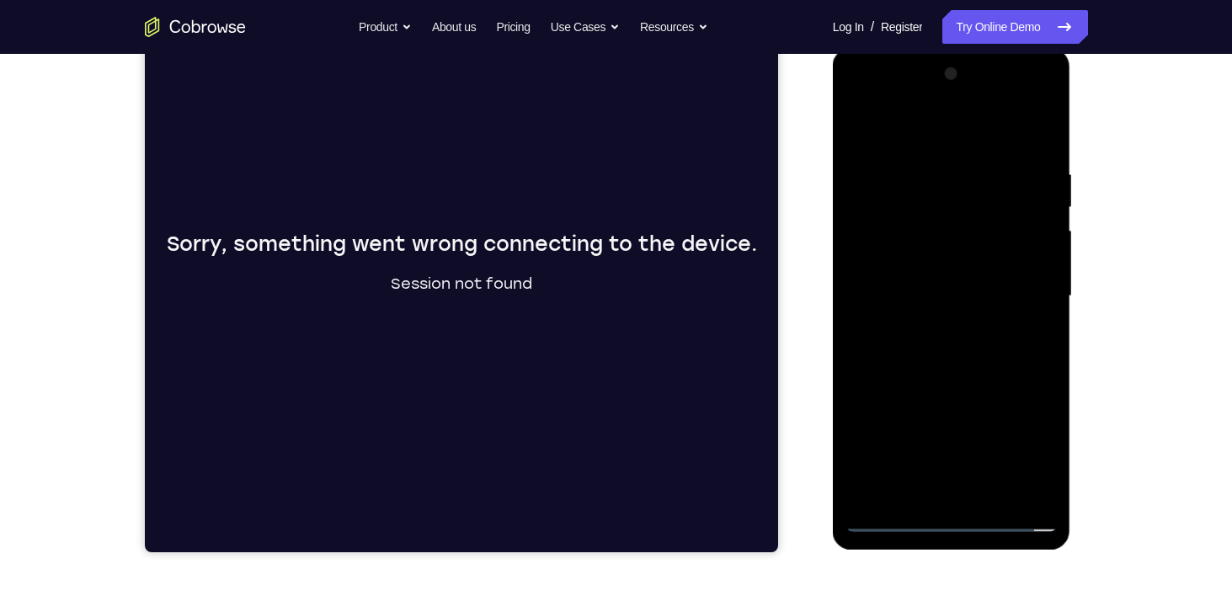
click at [952, 210] on div at bounding box center [952, 297] width 212 height 472
click at [891, 185] on div at bounding box center [952, 297] width 212 height 472
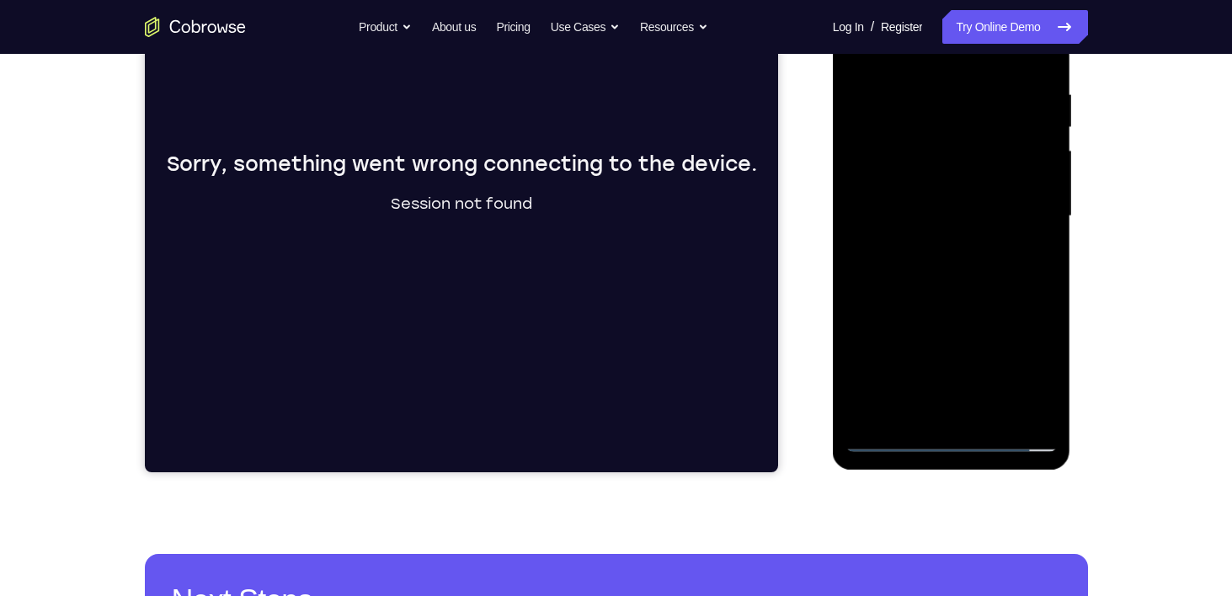
scroll to position [313, 0]
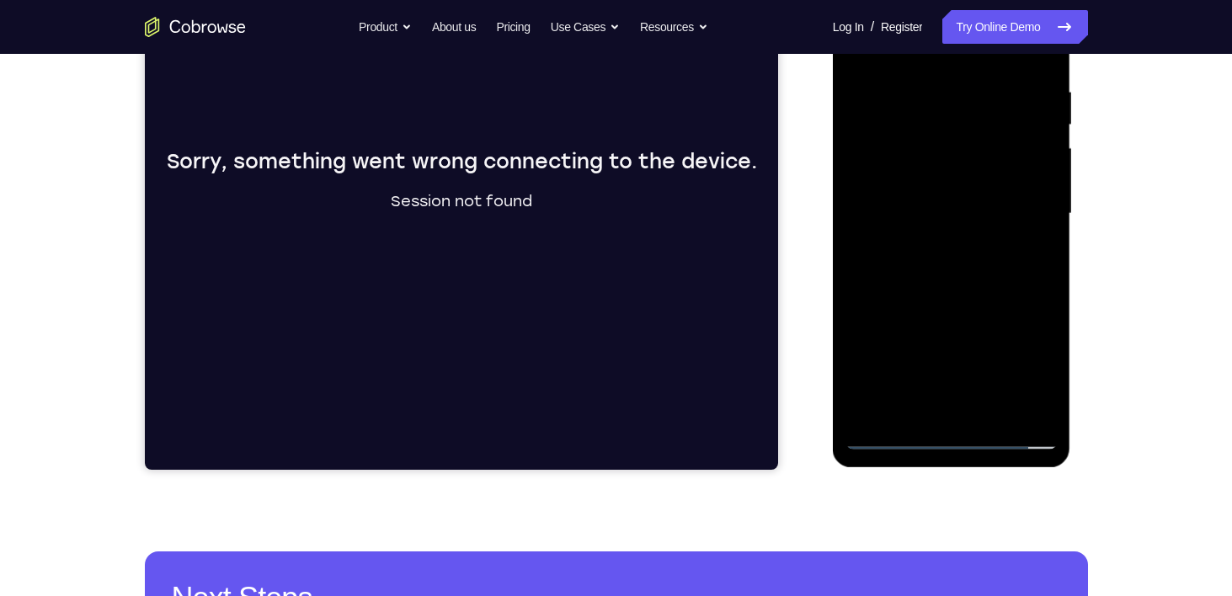
drag, startPoint x: 970, startPoint y: 356, endPoint x: 952, endPoint y: 222, distance: 134.3
click at [952, 222] on div at bounding box center [952, 214] width 212 height 472
drag, startPoint x: 952, startPoint y: 222, endPoint x: 941, endPoint y: 142, distance: 80.8
click at [941, 142] on div at bounding box center [952, 214] width 212 height 472
drag, startPoint x: 949, startPoint y: 186, endPoint x: 949, endPoint y: 151, distance: 35.4
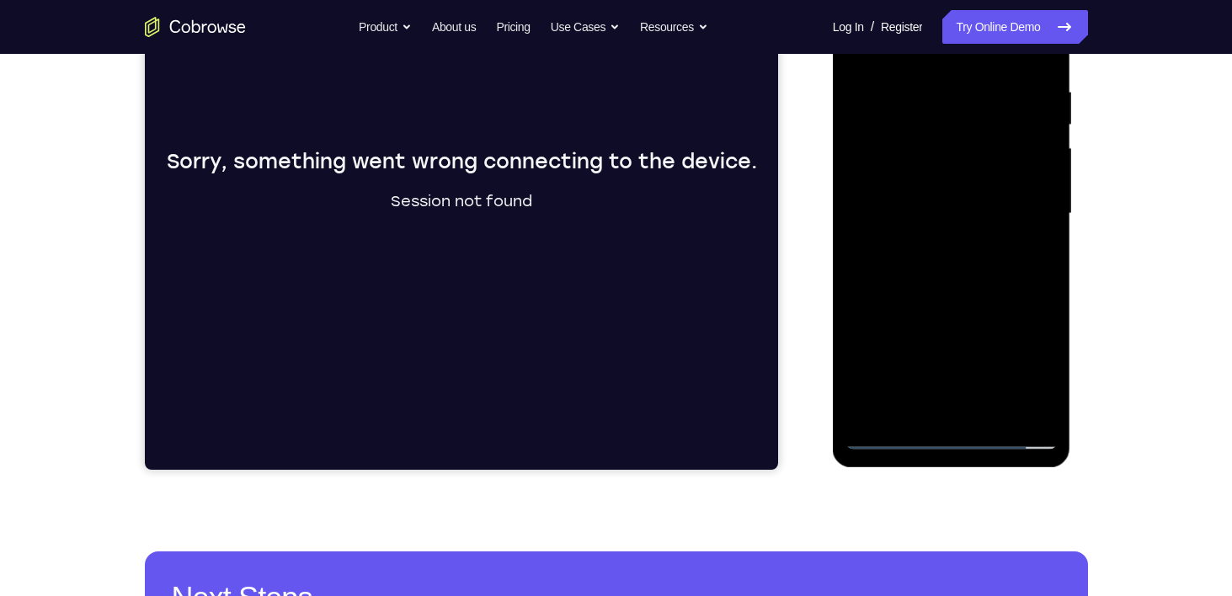
click at [949, 151] on div at bounding box center [952, 214] width 212 height 472
click at [954, 219] on div at bounding box center [952, 214] width 212 height 472
click at [957, 310] on div at bounding box center [952, 214] width 212 height 472
click at [1002, 349] on div at bounding box center [952, 214] width 212 height 472
click at [1019, 350] on div at bounding box center [952, 214] width 212 height 472
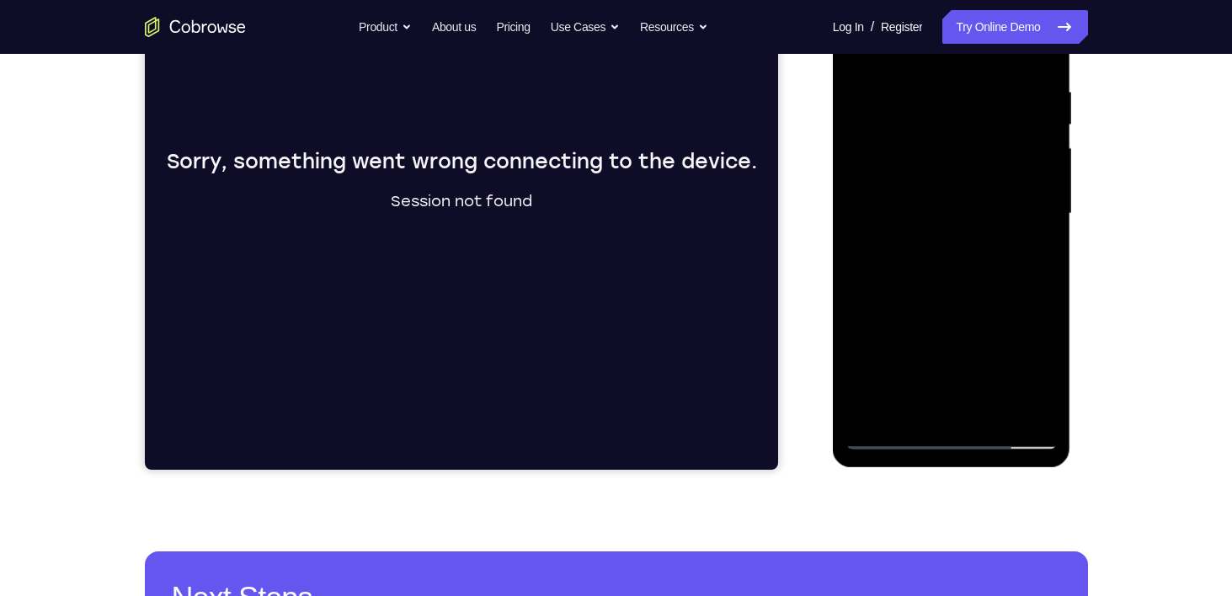
click at [1017, 328] on div at bounding box center [952, 214] width 212 height 472
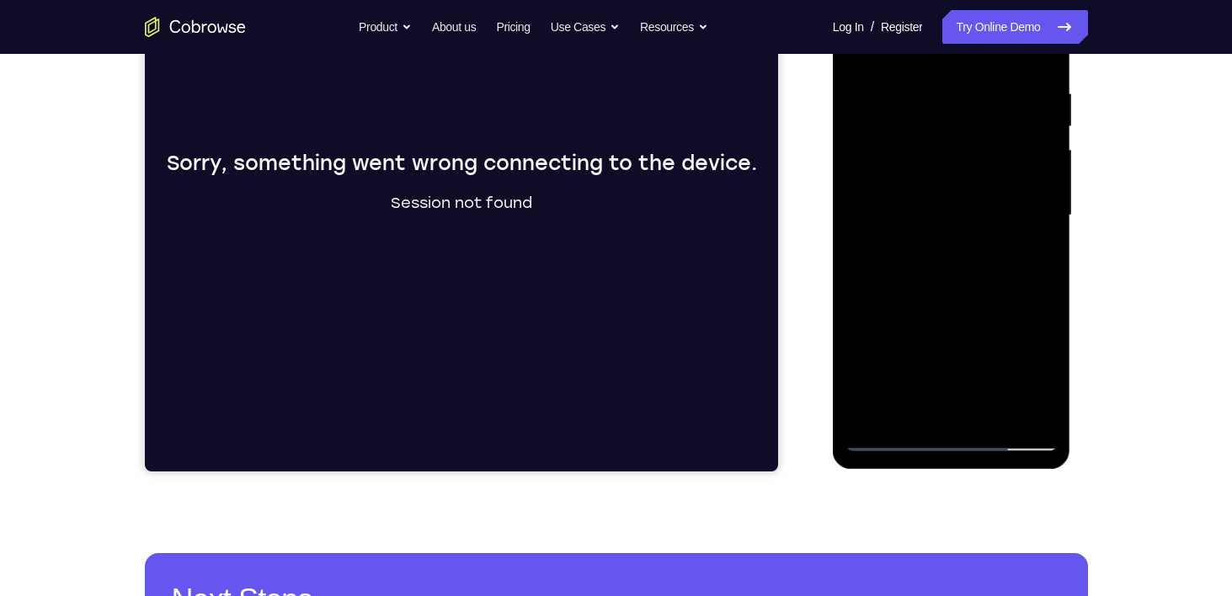
scroll to position [307, 0]
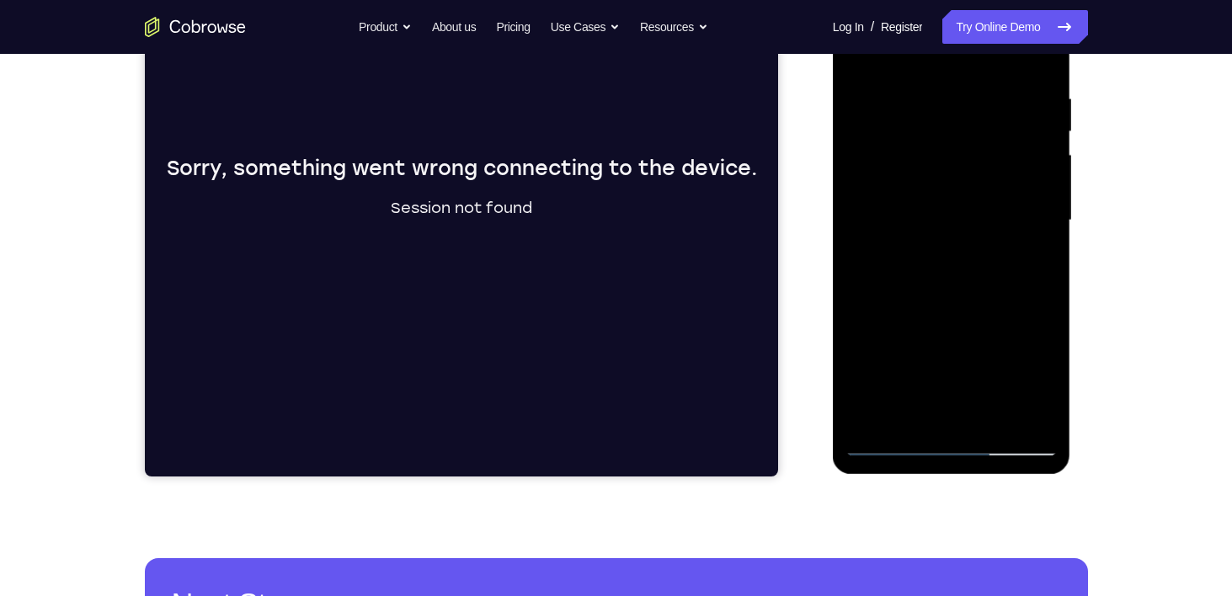
click at [893, 204] on div at bounding box center [952, 221] width 212 height 472
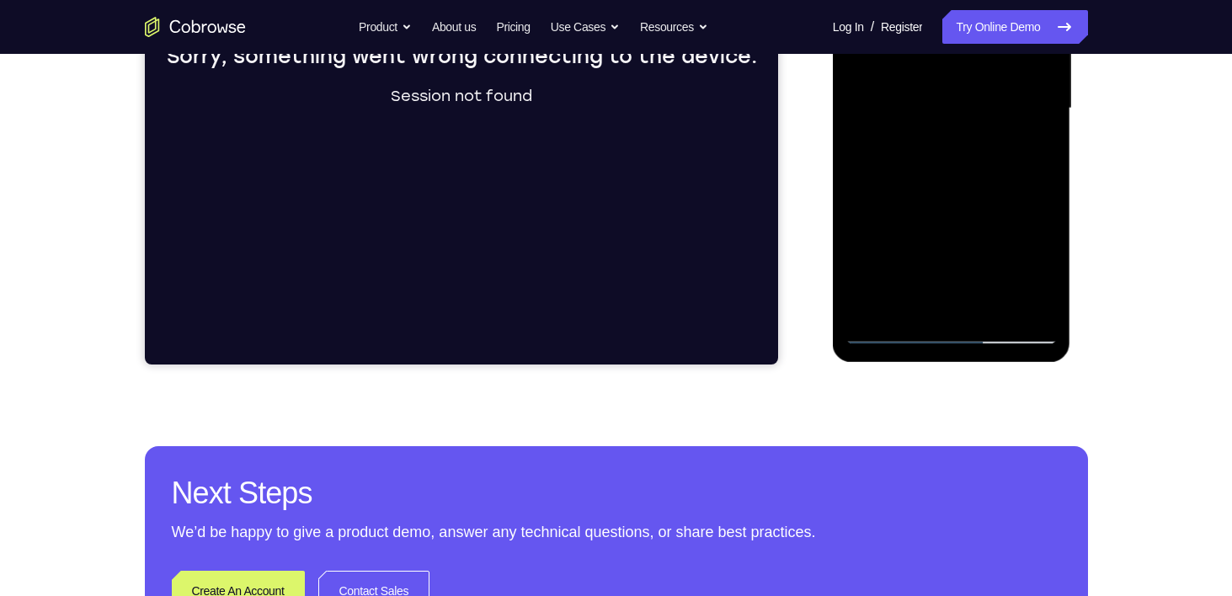
scroll to position [420, 0]
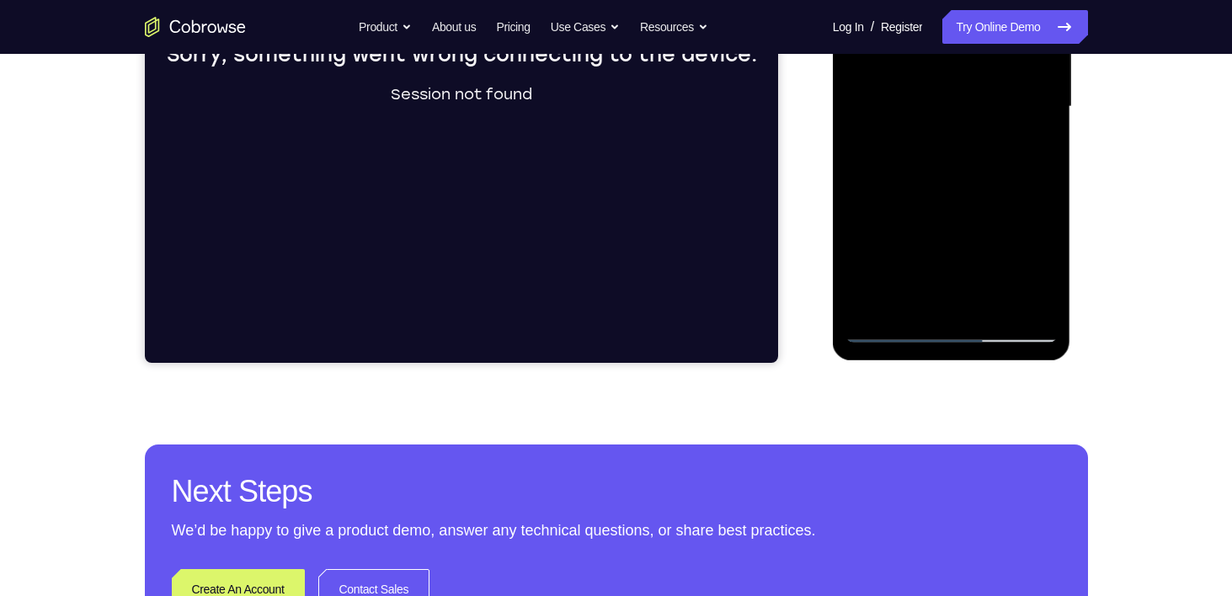
click at [902, 328] on div at bounding box center [952, 107] width 212 height 472
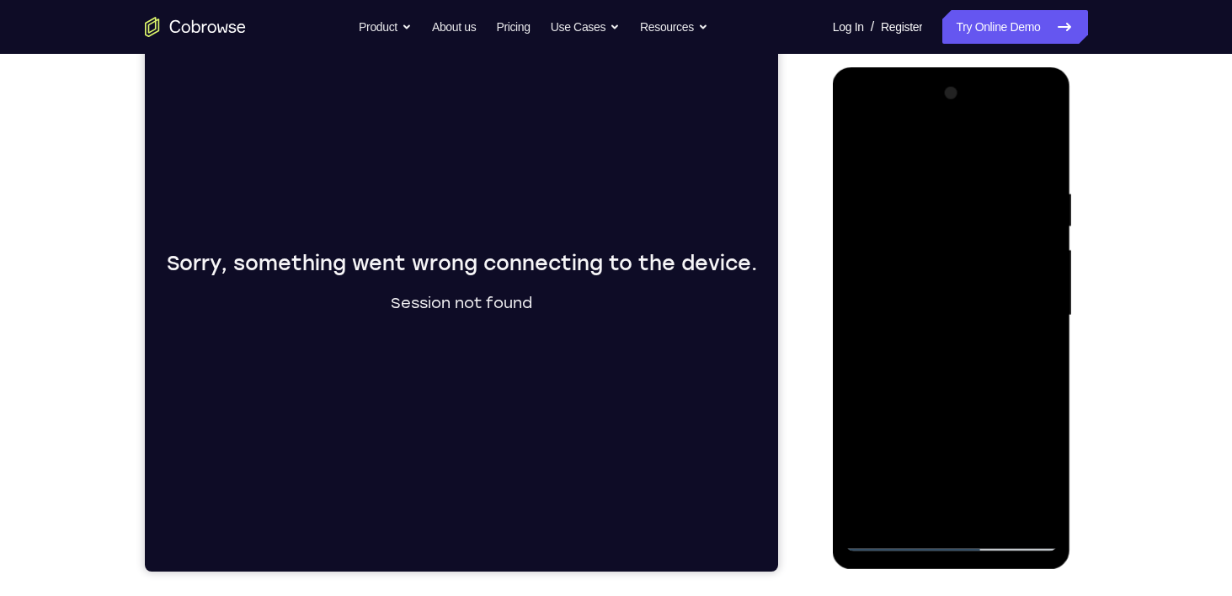
scroll to position [210, 0]
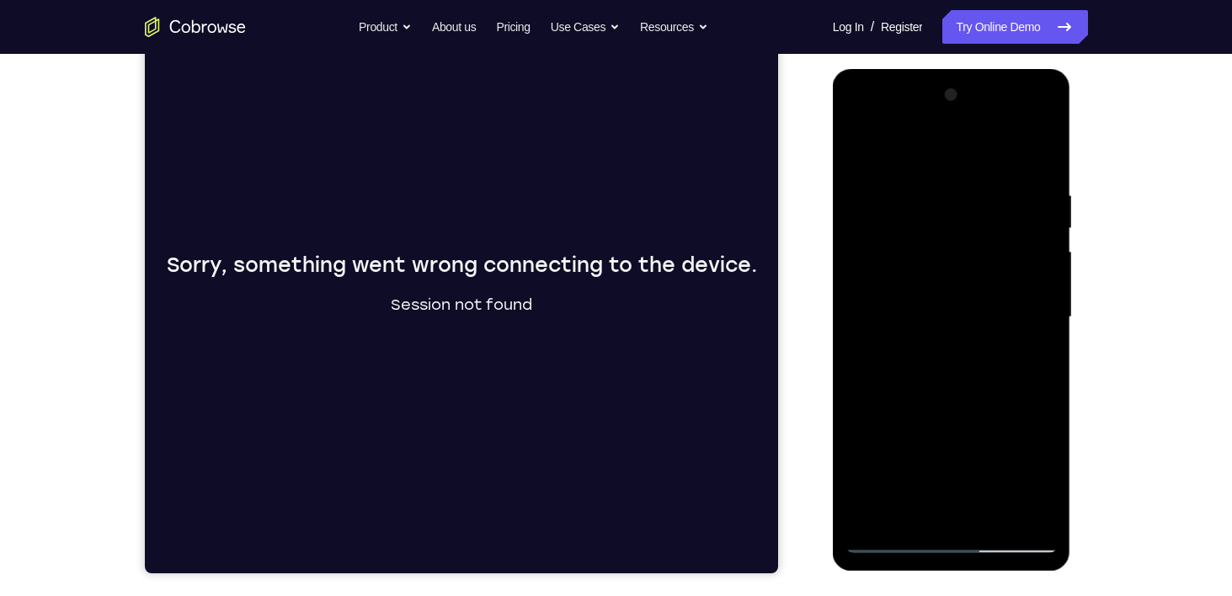
click at [938, 405] on div at bounding box center [952, 318] width 212 height 472
click at [901, 434] on div at bounding box center [952, 318] width 212 height 472
click at [917, 457] on div at bounding box center [952, 318] width 212 height 472
click at [893, 457] on div at bounding box center [952, 318] width 212 height 472
click at [881, 461] on div at bounding box center [952, 318] width 212 height 472
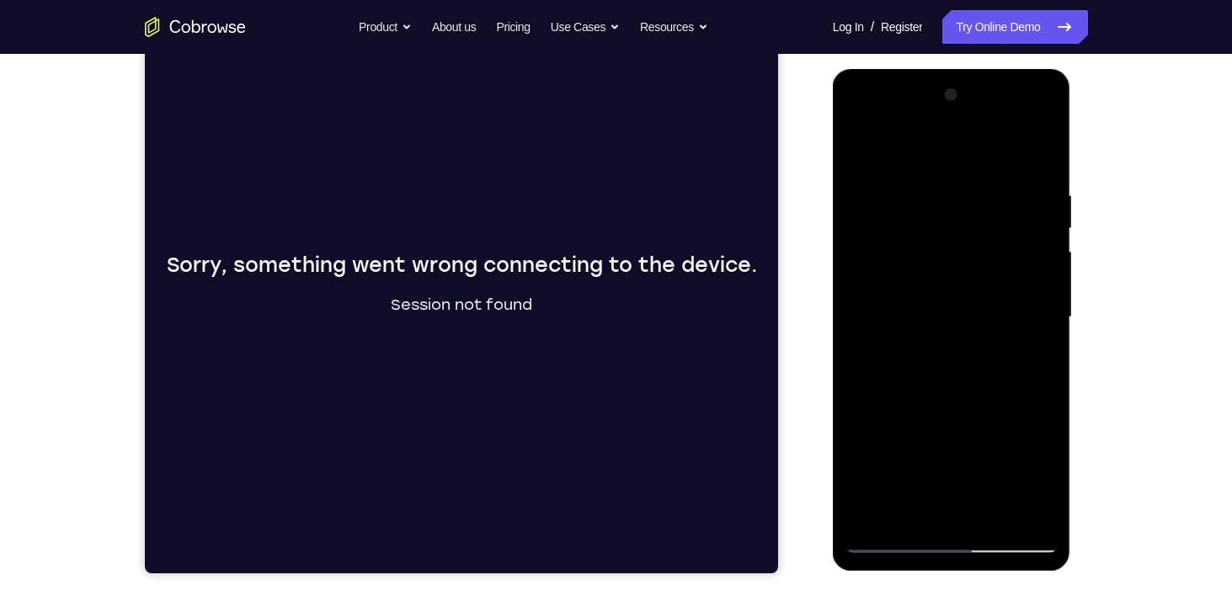
click at [885, 461] on div at bounding box center [952, 318] width 212 height 472
click at [935, 430] on div at bounding box center [952, 318] width 212 height 472
click at [891, 461] on div at bounding box center [952, 318] width 212 height 472
click at [959, 421] on div at bounding box center [952, 318] width 212 height 472
click at [905, 460] on div at bounding box center [952, 318] width 212 height 472
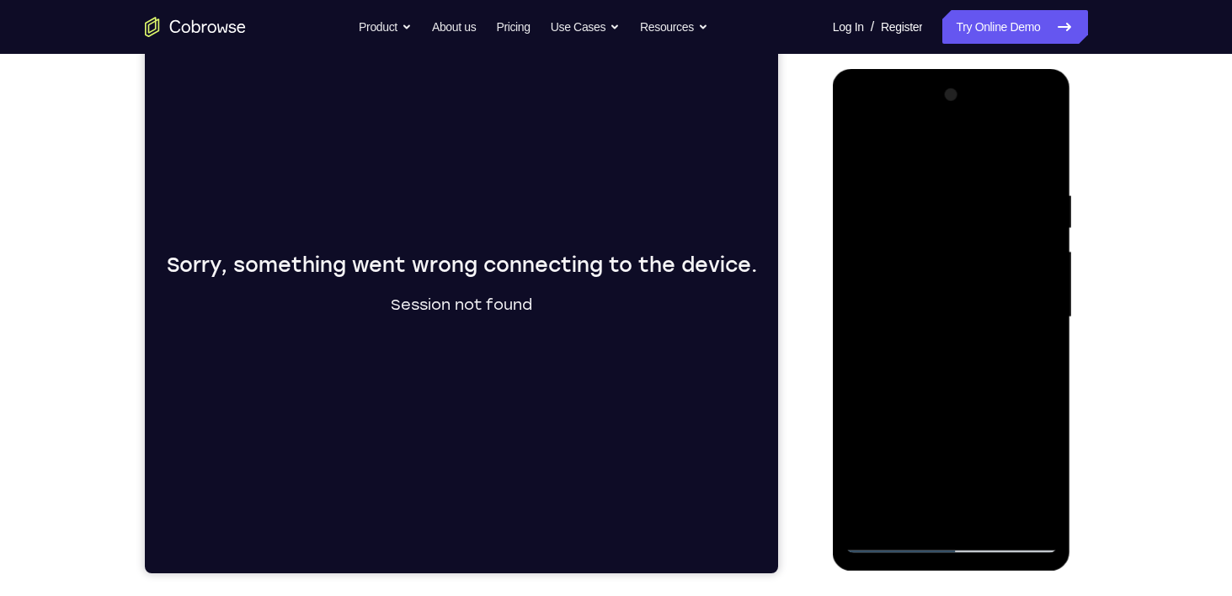
click at [935, 429] on div at bounding box center [952, 318] width 212 height 472
click at [933, 423] on div at bounding box center [952, 318] width 212 height 472
click at [938, 414] on div at bounding box center [952, 318] width 212 height 472
click at [955, 364] on div at bounding box center [952, 318] width 212 height 472
click at [957, 416] on div at bounding box center [952, 318] width 212 height 472
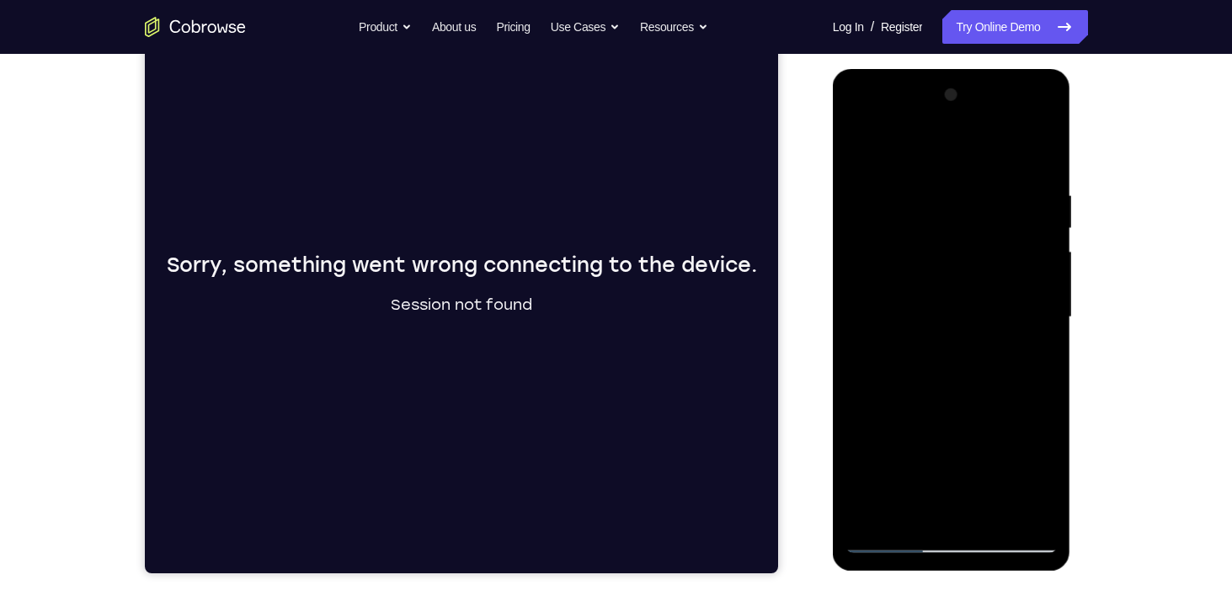
click at [916, 388] on div at bounding box center [952, 318] width 212 height 472
click at [952, 387] on div at bounding box center [952, 318] width 212 height 472
click at [932, 457] on div at bounding box center [952, 318] width 212 height 472
click at [939, 459] on div at bounding box center [952, 318] width 212 height 472
click at [942, 433] on div at bounding box center [952, 318] width 212 height 472
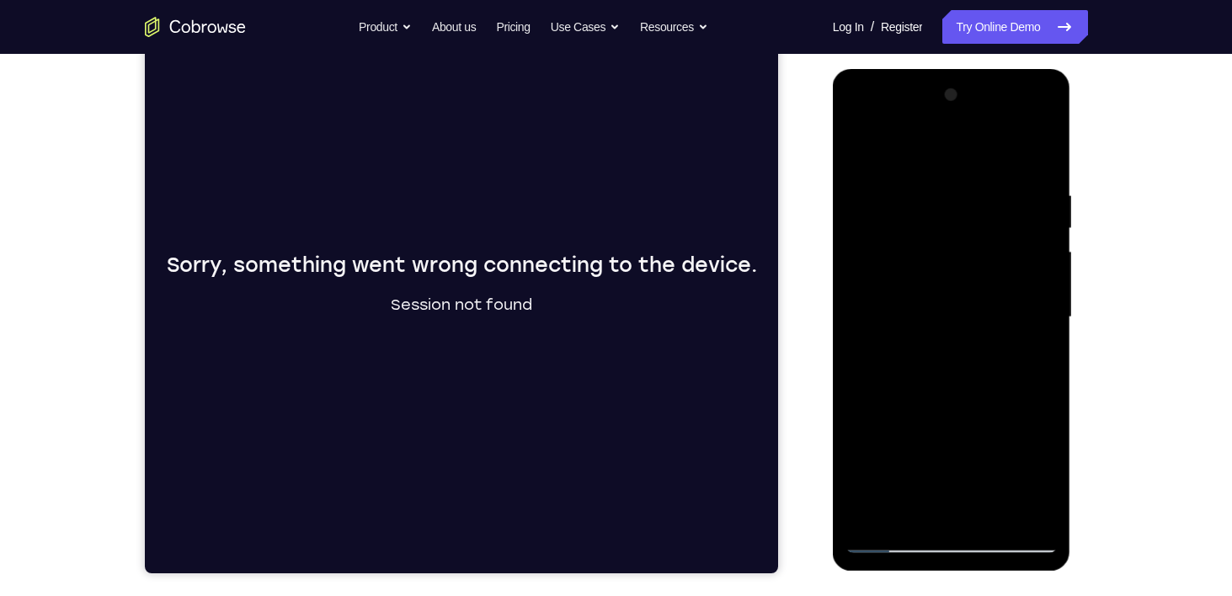
click at [954, 460] on div at bounding box center [952, 318] width 212 height 472
click at [960, 432] on div at bounding box center [952, 318] width 212 height 472
click at [964, 461] on div at bounding box center [952, 318] width 212 height 472
click at [924, 402] on div at bounding box center [952, 318] width 212 height 472
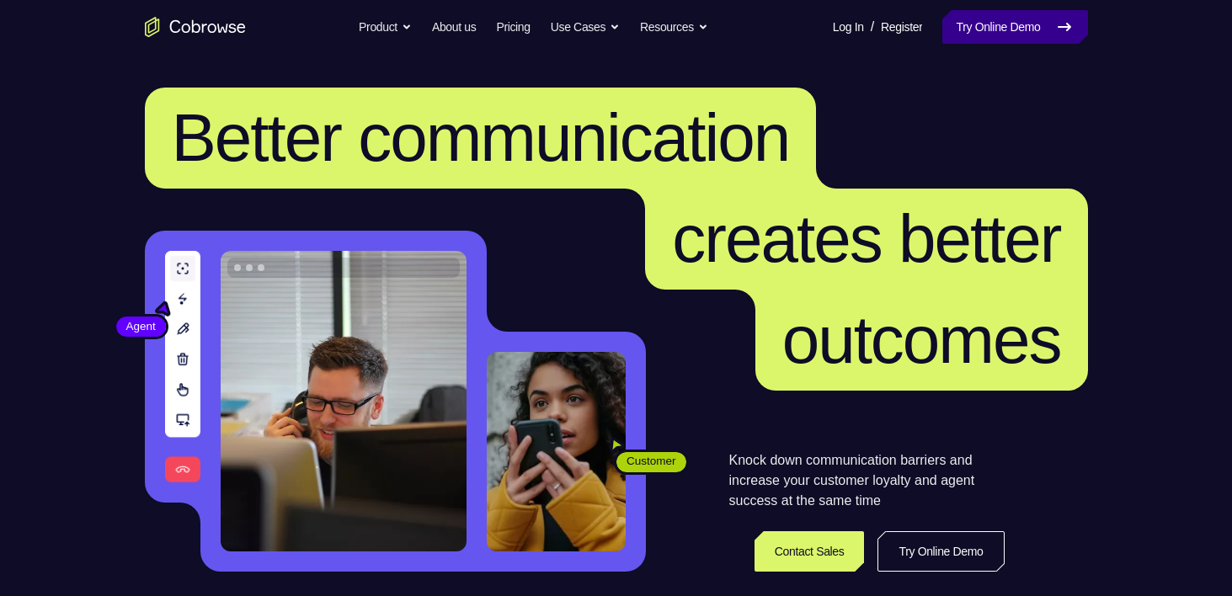
click at [1000, 40] on link "Try Online Demo" at bounding box center [1015, 27] width 145 height 34
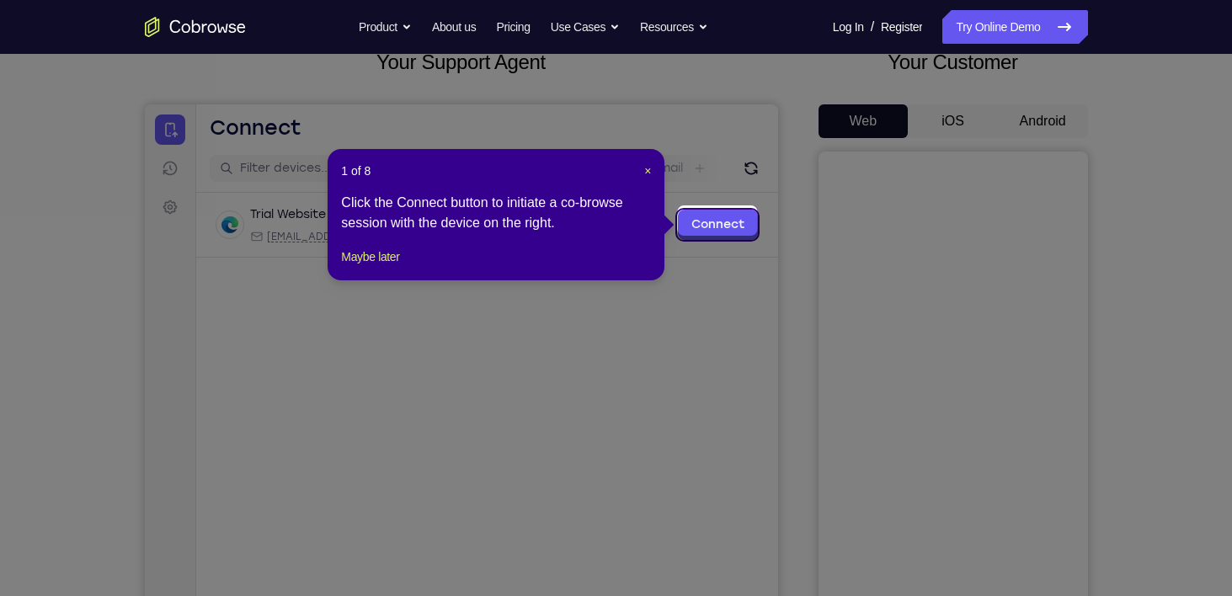
scroll to position [114, 0]
click at [726, 192] on icon at bounding box center [622, 298] width 1245 height 596
click at [767, 142] on icon at bounding box center [622, 298] width 1245 height 596
click at [644, 168] on span "×" at bounding box center [647, 171] width 7 height 13
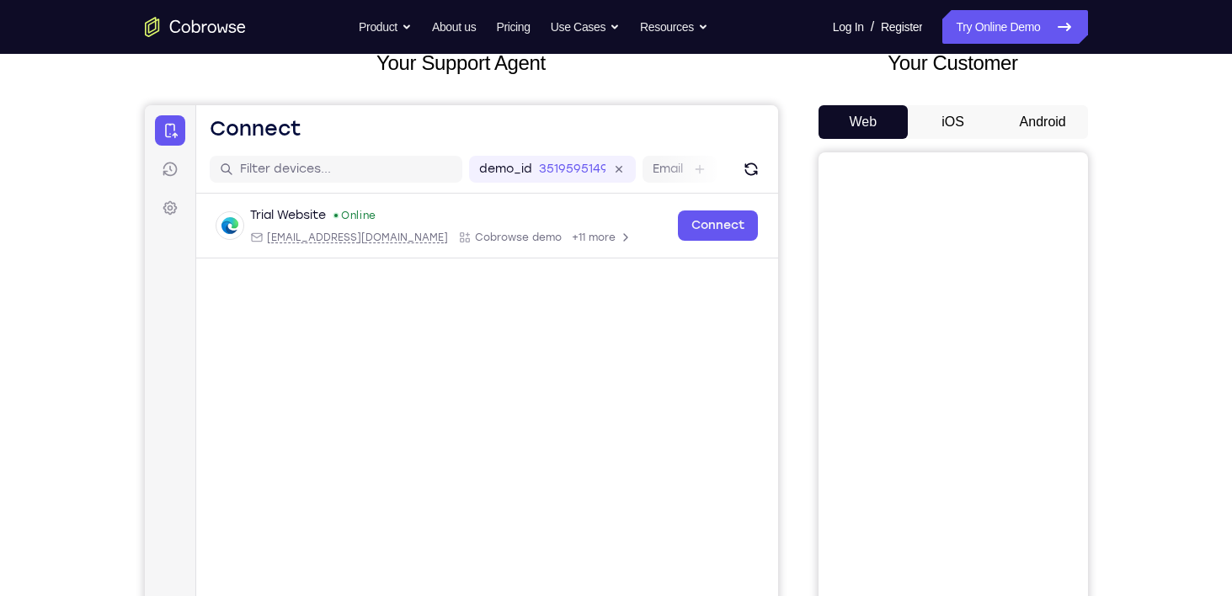
click at [1023, 126] on button "Android" at bounding box center [1043, 122] width 90 height 34
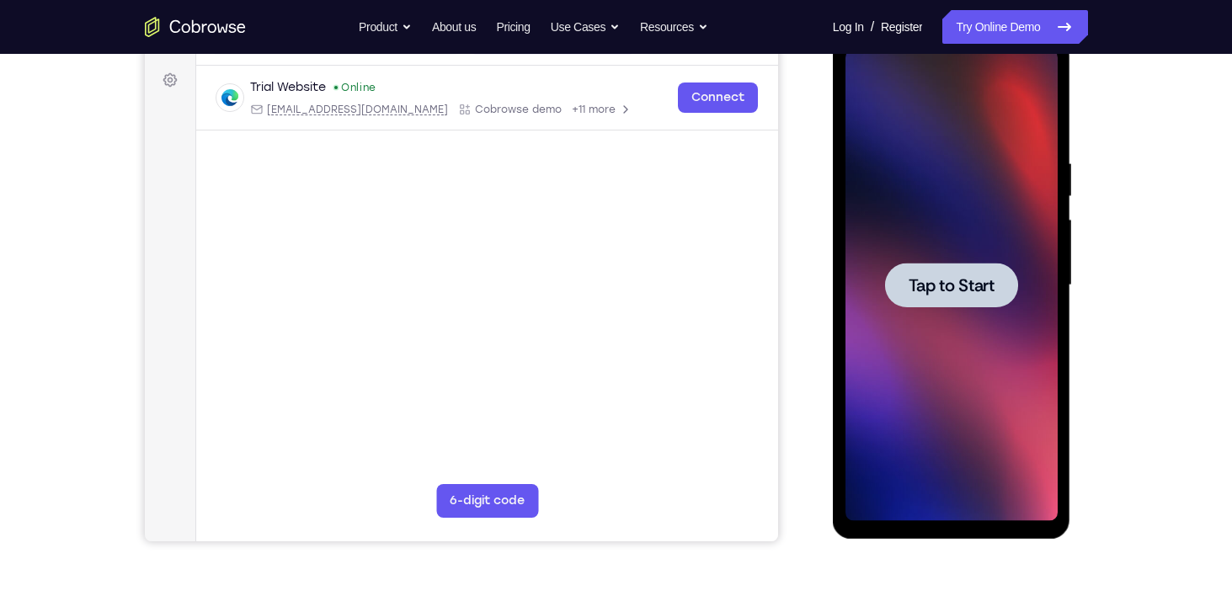
scroll to position [0, 0]
click at [946, 297] on div at bounding box center [951, 285] width 133 height 45
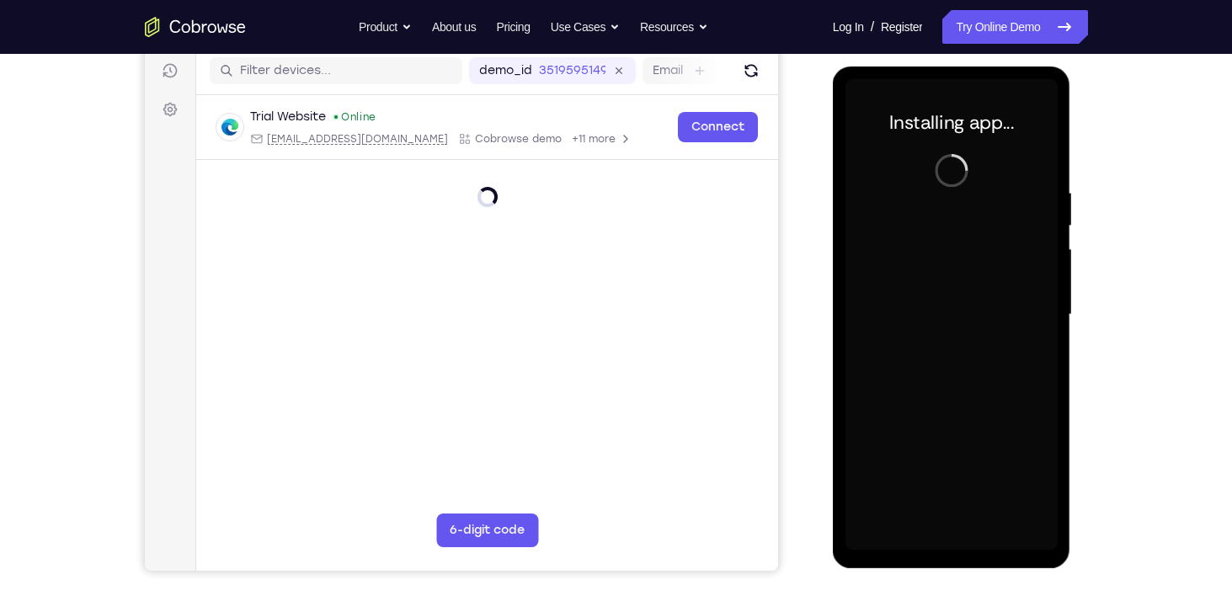
scroll to position [215, 0]
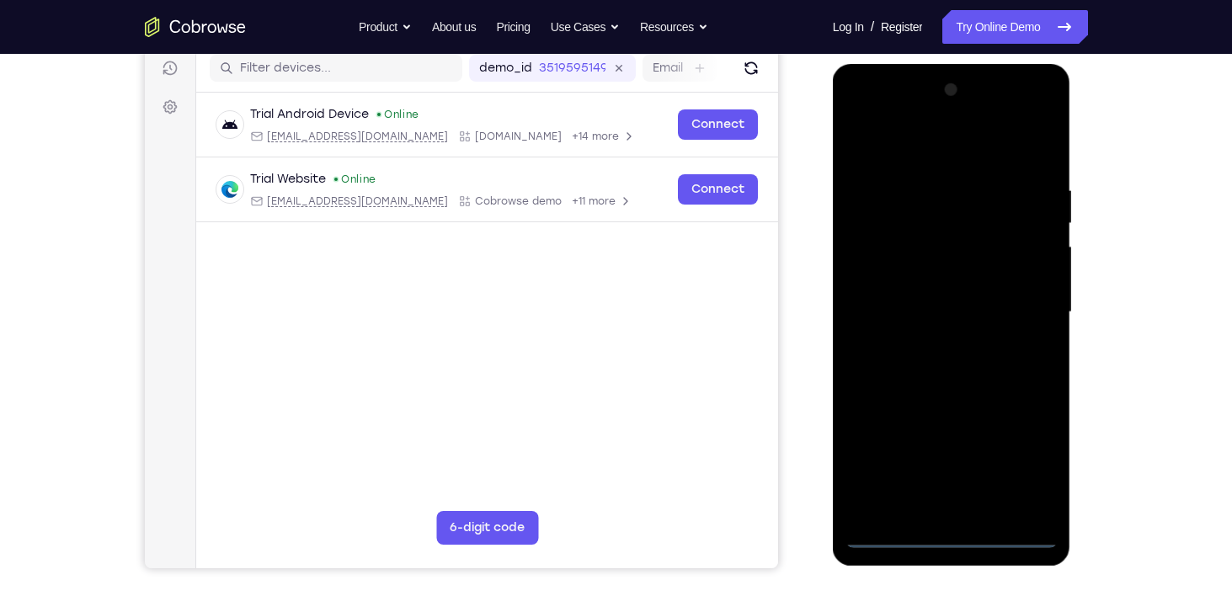
click at [956, 532] on div at bounding box center [952, 313] width 212 height 472
click at [1013, 463] on div at bounding box center [952, 313] width 212 height 472
click at [911, 164] on div at bounding box center [952, 313] width 212 height 472
click at [1029, 322] on div at bounding box center [952, 313] width 212 height 472
click at [934, 353] on div at bounding box center [952, 313] width 212 height 472
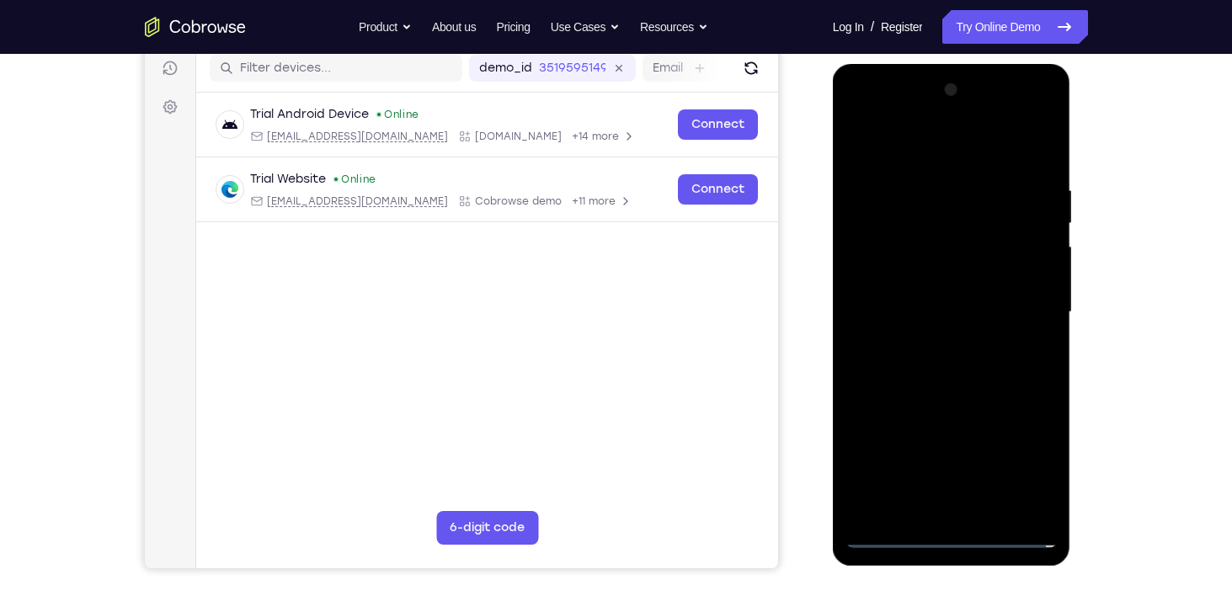
click at [954, 390] on div at bounding box center [952, 313] width 212 height 472
click at [933, 233] on div at bounding box center [952, 313] width 212 height 472
click at [940, 257] on div at bounding box center [952, 313] width 212 height 472
click at [944, 270] on div at bounding box center [952, 313] width 212 height 472
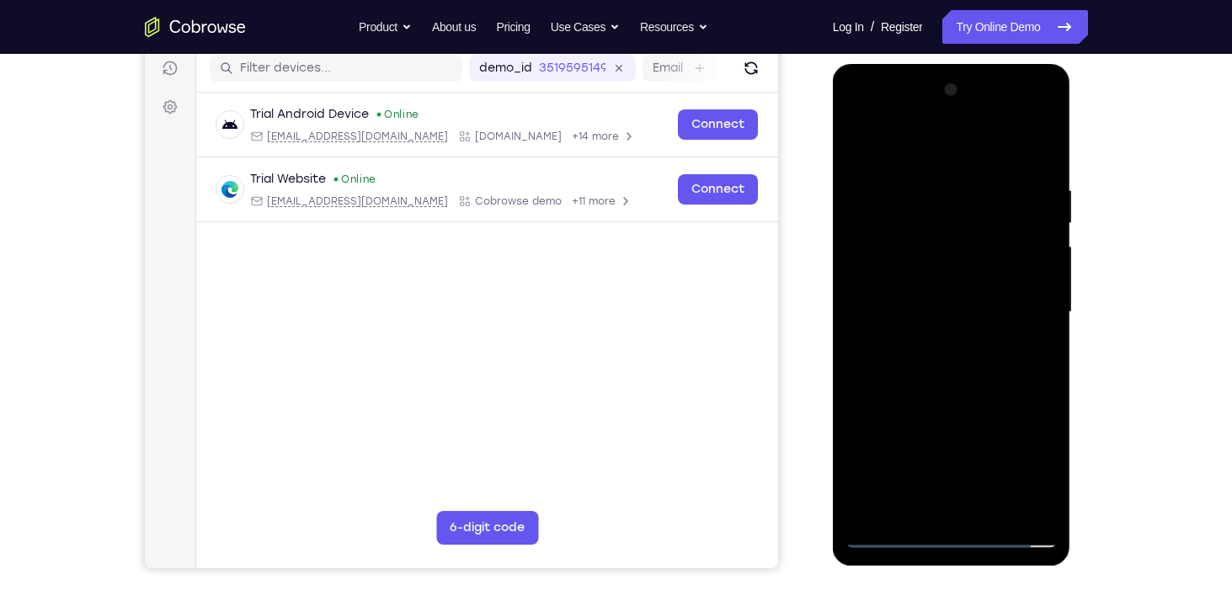
click at [947, 350] on div at bounding box center [952, 313] width 212 height 472
click at [919, 512] on div at bounding box center [952, 313] width 212 height 472
click at [937, 281] on div at bounding box center [952, 313] width 212 height 472
click at [938, 299] on div at bounding box center [952, 313] width 212 height 472
click at [999, 505] on div at bounding box center [952, 313] width 212 height 472
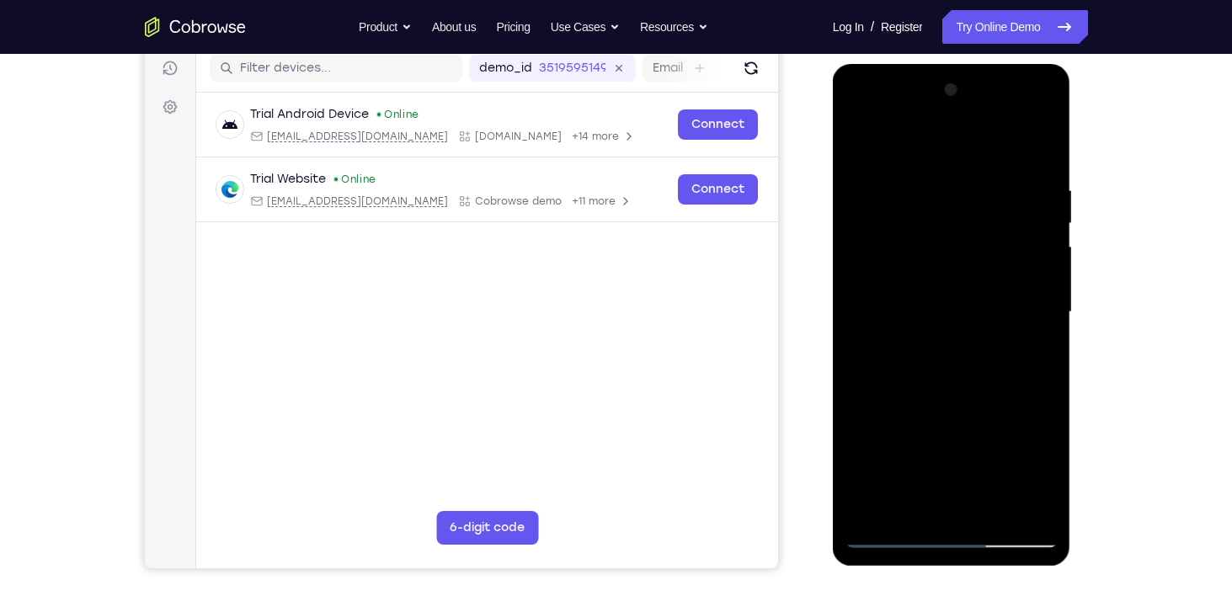
click at [1048, 172] on div at bounding box center [952, 313] width 212 height 472
click at [1050, 142] on div at bounding box center [952, 313] width 212 height 472
click at [858, 139] on div at bounding box center [952, 313] width 212 height 472
click at [993, 509] on div at bounding box center [952, 313] width 212 height 472
click at [958, 411] on div at bounding box center [952, 313] width 212 height 472
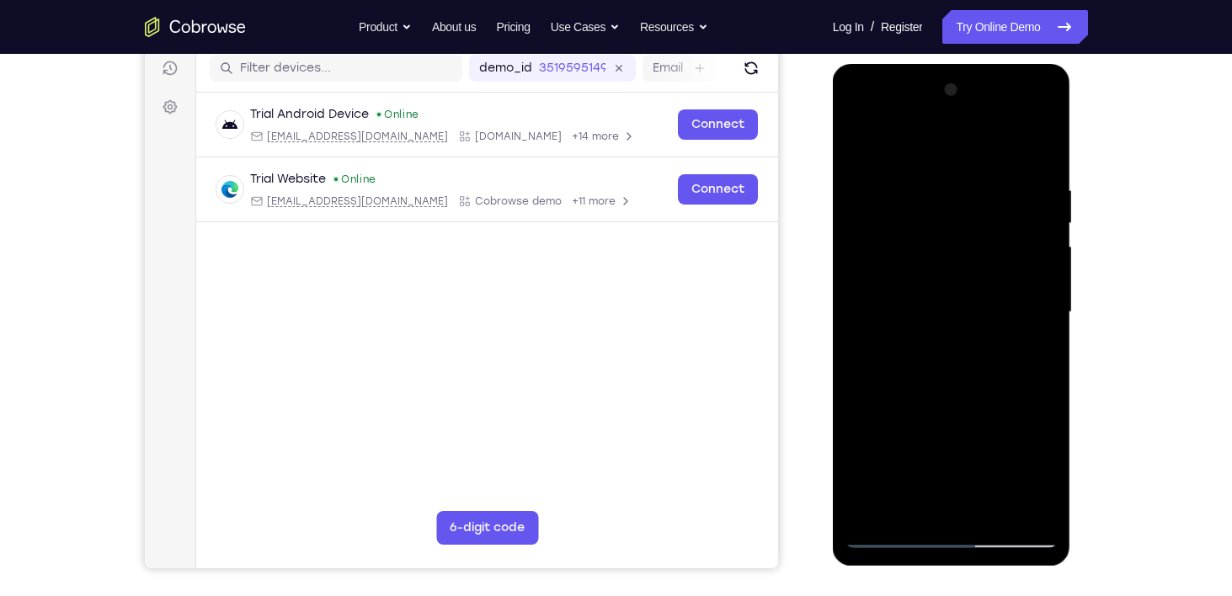
click at [944, 297] on div at bounding box center [952, 313] width 212 height 472
click at [1026, 355] on div at bounding box center [952, 313] width 212 height 472
click at [863, 512] on div at bounding box center [952, 313] width 212 height 472
click at [1043, 464] on div at bounding box center [952, 313] width 212 height 472
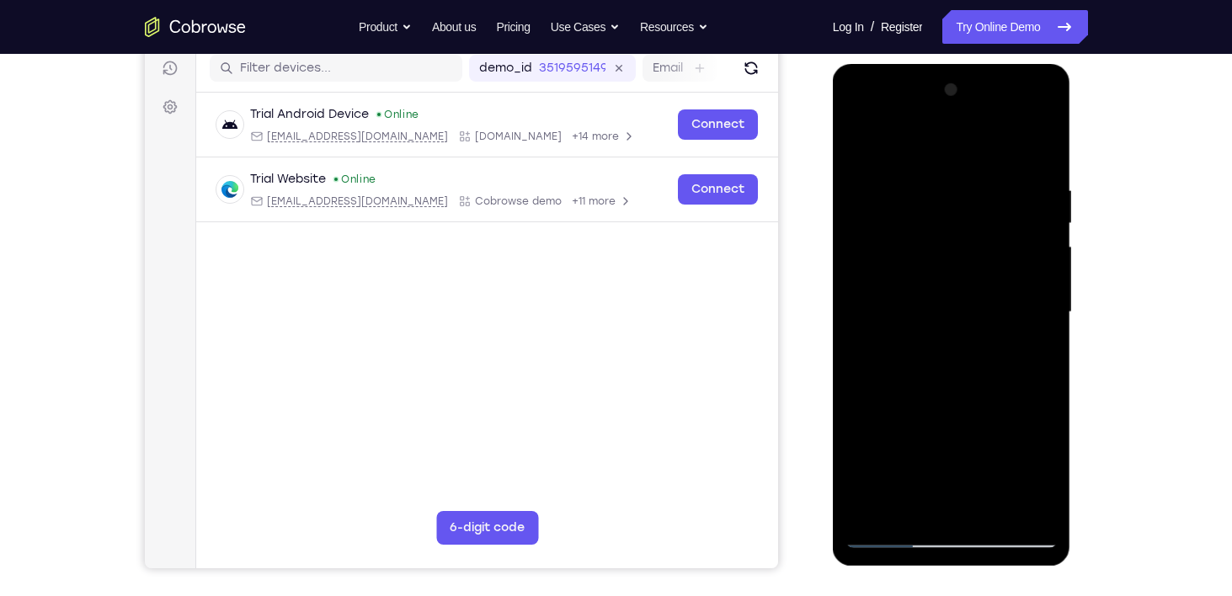
click at [1045, 354] on div at bounding box center [952, 313] width 212 height 472
click at [1048, 469] on div at bounding box center [952, 313] width 212 height 472
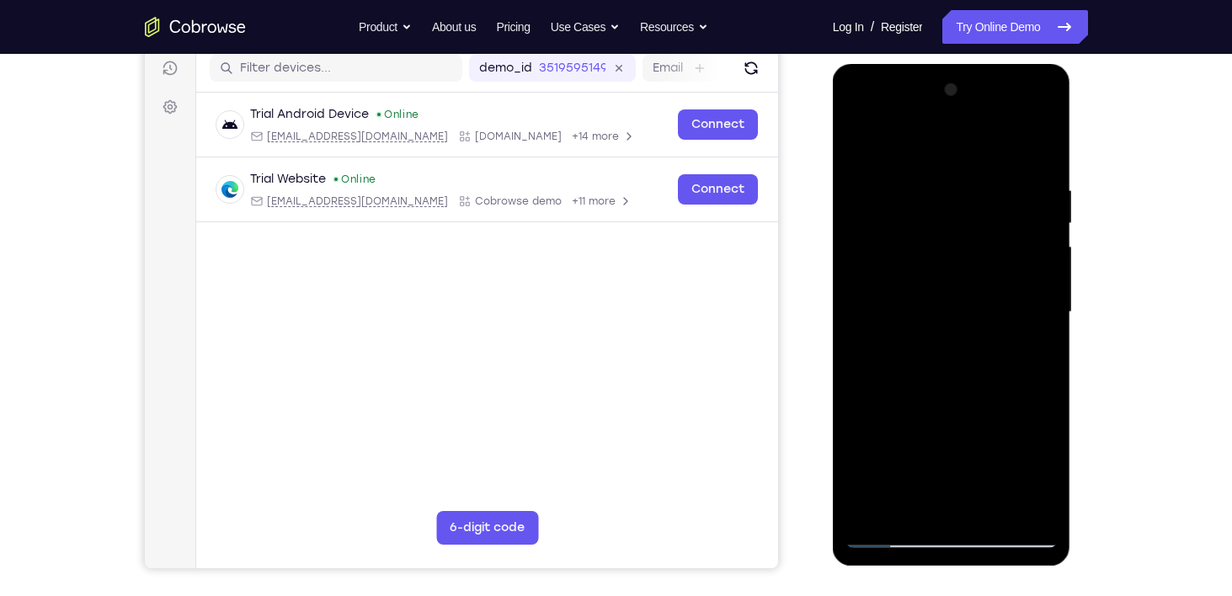
click at [1035, 355] on div at bounding box center [952, 313] width 212 height 472
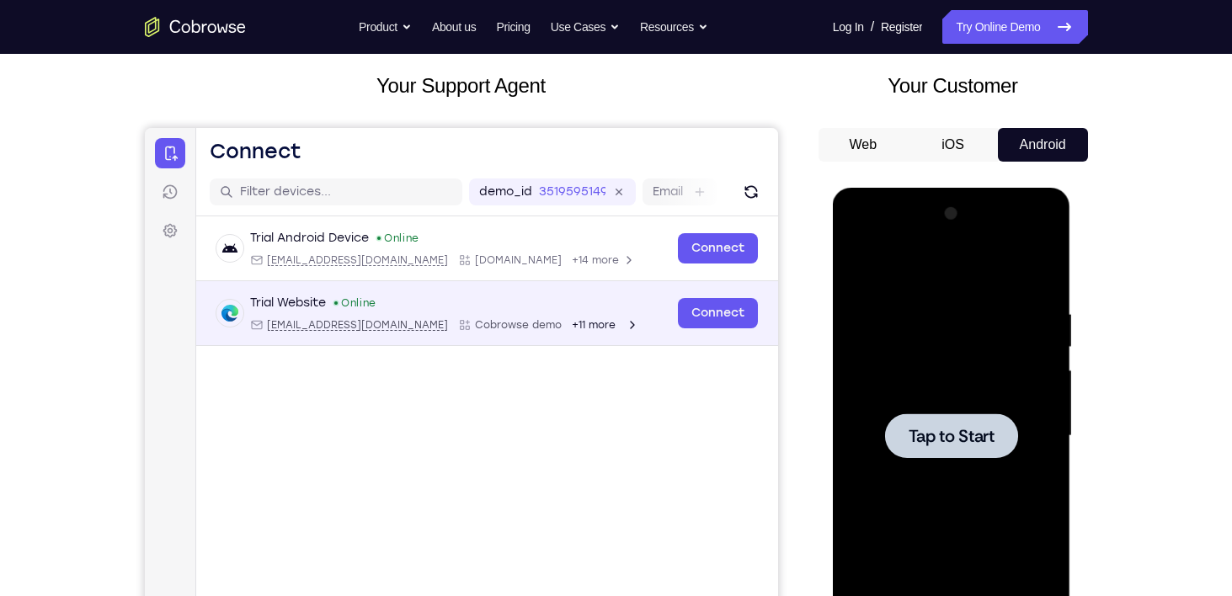
scroll to position [90, 0]
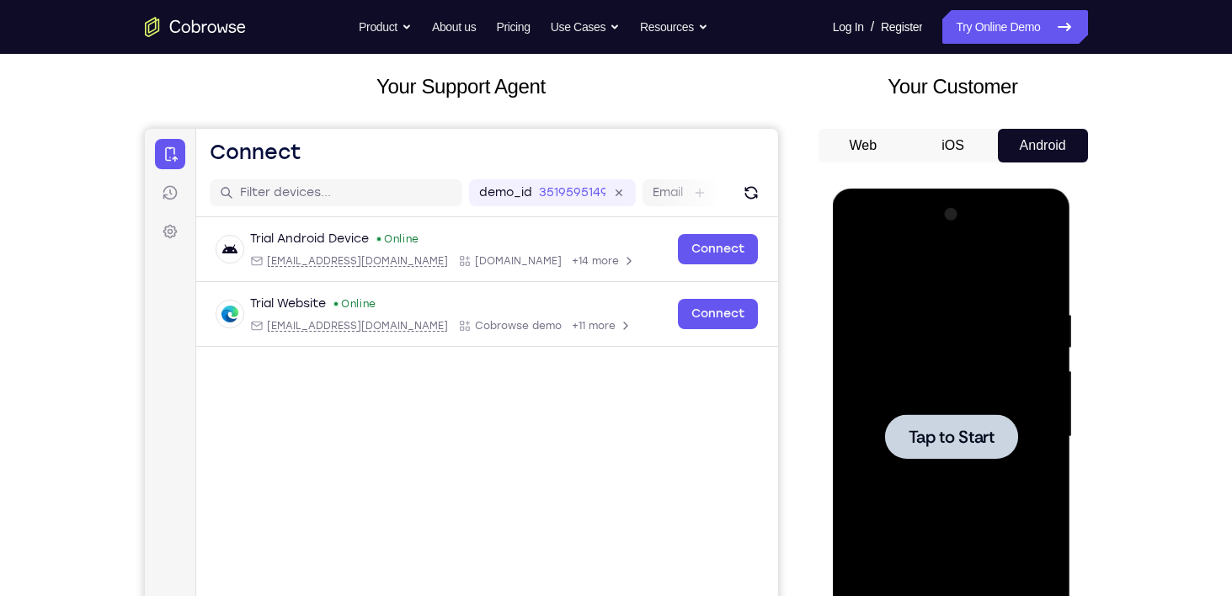
click at [944, 430] on span "Tap to Start" at bounding box center [952, 437] width 86 height 17
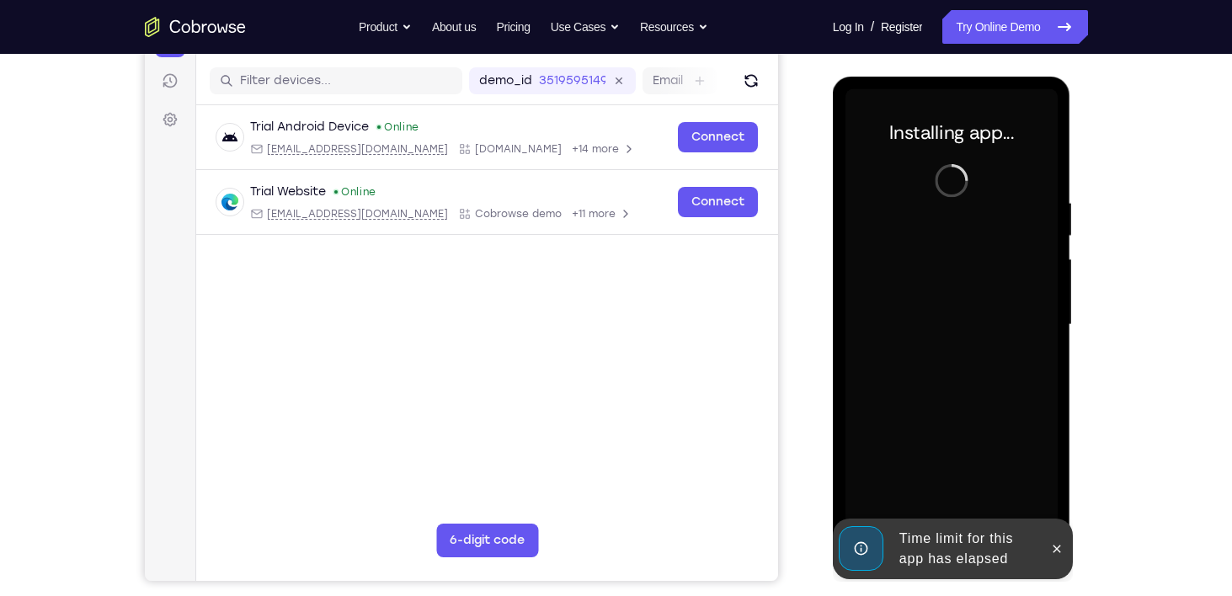
scroll to position [202, 0]
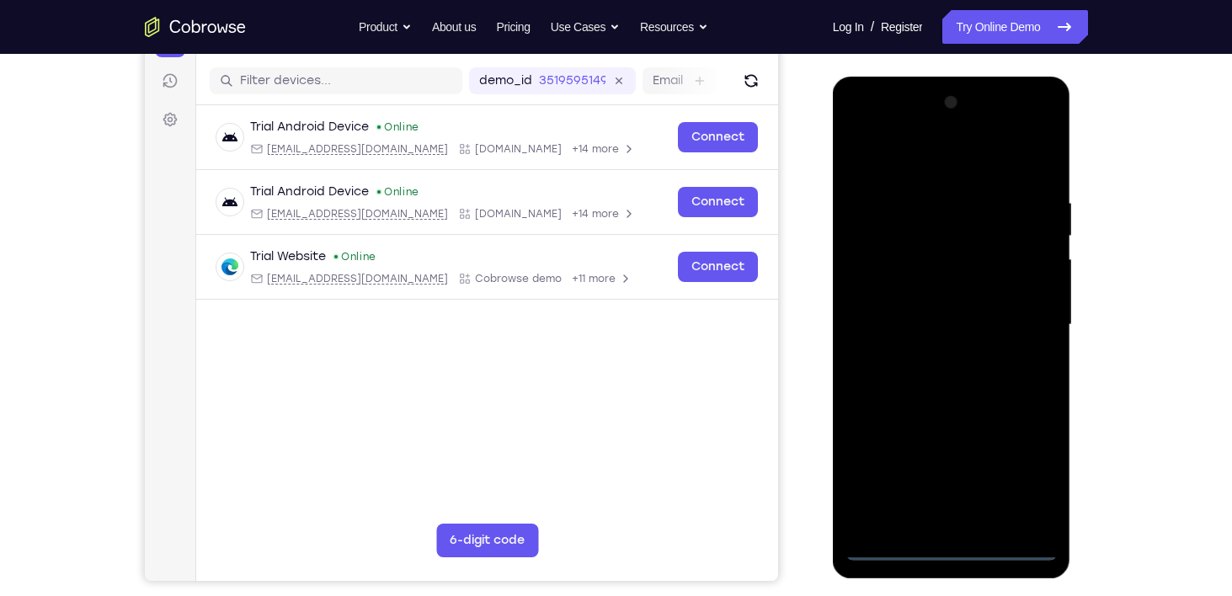
click at [945, 553] on div at bounding box center [952, 325] width 212 height 472
click at [1026, 482] on div at bounding box center [952, 325] width 212 height 472
click at [961, 182] on div at bounding box center [952, 325] width 212 height 472
click at [960, 174] on div at bounding box center [952, 325] width 212 height 472
click at [1014, 330] on div at bounding box center [952, 325] width 212 height 472
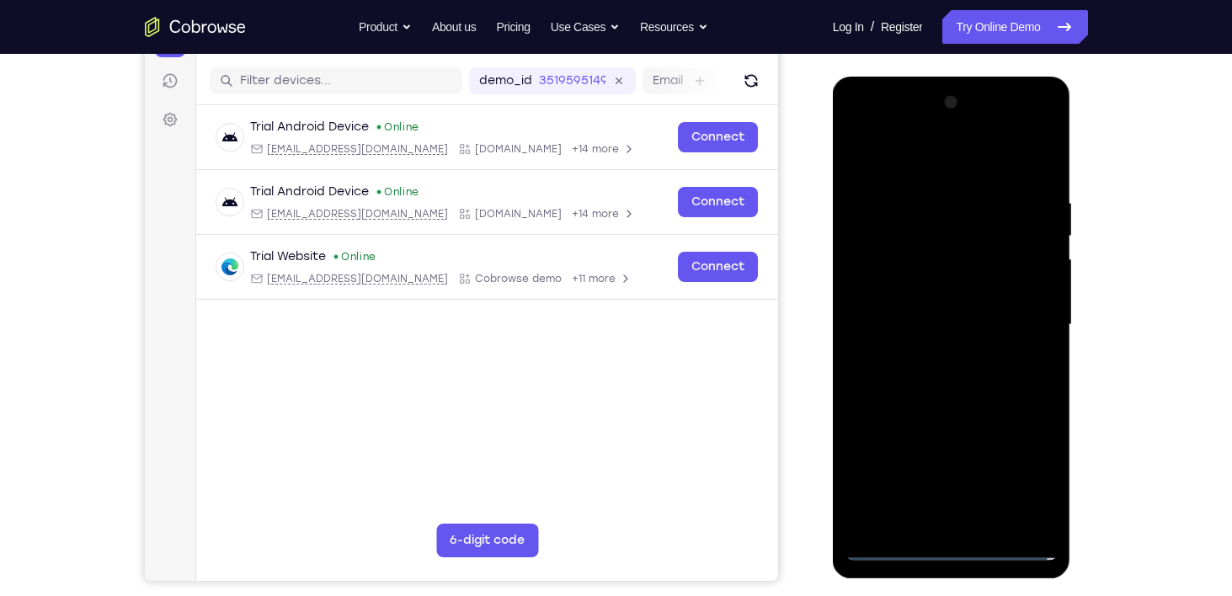
click at [976, 528] on div at bounding box center [952, 325] width 212 height 472
click at [936, 402] on div at bounding box center [952, 325] width 212 height 472
click at [949, 239] on div at bounding box center [952, 325] width 212 height 472
click at [949, 280] on div at bounding box center [952, 325] width 212 height 472
click at [912, 301] on div at bounding box center [952, 325] width 212 height 472
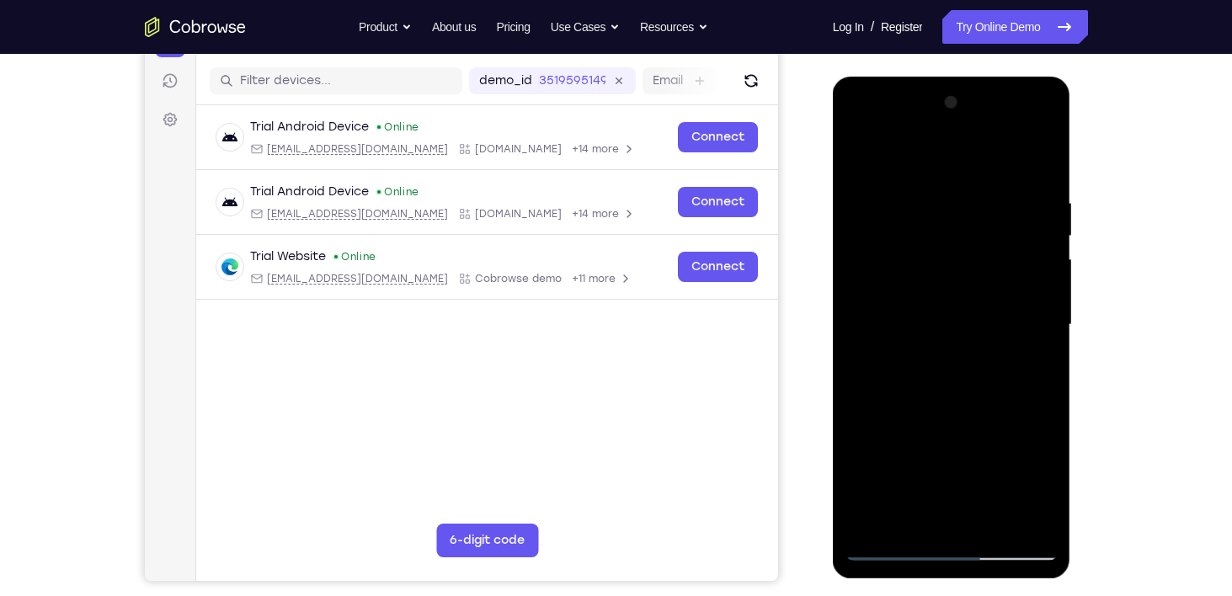
click at [996, 517] on div at bounding box center [952, 325] width 212 height 472
click at [957, 425] on div at bounding box center [952, 325] width 212 height 472
click at [976, 321] on div at bounding box center [952, 325] width 212 height 472
click at [1045, 541] on div at bounding box center [952, 325] width 212 height 472
click at [1042, 525] on div at bounding box center [952, 325] width 212 height 472
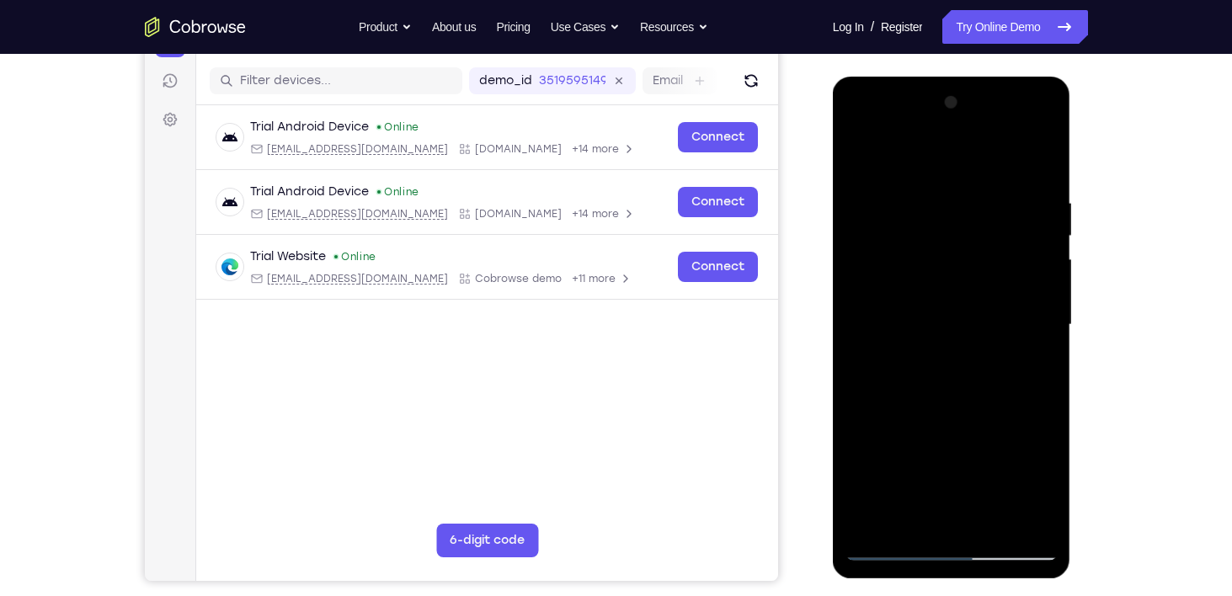
click at [934, 525] on div at bounding box center [952, 325] width 212 height 472
click at [1042, 495] on div at bounding box center [952, 325] width 212 height 472
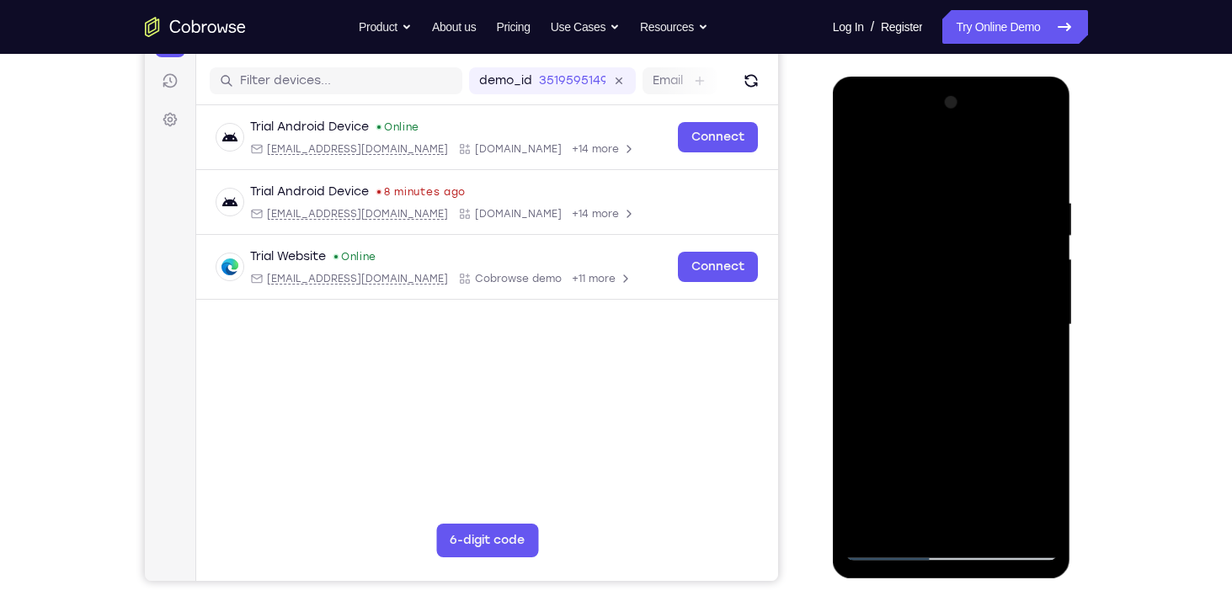
click at [1042, 495] on div at bounding box center [952, 325] width 212 height 472
click at [1029, 368] on div at bounding box center [952, 325] width 212 height 472
click at [849, 160] on div at bounding box center [952, 325] width 212 height 472
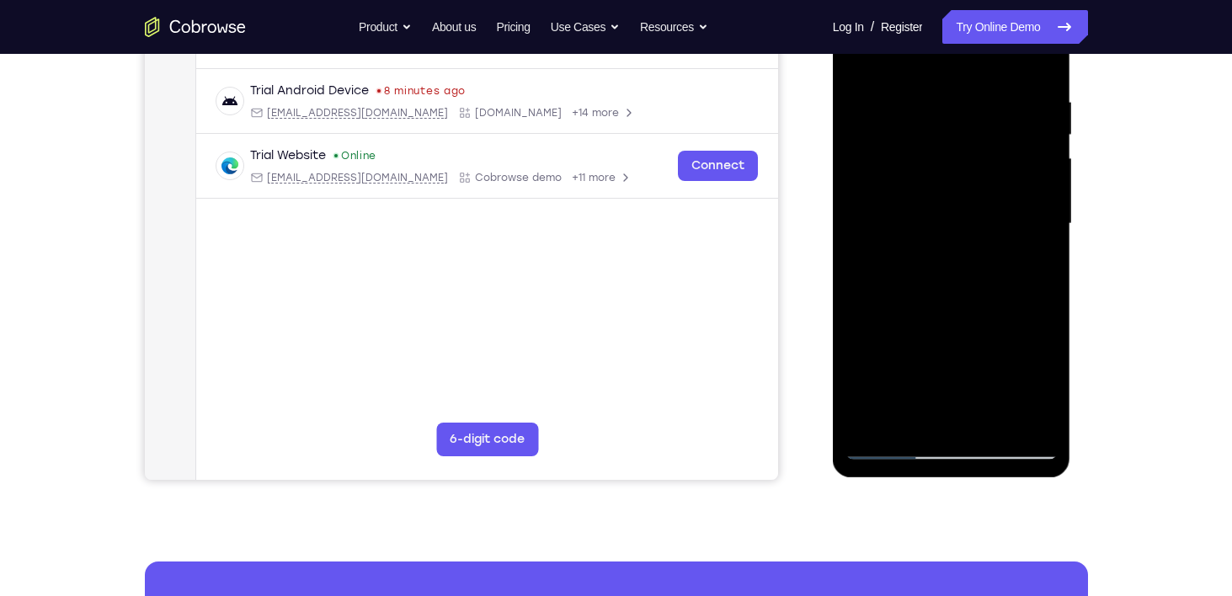
scroll to position [251, 0]
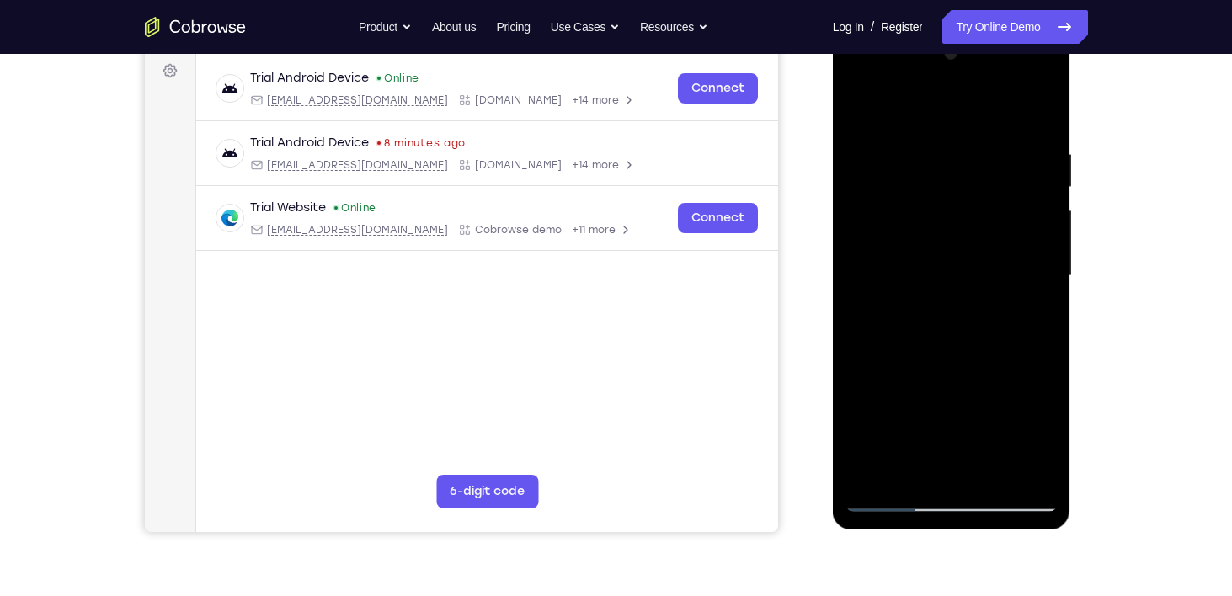
drag, startPoint x: 918, startPoint y: 323, endPoint x: 949, endPoint y: 187, distance: 140.0
click at [949, 187] on div at bounding box center [952, 276] width 212 height 472
drag, startPoint x: 946, startPoint y: 312, endPoint x: 942, endPoint y: 161, distance: 150.9
click at [942, 161] on div at bounding box center [952, 276] width 212 height 472
drag, startPoint x: 920, startPoint y: 291, endPoint x: 850, endPoint y: 558, distance: 276.1
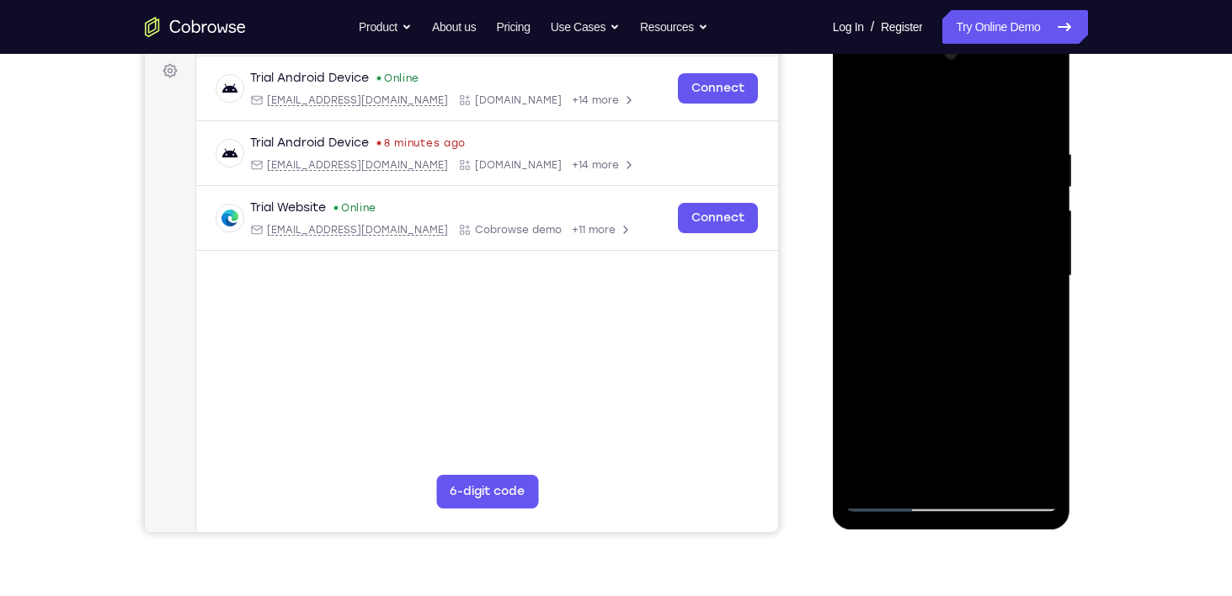
click at [850, 533] on html "Online web based iOS Simulators and Android Emulators. Run iPhone, iPad, Mobile…" at bounding box center [953, 280] width 240 height 505
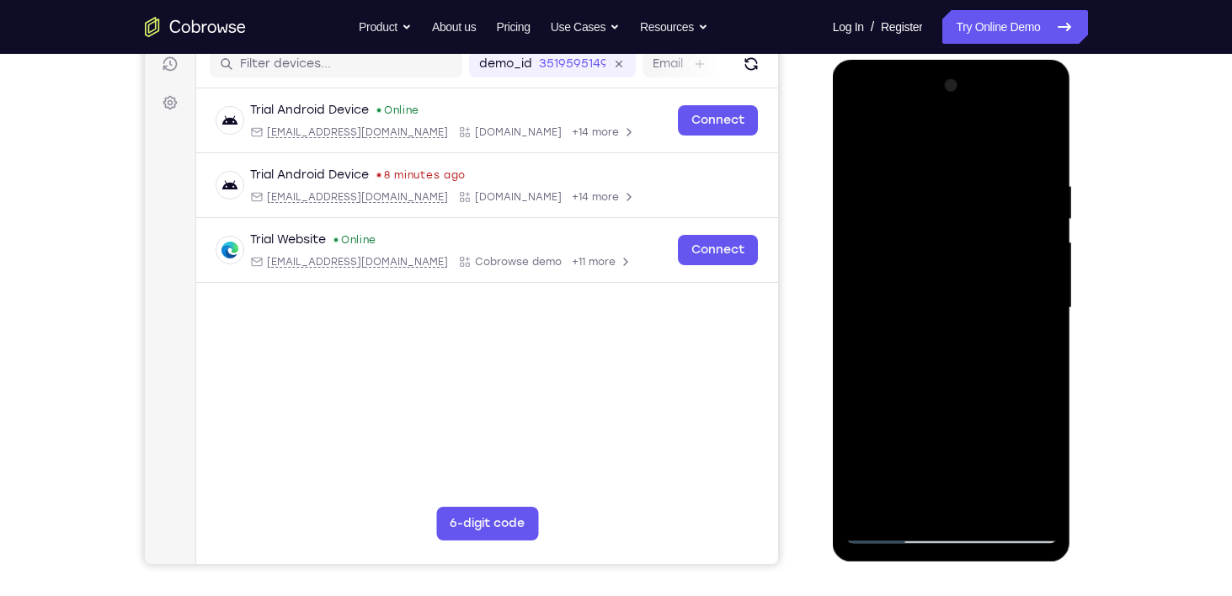
scroll to position [206, 0]
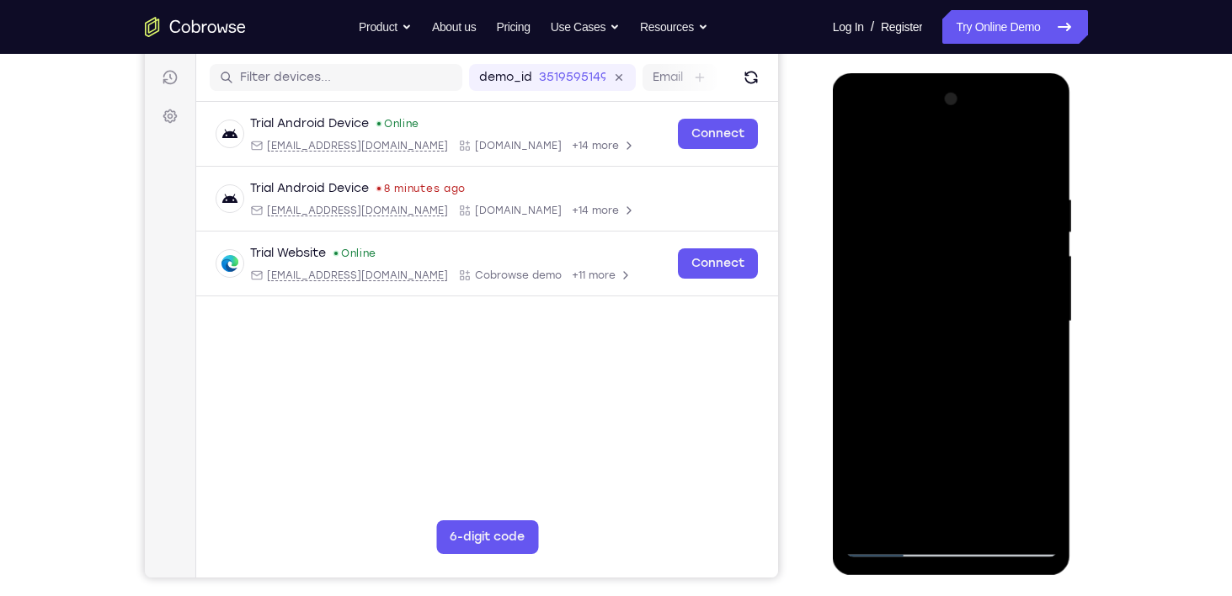
drag, startPoint x: 940, startPoint y: 327, endPoint x: 930, endPoint y: 93, distance: 234.4
click at [930, 93] on div at bounding box center [952, 322] width 212 height 472
drag, startPoint x: 890, startPoint y: 328, endPoint x: 906, endPoint y: 113, distance: 215.4
click at [906, 113] on div at bounding box center [952, 322] width 212 height 472
drag, startPoint x: 938, startPoint y: 354, endPoint x: 907, endPoint y: 256, distance: 102.6
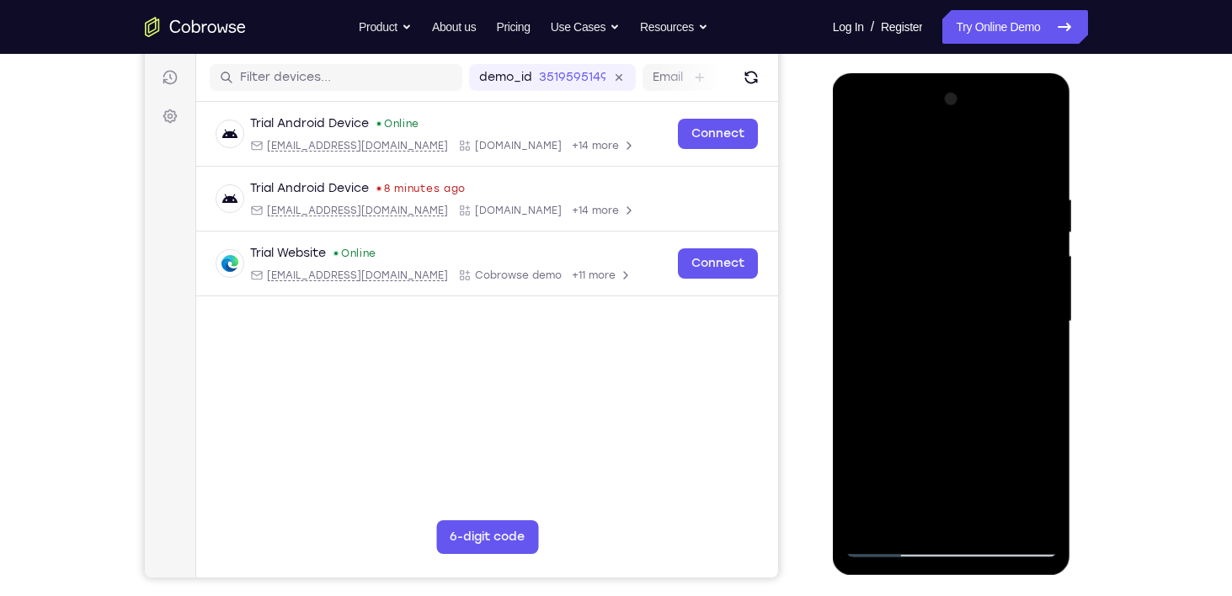
click at [907, 256] on div at bounding box center [952, 322] width 212 height 472
drag, startPoint x: 931, startPoint y: 396, endPoint x: 928, endPoint y: 345, distance: 51.5
click at [928, 345] on div at bounding box center [952, 322] width 212 height 472
drag, startPoint x: 928, startPoint y: 345, endPoint x: 890, endPoint y: 610, distance: 268.1
click at [890, 579] on html "Online web based iOS Simulators and Android Emulators. Run iPhone, iPad, Mobile…" at bounding box center [953, 325] width 240 height 505
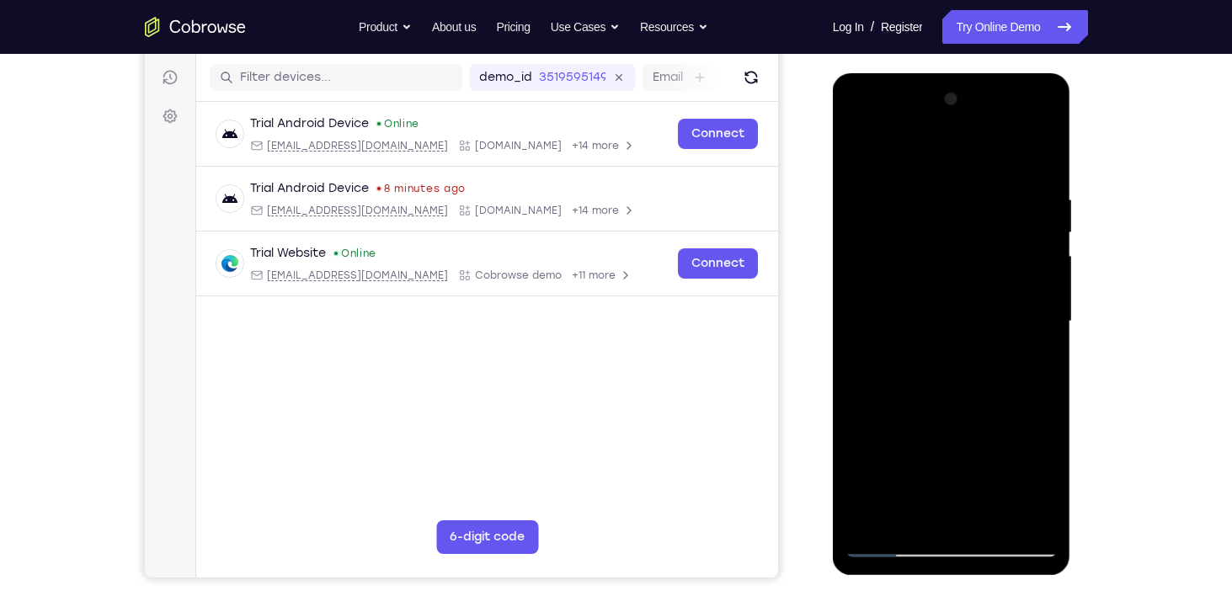
drag, startPoint x: 955, startPoint y: 428, endPoint x: 916, endPoint y: 638, distance: 213.5
click at [916, 579] on html "Online web based iOS Simulators and Android Emulators. Run iPhone, iPad, Mobile…" at bounding box center [953, 325] width 240 height 505
click at [895, 562] on div at bounding box center [952, 324] width 238 height 502
click at [896, 539] on div at bounding box center [952, 322] width 212 height 472
click at [894, 543] on div at bounding box center [952, 322] width 212 height 472
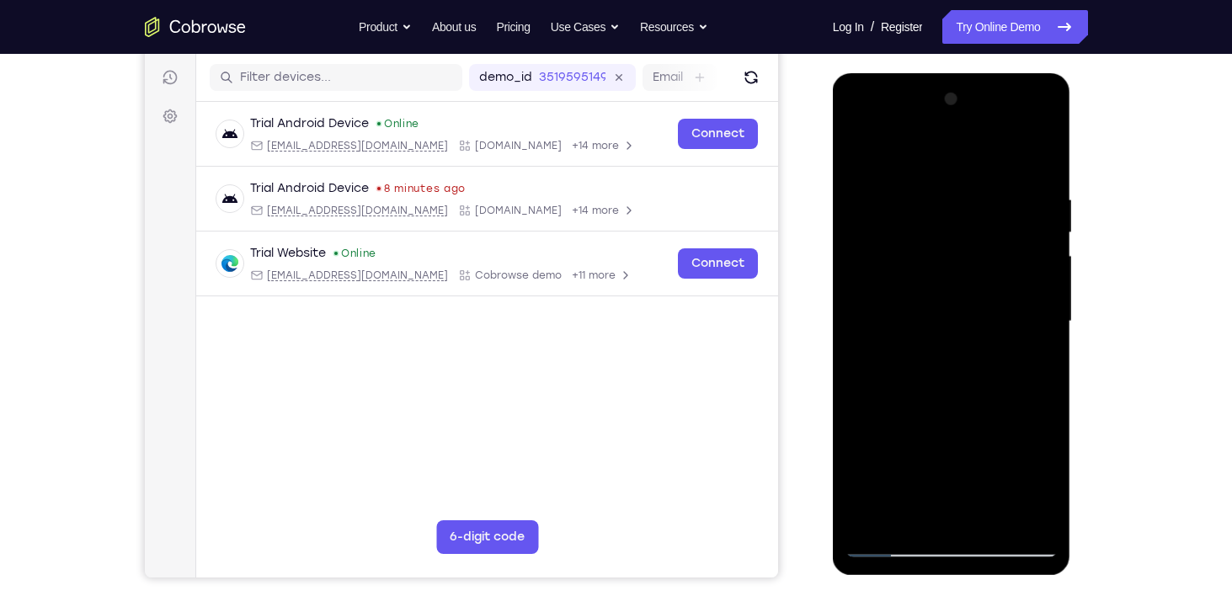
click at [901, 542] on div at bounding box center [952, 322] width 212 height 472
click at [873, 162] on div at bounding box center [952, 322] width 212 height 472
click at [1048, 168] on div at bounding box center [952, 322] width 212 height 472
drag, startPoint x: 973, startPoint y: 234, endPoint x: 969, endPoint y: 402, distance: 167.7
click at [969, 402] on div at bounding box center [952, 322] width 212 height 472
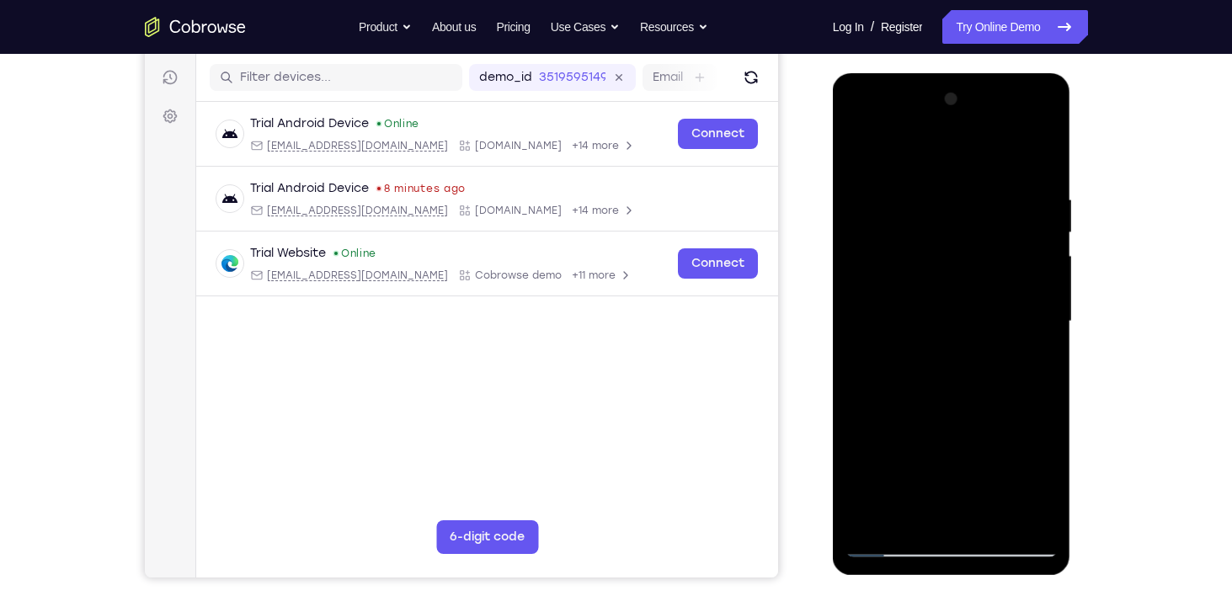
click at [900, 518] on div at bounding box center [952, 322] width 212 height 472
click at [930, 146] on div at bounding box center [952, 322] width 212 height 472
click at [860, 131] on div at bounding box center [952, 322] width 212 height 472
click at [887, 259] on div at bounding box center [952, 322] width 212 height 472
click at [992, 519] on div at bounding box center [952, 322] width 212 height 472
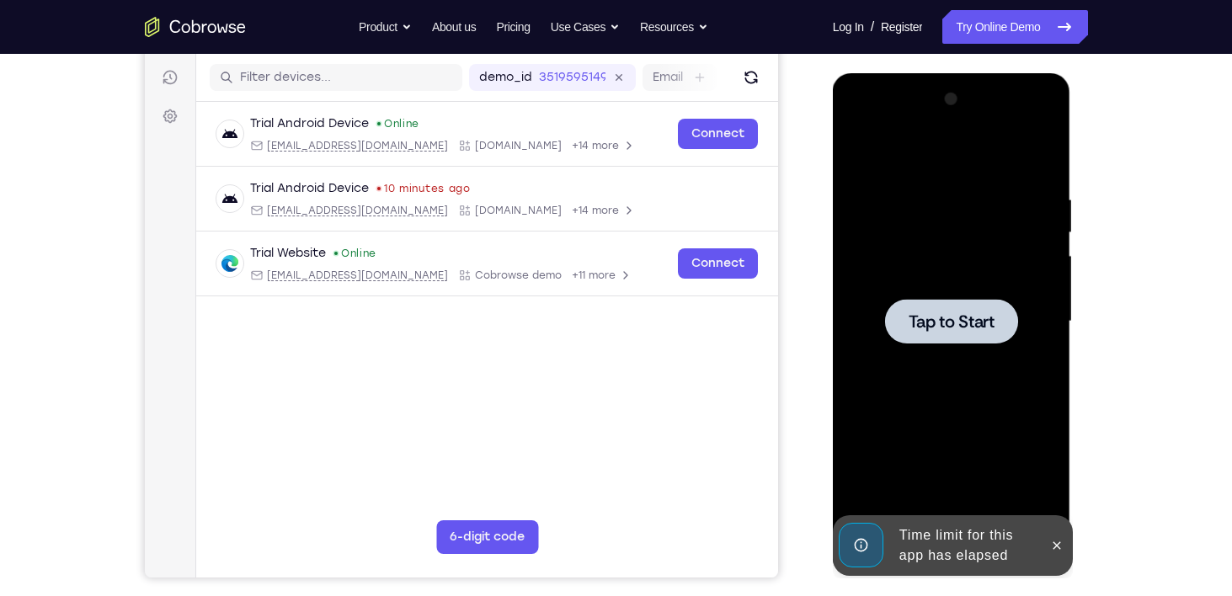
click at [967, 307] on div at bounding box center [951, 321] width 133 height 45
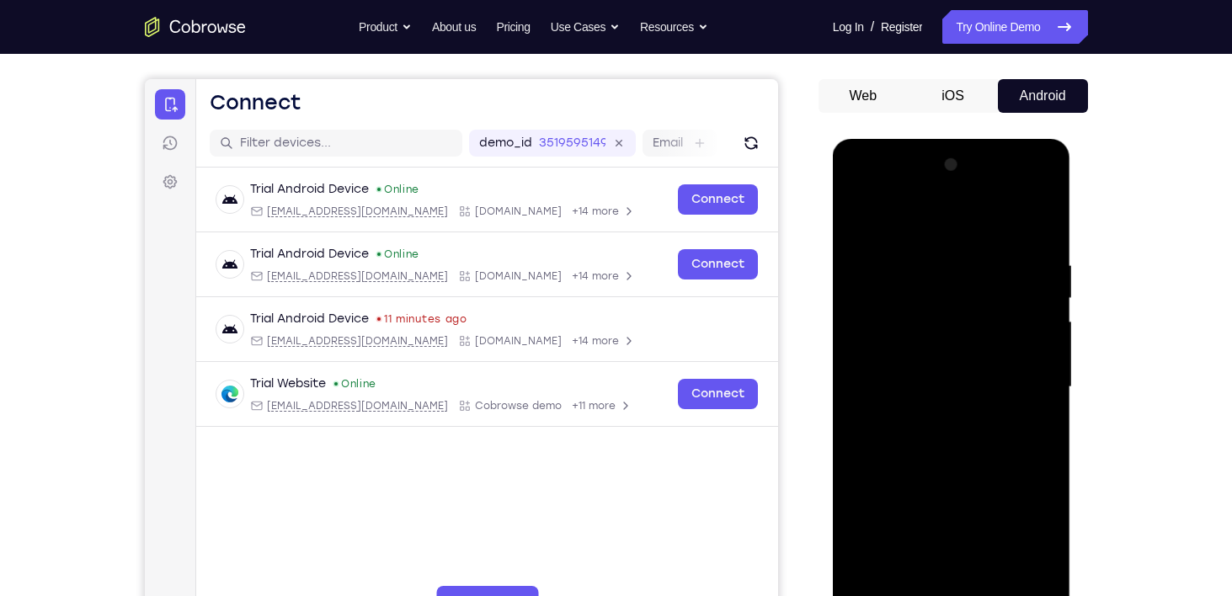
scroll to position [138, 0]
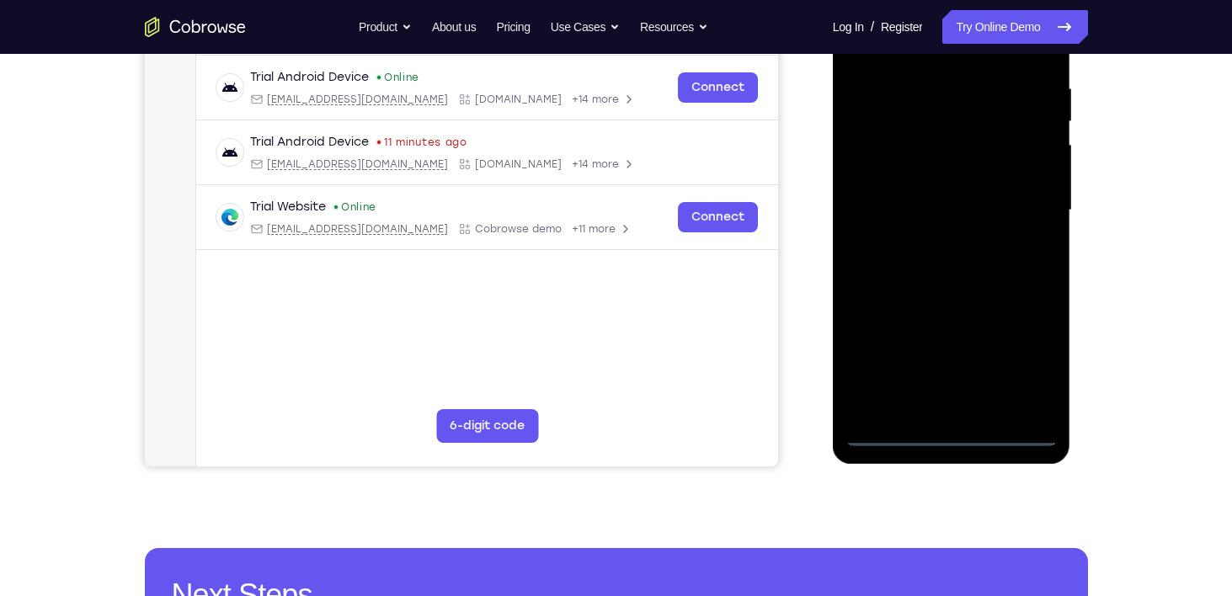
drag, startPoint x: 985, startPoint y: 71, endPoint x: 985, endPoint y: 249, distance: 178.6
click at [985, 249] on div at bounding box center [952, 211] width 212 height 472
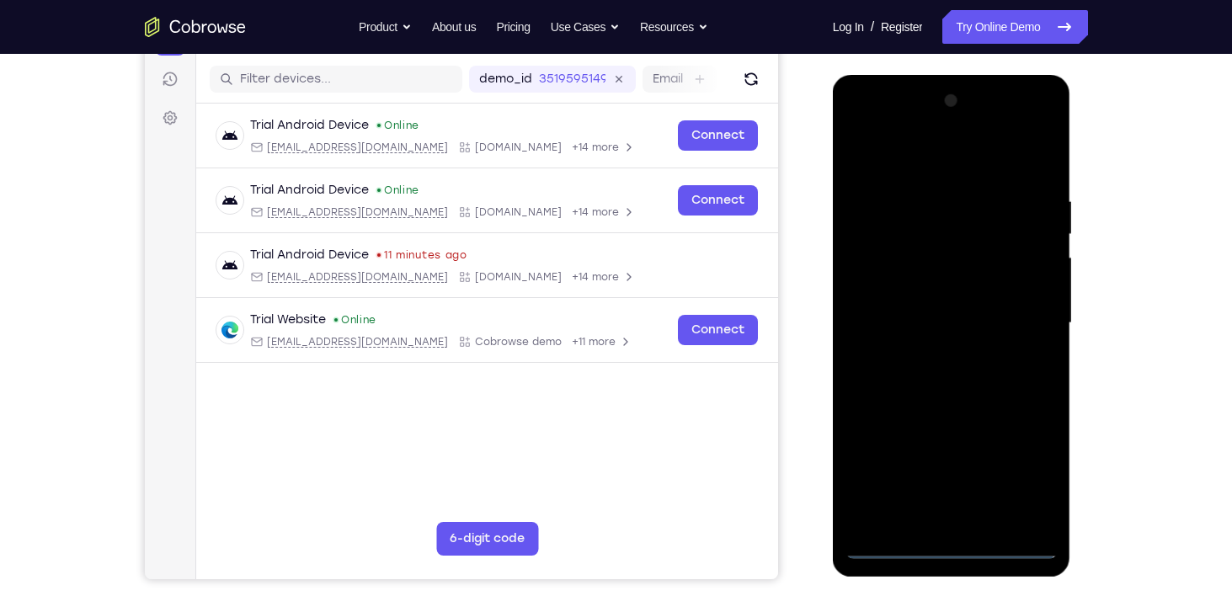
scroll to position [202, 0]
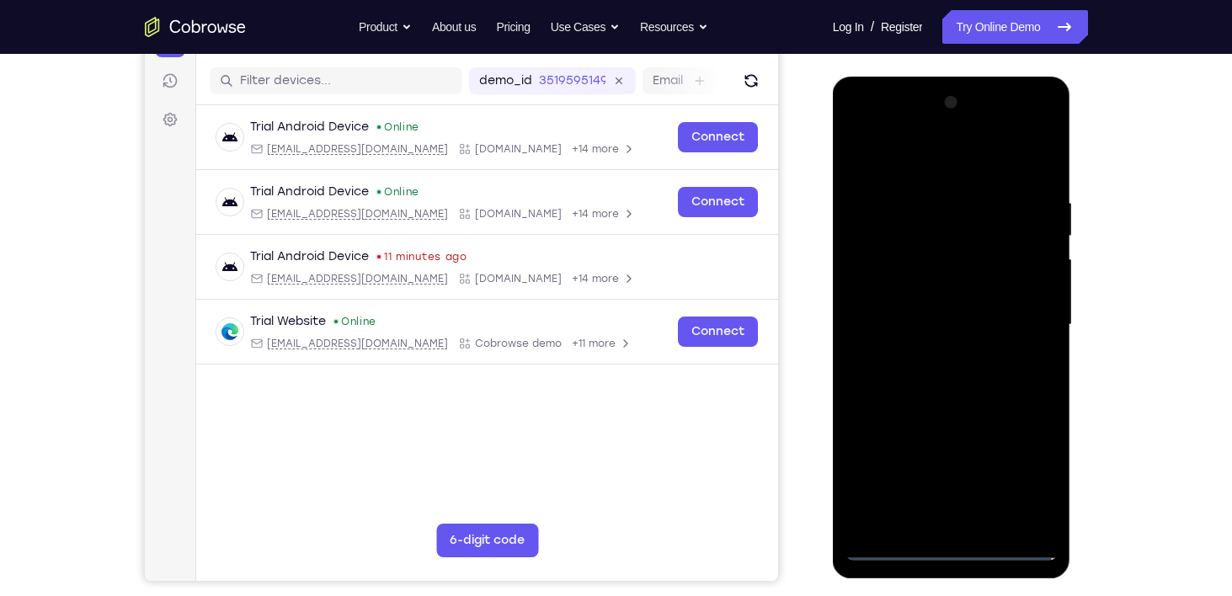
drag, startPoint x: 968, startPoint y: 292, endPoint x: 941, endPoint y: 218, distance: 78.9
click at [941, 218] on div at bounding box center [952, 325] width 212 height 472
click at [934, 538] on div at bounding box center [952, 325] width 212 height 472
click at [945, 549] on div at bounding box center [952, 325] width 212 height 472
click at [1024, 482] on div at bounding box center [952, 325] width 212 height 472
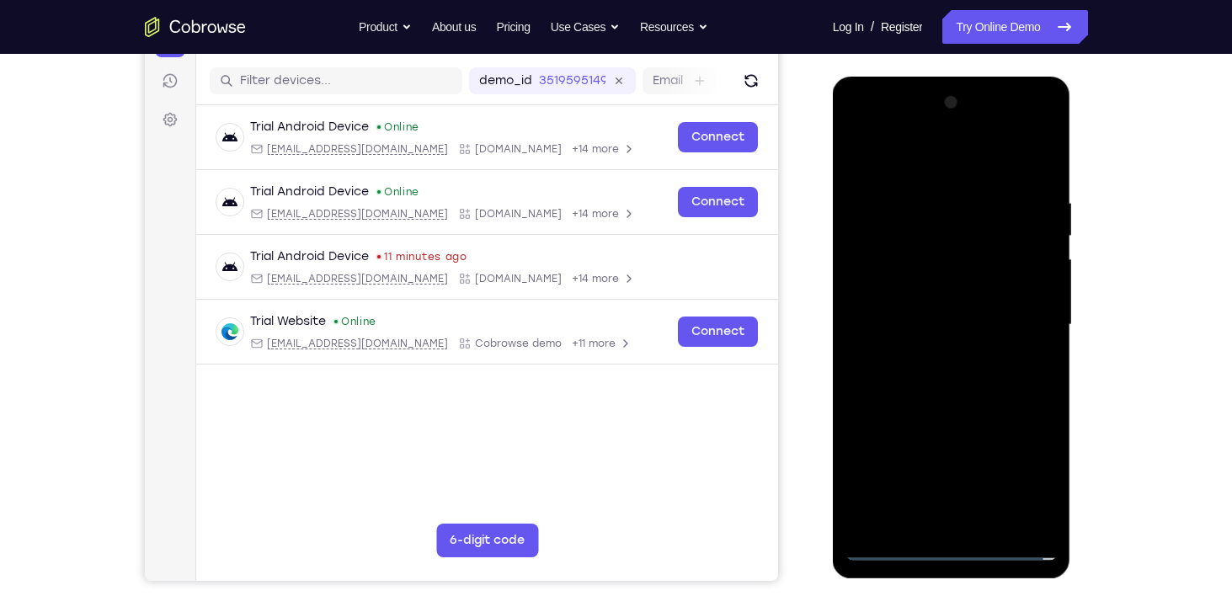
click at [928, 165] on div at bounding box center [952, 325] width 212 height 472
click at [1020, 312] on div at bounding box center [952, 325] width 212 height 472
click at [934, 355] on div at bounding box center [952, 325] width 212 height 472
click at [942, 310] on div at bounding box center [952, 325] width 212 height 472
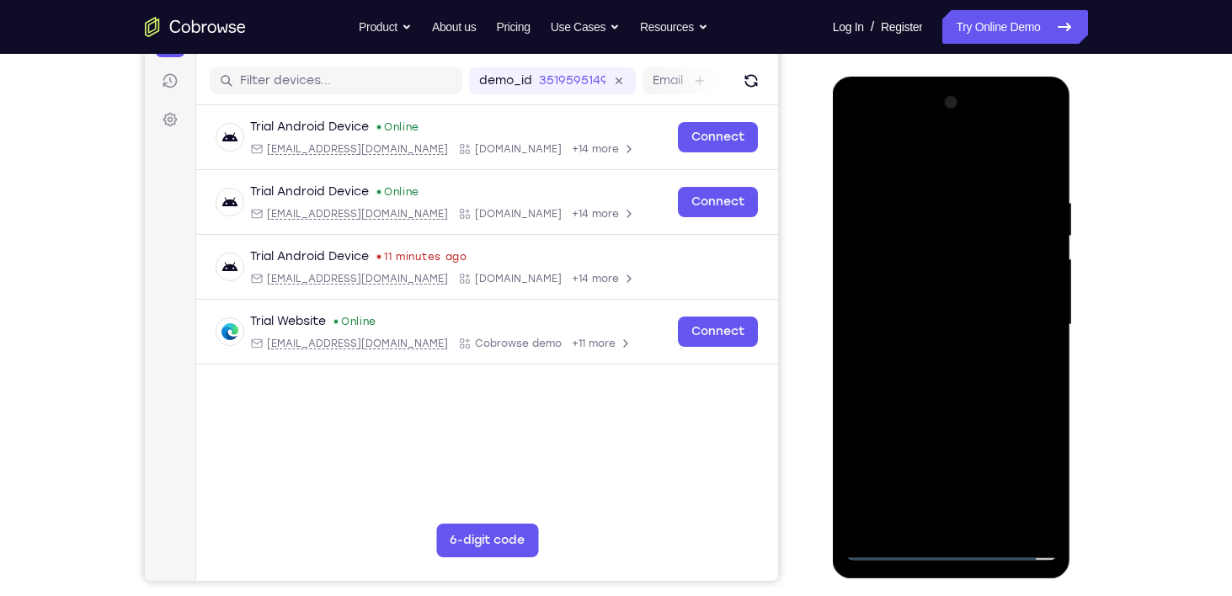
click at [948, 389] on div at bounding box center [952, 325] width 212 height 472
click at [943, 377] on div at bounding box center [952, 325] width 212 height 472
click at [945, 414] on div at bounding box center [952, 325] width 212 height 472
click at [869, 155] on div at bounding box center [952, 325] width 212 height 472
click at [975, 408] on div at bounding box center [952, 325] width 212 height 472
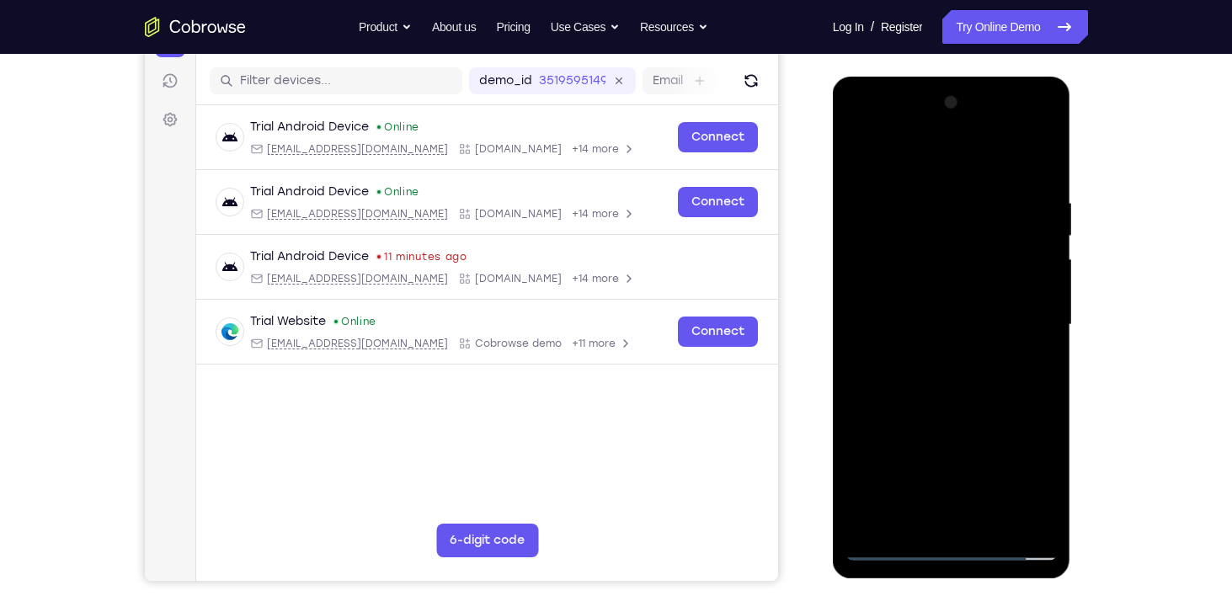
click at [956, 317] on div at bounding box center [952, 325] width 212 height 472
click at [966, 244] on div at bounding box center [952, 325] width 212 height 472
click at [1054, 521] on div at bounding box center [952, 325] width 212 height 472
click at [948, 274] on div at bounding box center [952, 325] width 212 height 472
click at [962, 310] on div at bounding box center [952, 325] width 212 height 472
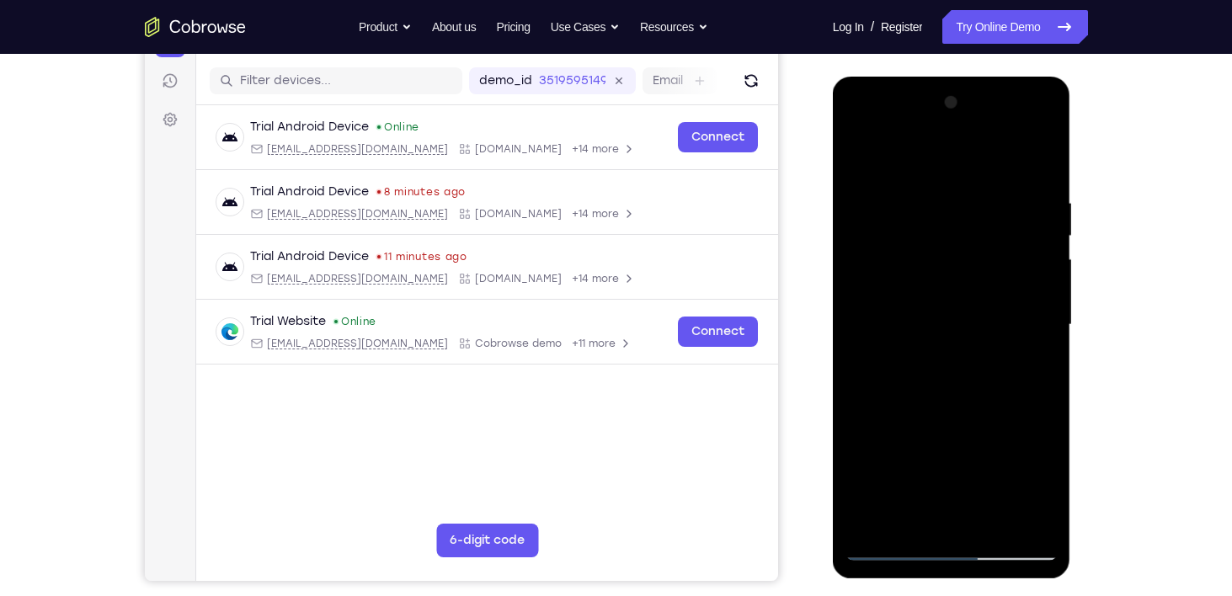
click at [995, 522] on div at bounding box center [952, 325] width 212 height 472
click at [1040, 173] on div at bounding box center [952, 325] width 212 height 472
click at [981, 529] on div at bounding box center [952, 325] width 212 height 472
click at [940, 414] on div at bounding box center [952, 325] width 212 height 472
drag, startPoint x: 926, startPoint y: 350, endPoint x: 920, endPoint y: 261, distance: 88.7
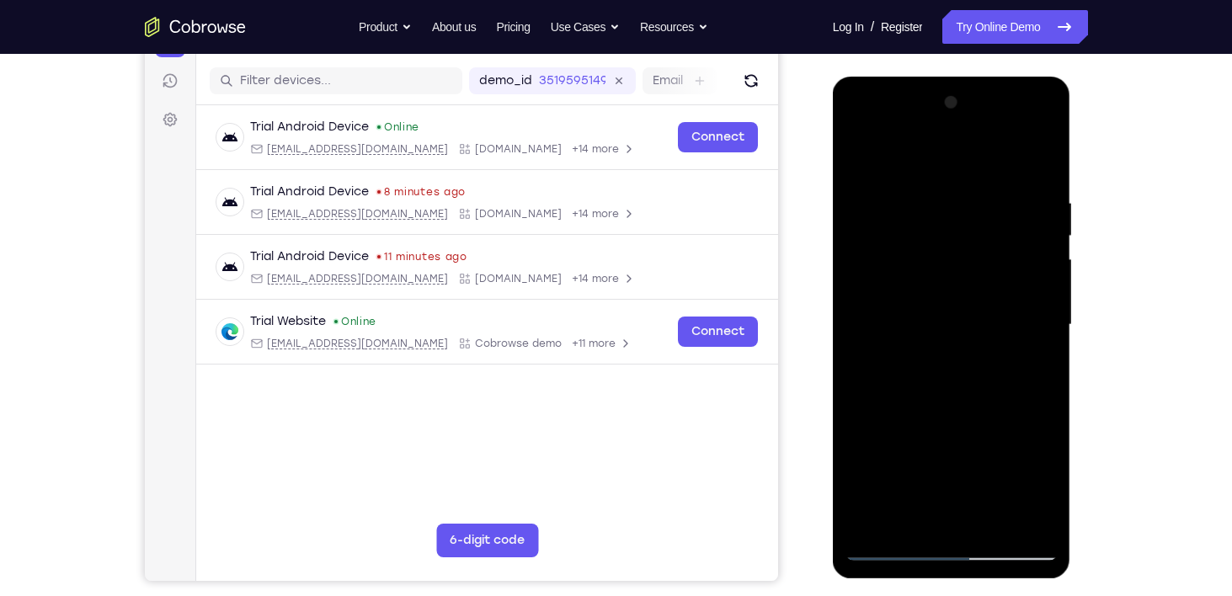
click at [920, 261] on div at bounding box center [952, 325] width 212 height 472
drag, startPoint x: 944, startPoint y: 365, endPoint x: 931, endPoint y: 290, distance: 76.2
click at [931, 290] on div at bounding box center [952, 325] width 212 height 472
drag, startPoint x: 924, startPoint y: 383, endPoint x: 954, endPoint y: 267, distance: 119.9
click at [954, 267] on div at bounding box center [952, 325] width 212 height 472
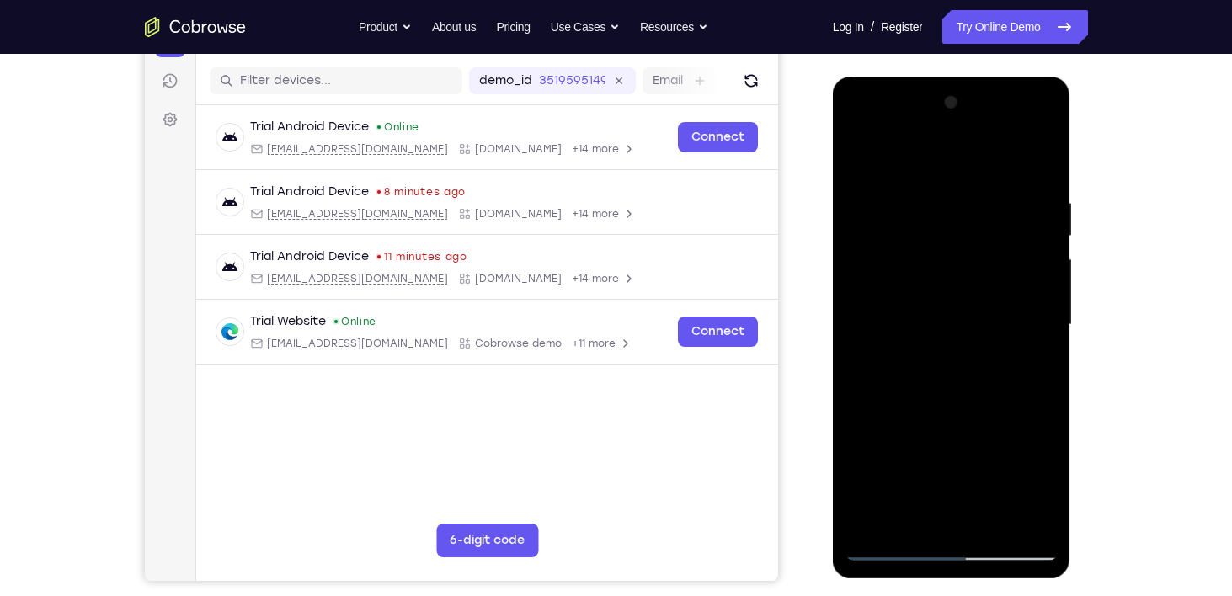
drag, startPoint x: 928, startPoint y: 333, endPoint x: 923, endPoint y: 206, distance: 127.3
click at [923, 206] on div at bounding box center [952, 325] width 212 height 472
drag, startPoint x: 917, startPoint y: 344, endPoint x: 853, endPoint y: 563, distance: 228.2
click at [853, 563] on div at bounding box center [952, 328] width 238 height 502
drag, startPoint x: 934, startPoint y: 396, endPoint x: 1015, endPoint y: 640, distance: 257.3
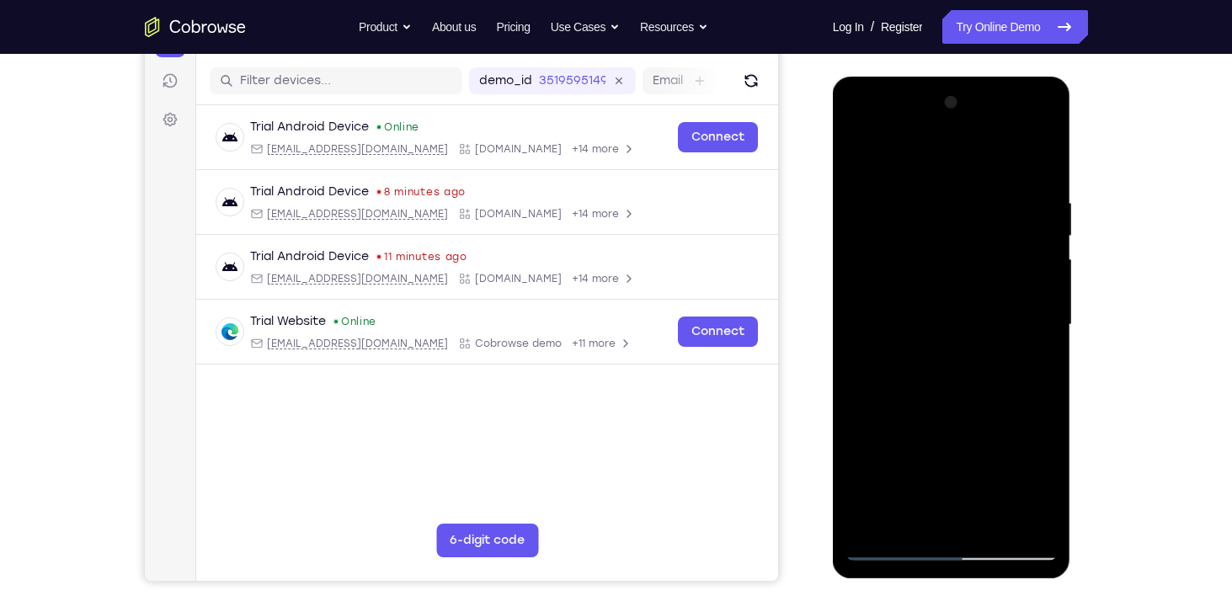
click at [1015, 582] on html "Online web based iOS Simulators and Android Emulators. Run iPhone, iPad, Mobile…" at bounding box center [953, 329] width 240 height 505
click at [940, 181] on div at bounding box center [952, 325] width 212 height 472
drag, startPoint x: 931, startPoint y: 293, endPoint x: 917, endPoint y: 176, distance: 117.9
click at [917, 176] on div at bounding box center [952, 325] width 212 height 472
drag, startPoint x: 928, startPoint y: 256, endPoint x: 946, endPoint y: 149, distance: 108.6
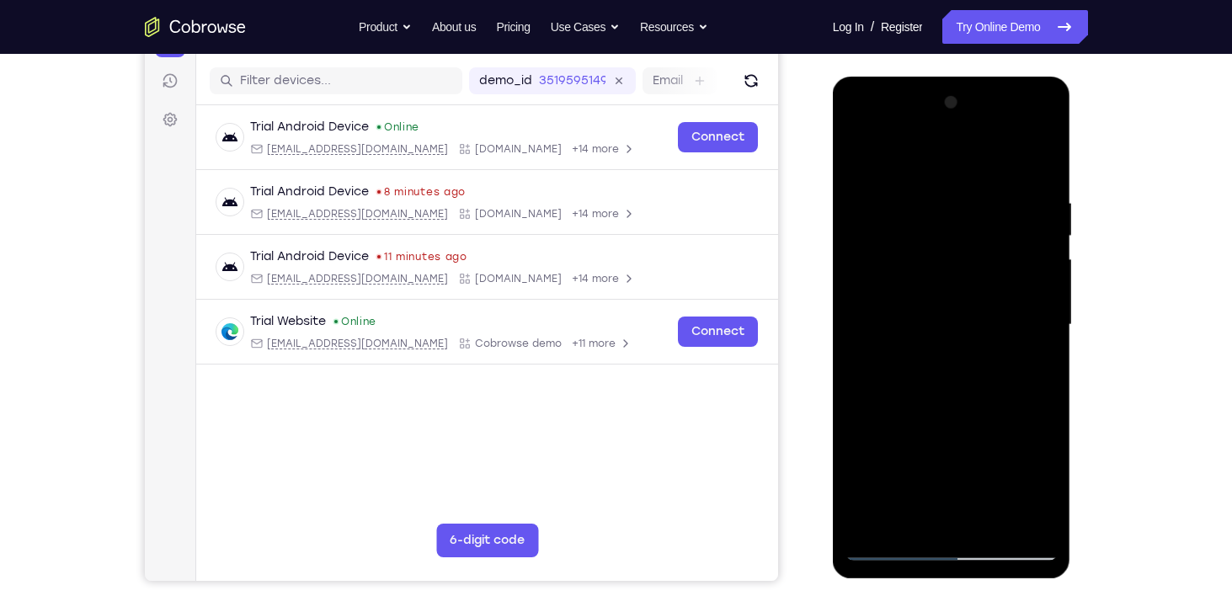
click at [946, 149] on div at bounding box center [952, 325] width 212 height 472
drag, startPoint x: 939, startPoint y: 243, endPoint x: 932, endPoint y: 180, distance: 62.8
click at [932, 180] on div at bounding box center [952, 325] width 212 height 472
drag, startPoint x: 914, startPoint y: 218, endPoint x: 853, endPoint y: 525, distance: 312.8
click at [853, 525] on div at bounding box center [952, 325] width 212 height 472
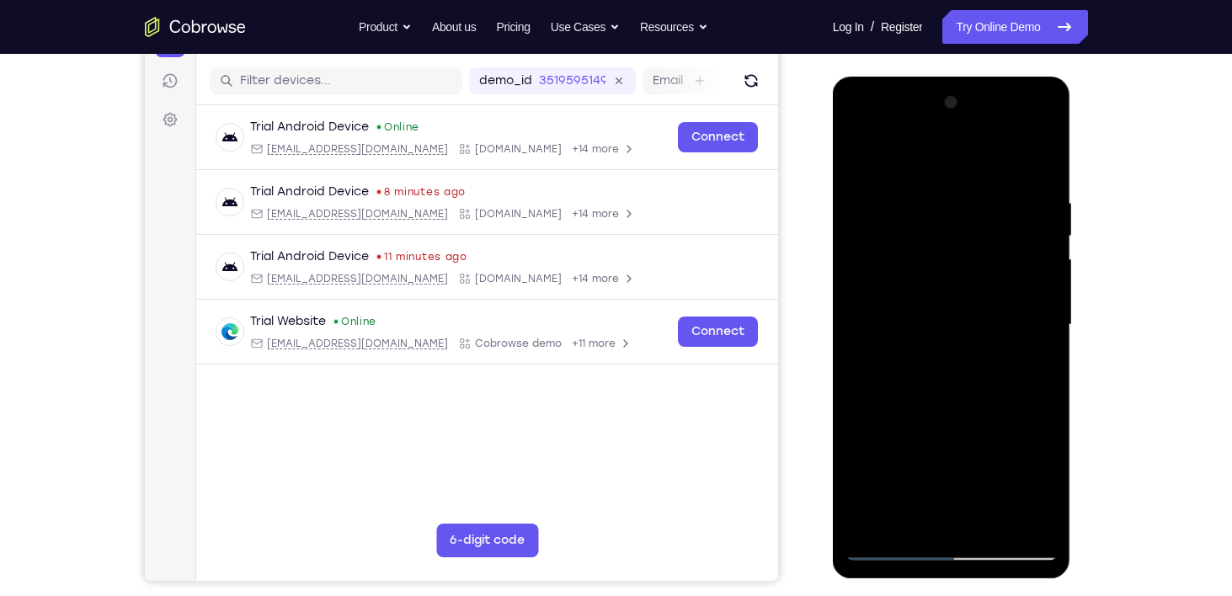
drag, startPoint x: 924, startPoint y: 272, endPoint x: 911, endPoint y: 345, distance: 74.5
click at [911, 345] on div at bounding box center [952, 325] width 212 height 472
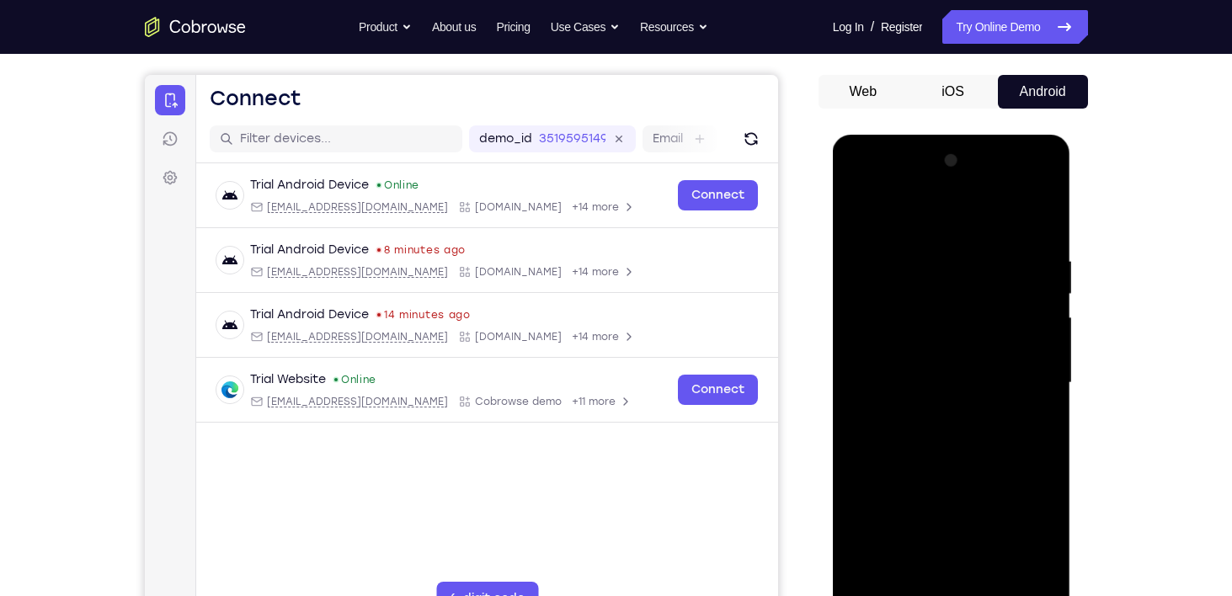
scroll to position [145, 0]
drag, startPoint x: 907, startPoint y: 351, endPoint x: 907, endPoint y: 303, distance: 48.0
click at [907, 303] on div at bounding box center [952, 383] width 212 height 472
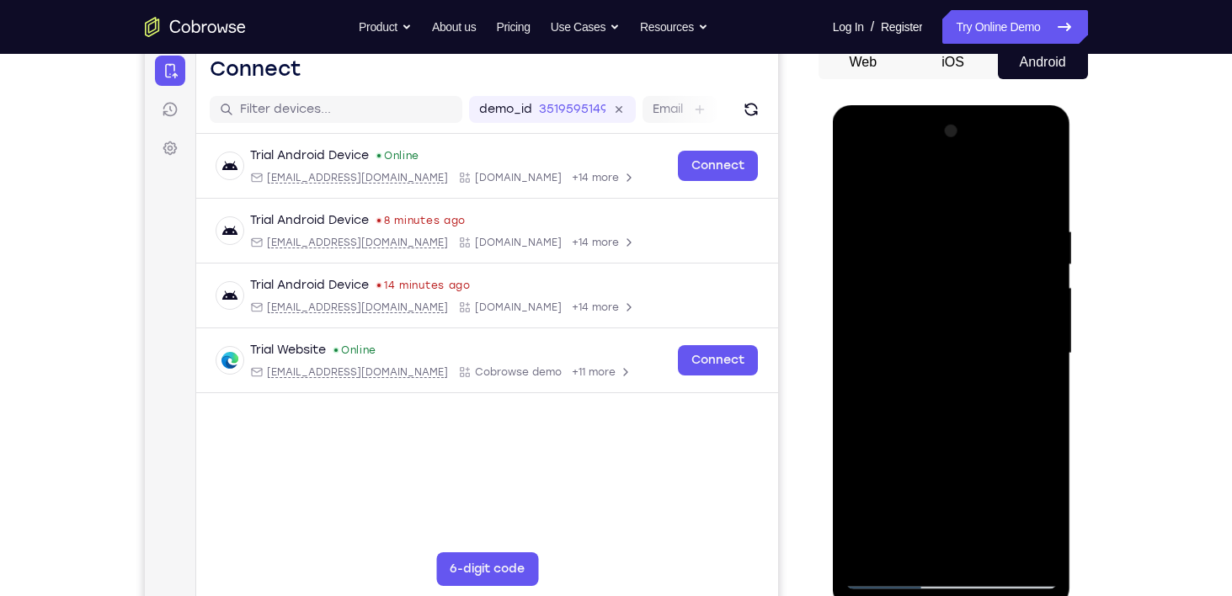
scroll to position [174, 0]
click at [887, 575] on div at bounding box center [952, 353] width 212 height 472
drag, startPoint x: 940, startPoint y: 456, endPoint x: 939, endPoint y: 372, distance: 84.2
click at [939, 372] on div at bounding box center [952, 353] width 212 height 472
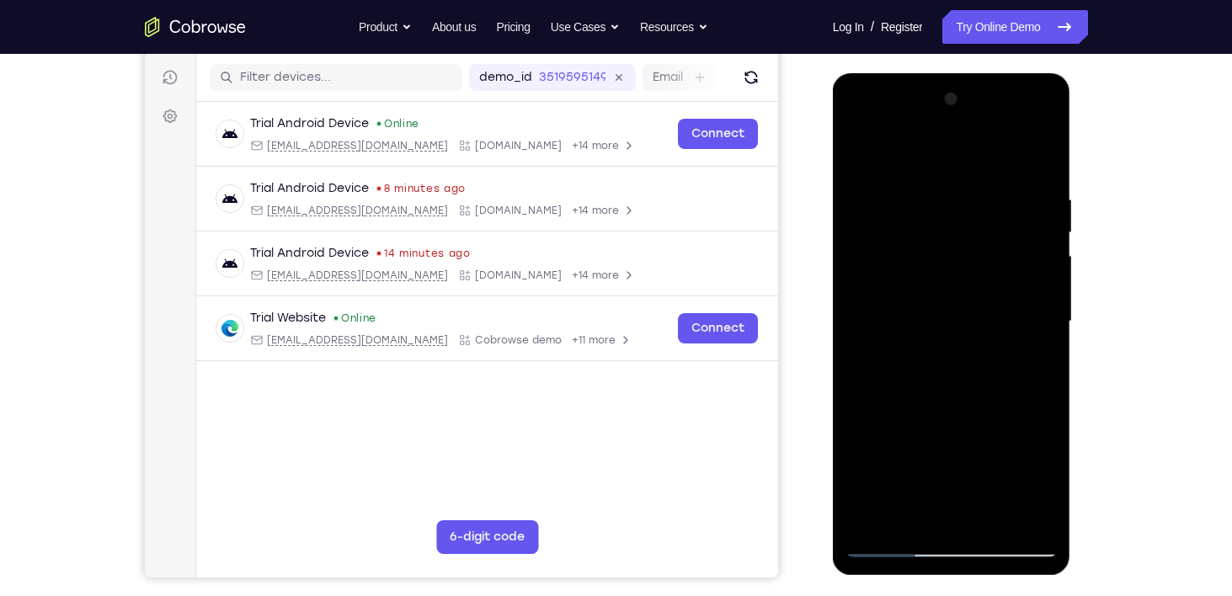
scroll to position [211, 0]
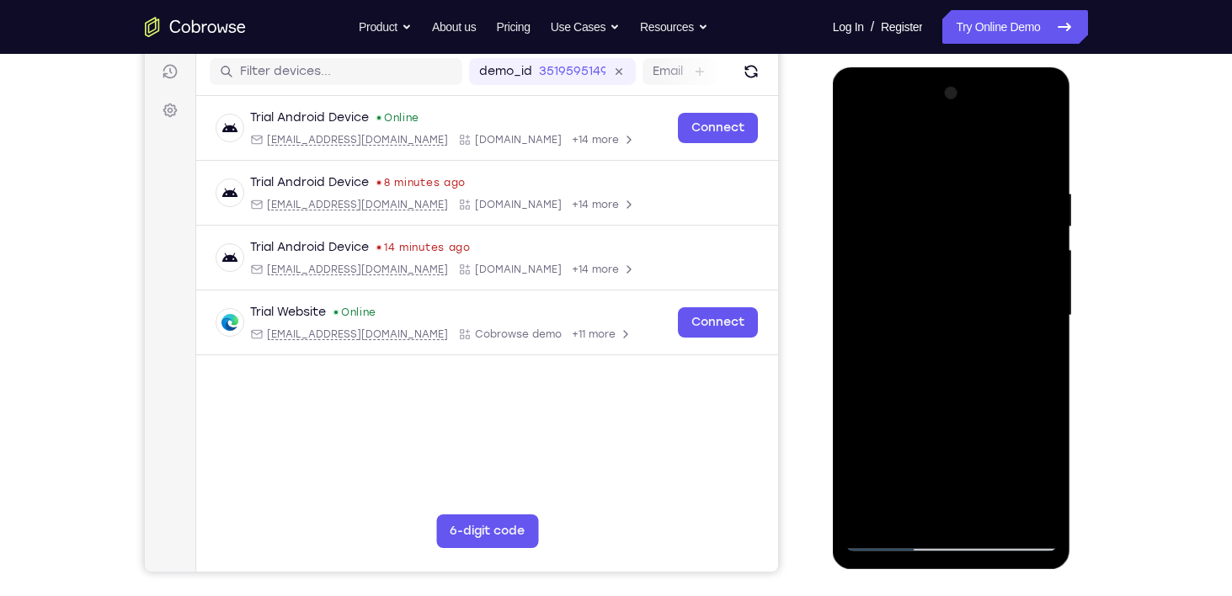
drag, startPoint x: 939, startPoint y: 372, endPoint x: 937, endPoint y: 232, distance: 139.9
click at [937, 232] on div at bounding box center [952, 316] width 212 height 472
drag, startPoint x: 936, startPoint y: 278, endPoint x: 937, endPoint y: 131, distance: 146.6
click at [937, 131] on div at bounding box center [952, 316] width 212 height 472
drag, startPoint x: 921, startPoint y: 282, endPoint x: 930, endPoint y: 115, distance: 167.1
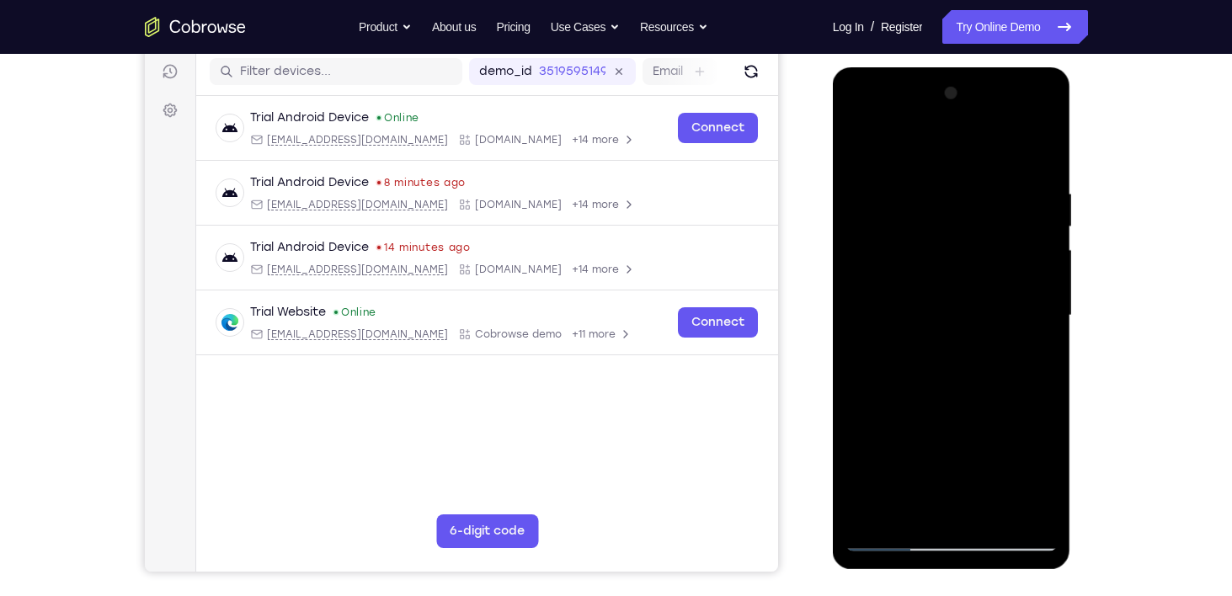
click at [930, 115] on div at bounding box center [952, 316] width 212 height 472
drag, startPoint x: 925, startPoint y: 333, endPoint x: 914, endPoint y: 474, distance: 142.0
click at [914, 474] on div at bounding box center [952, 316] width 212 height 472
click at [958, 287] on div at bounding box center [952, 316] width 212 height 472
click at [864, 156] on div at bounding box center [952, 316] width 212 height 472
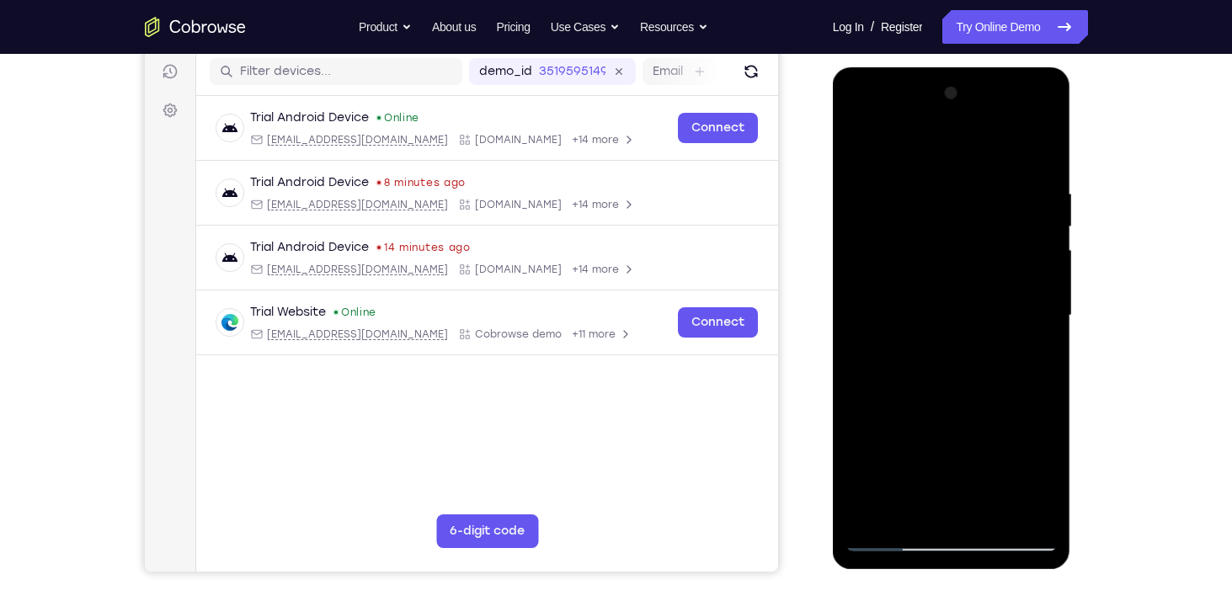
click at [867, 142] on div at bounding box center [952, 316] width 212 height 472
click at [995, 513] on div at bounding box center [952, 316] width 212 height 472
click at [856, 151] on div at bounding box center [952, 316] width 212 height 472
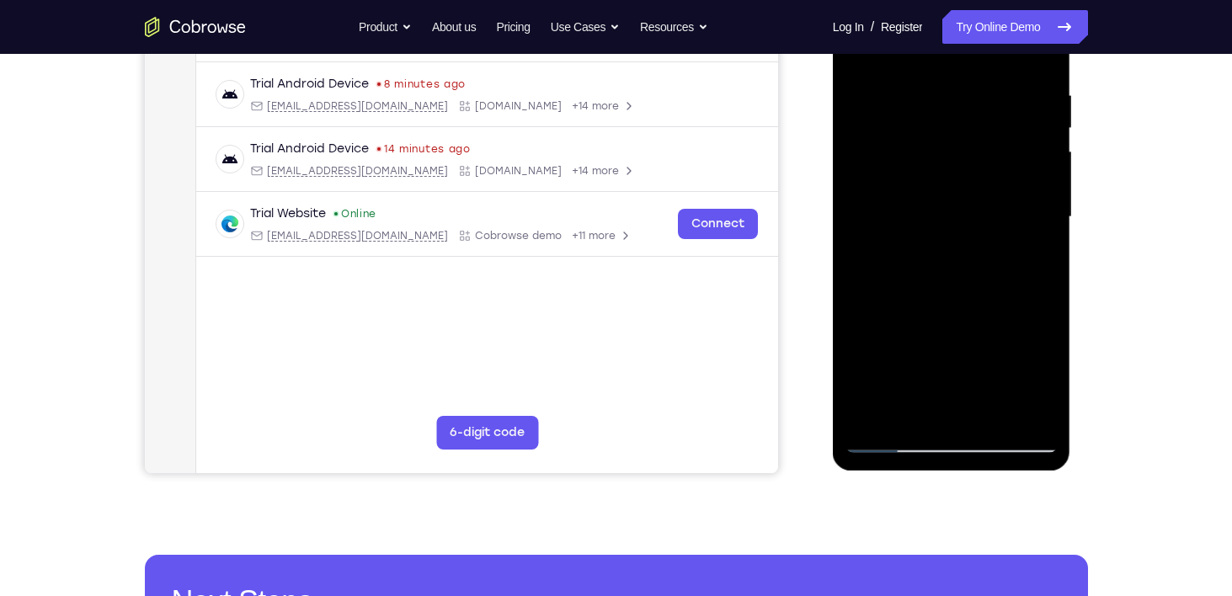
scroll to position [312, 0]
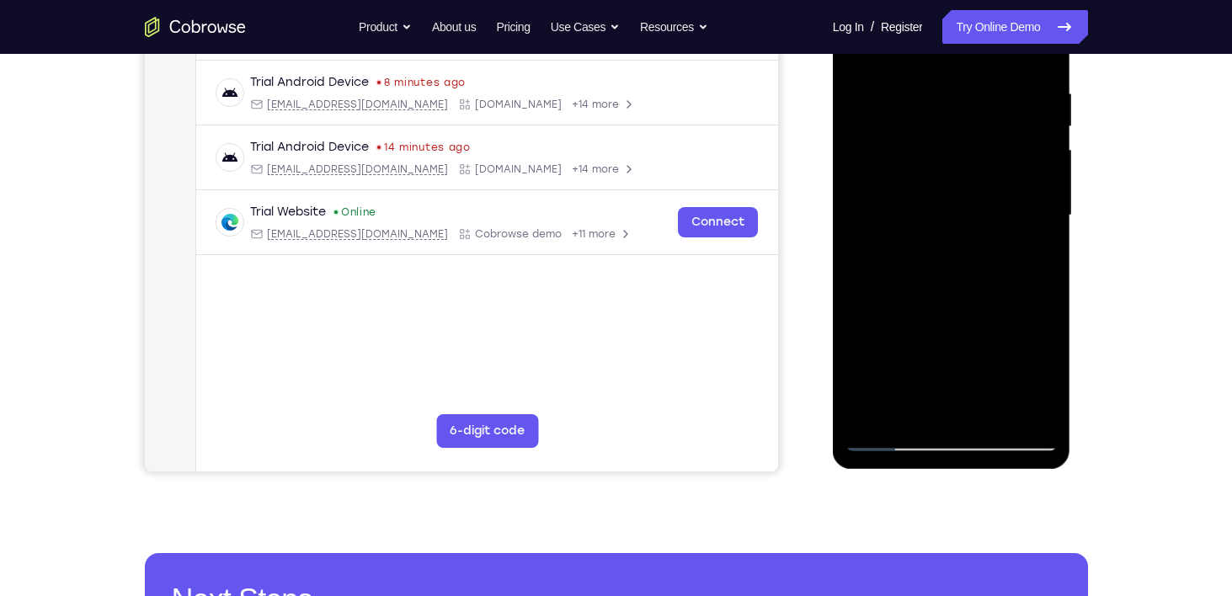
drag, startPoint x: 922, startPoint y: 259, endPoint x: 924, endPoint y: 195, distance: 64.0
click at [924, 195] on div at bounding box center [952, 216] width 212 height 472
click at [862, 378] on div at bounding box center [952, 216] width 212 height 472
drag, startPoint x: 896, startPoint y: 297, endPoint x: 897, endPoint y: 197, distance: 100.3
click at [897, 197] on div at bounding box center [952, 216] width 212 height 472
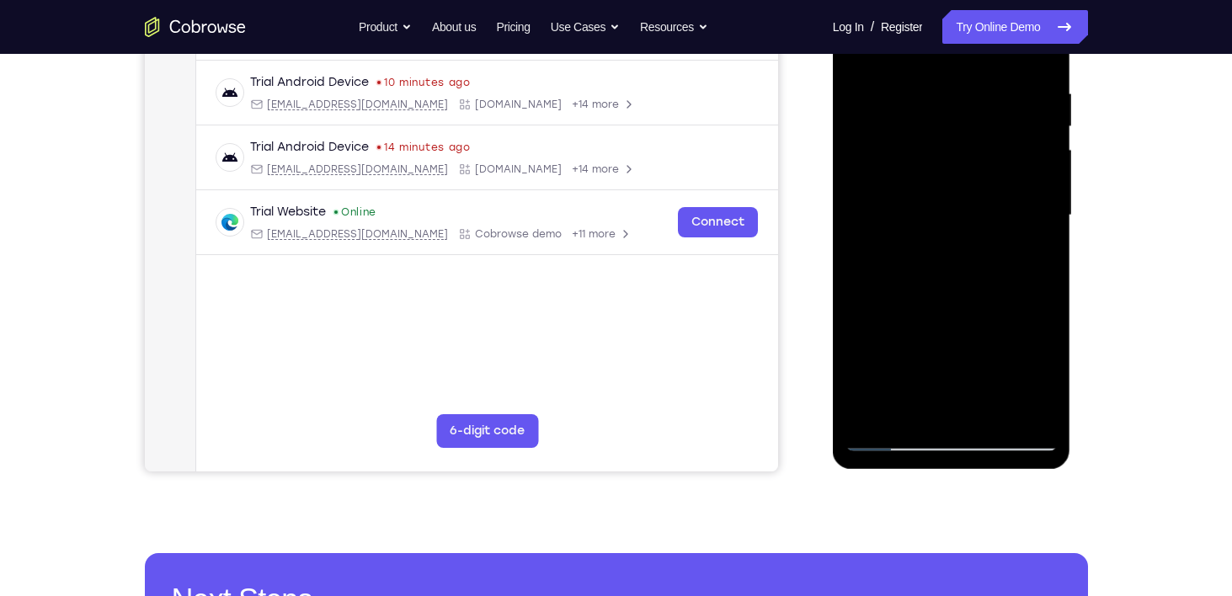
drag, startPoint x: 910, startPoint y: 233, endPoint x: 927, endPoint y: 83, distance: 150.9
click at [927, 83] on div at bounding box center [952, 216] width 212 height 472
drag, startPoint x: 927, startPoint y: 192, endPoint x: 921, endPoint y: 64, distance: 128.2
click at [921, 64] on div at bounding box center [952, 216] width 212 height 472
drag, startPoint x: 944, startPoint y: 182, endPoint x: 1775, endPoint y: 14, distance: 848.2
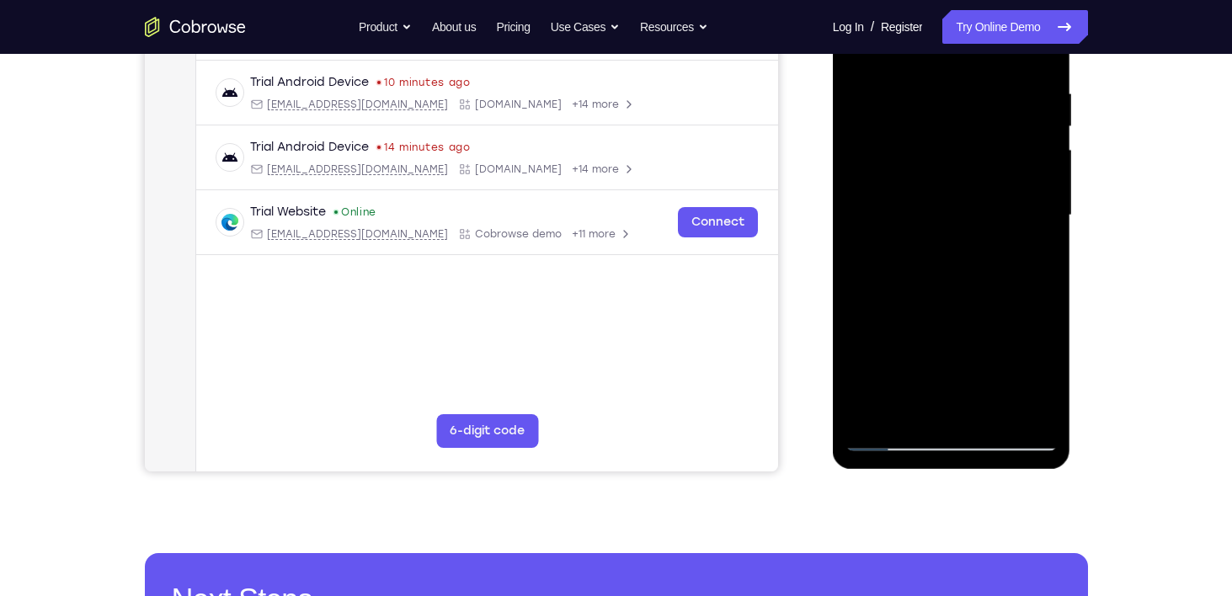
click at [942, 48] on div at bounding box center [952, 216] width 212 height 472
